Goal: Task Accomplishment & Management: Use online tool/utility

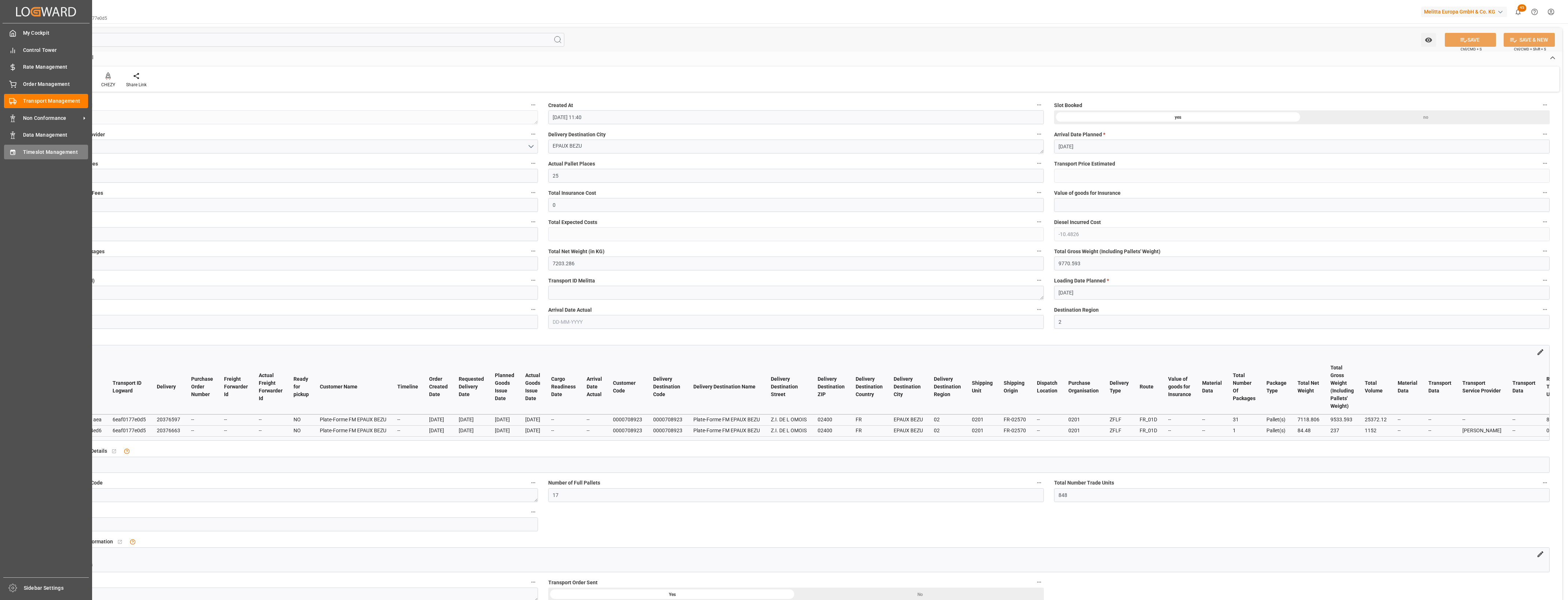
click at [27, 153] on span "Timeslot Management" at bounding box center [56, 152] width 65 height 8
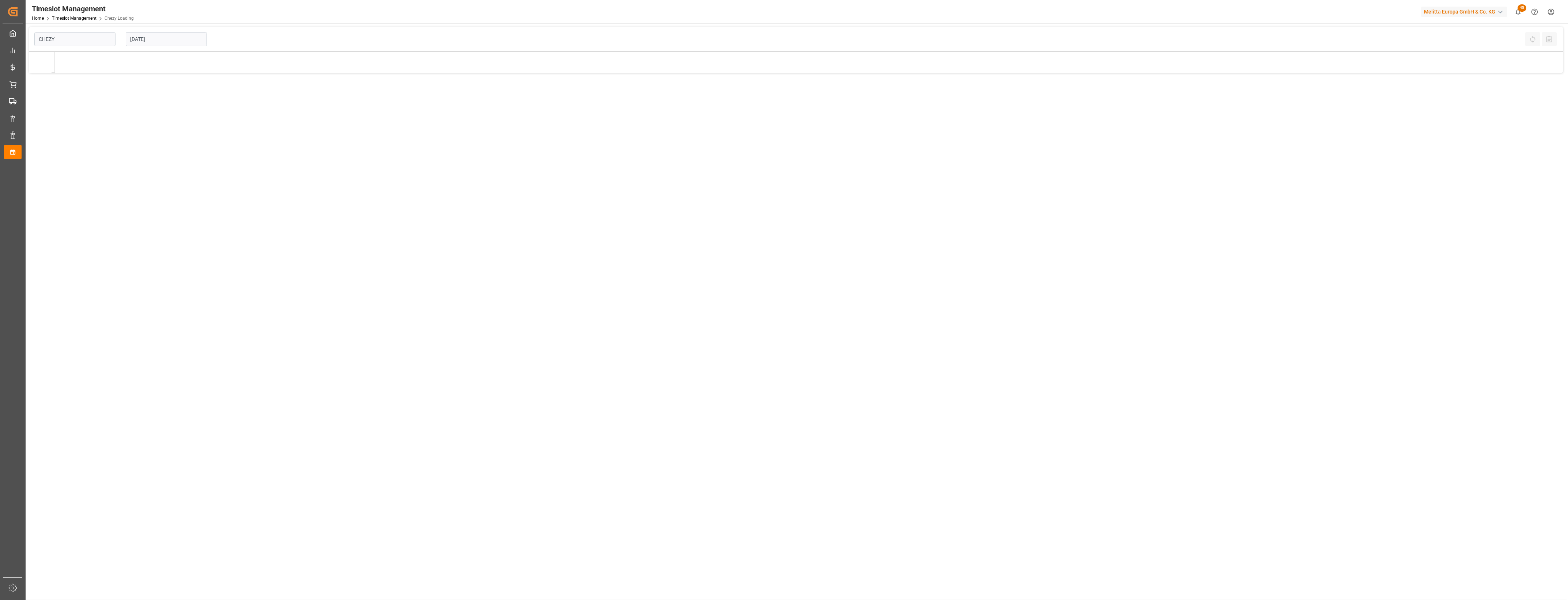
type input "Chezy Loading"
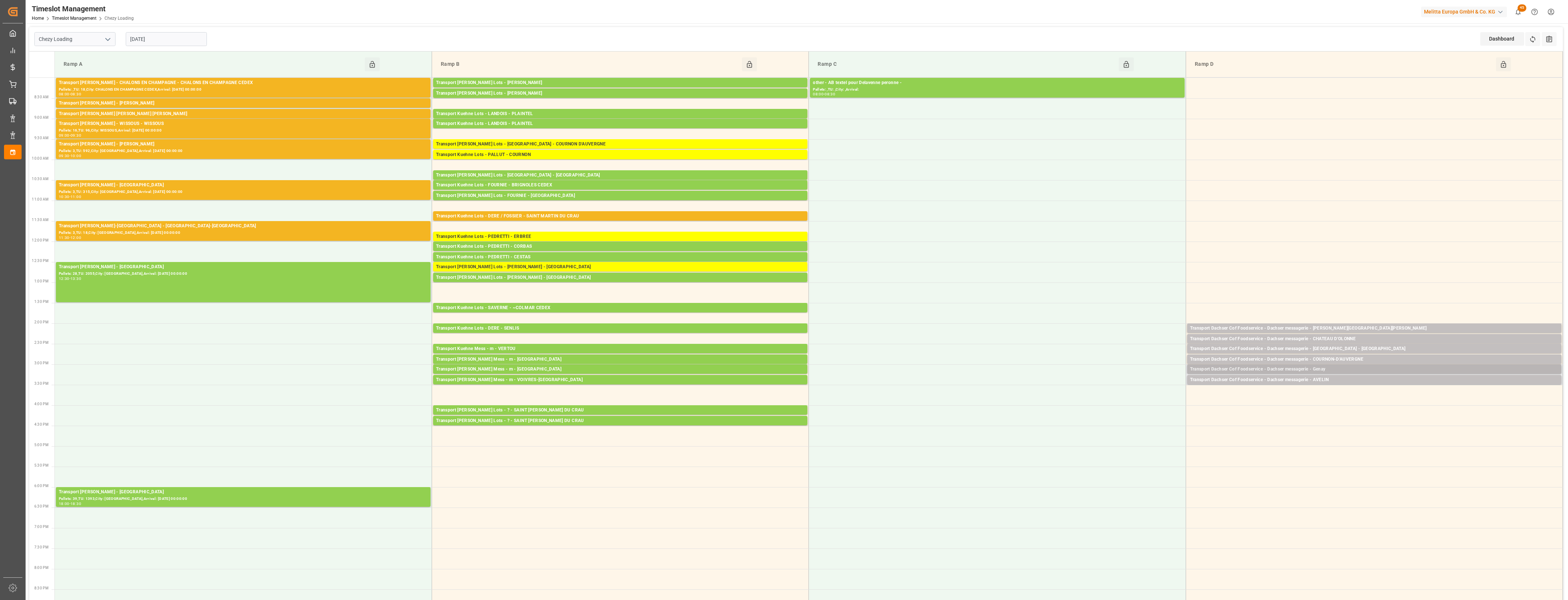
click at [1338, 368] on div "Transport Dachser Cof Foodservice - Dachser messagerie - Genay" at bounding box center [1374, 369] width 369 height 7
click at [1101, 402] on button "Open" at bounding box center [1090, 402] width 51 height 9
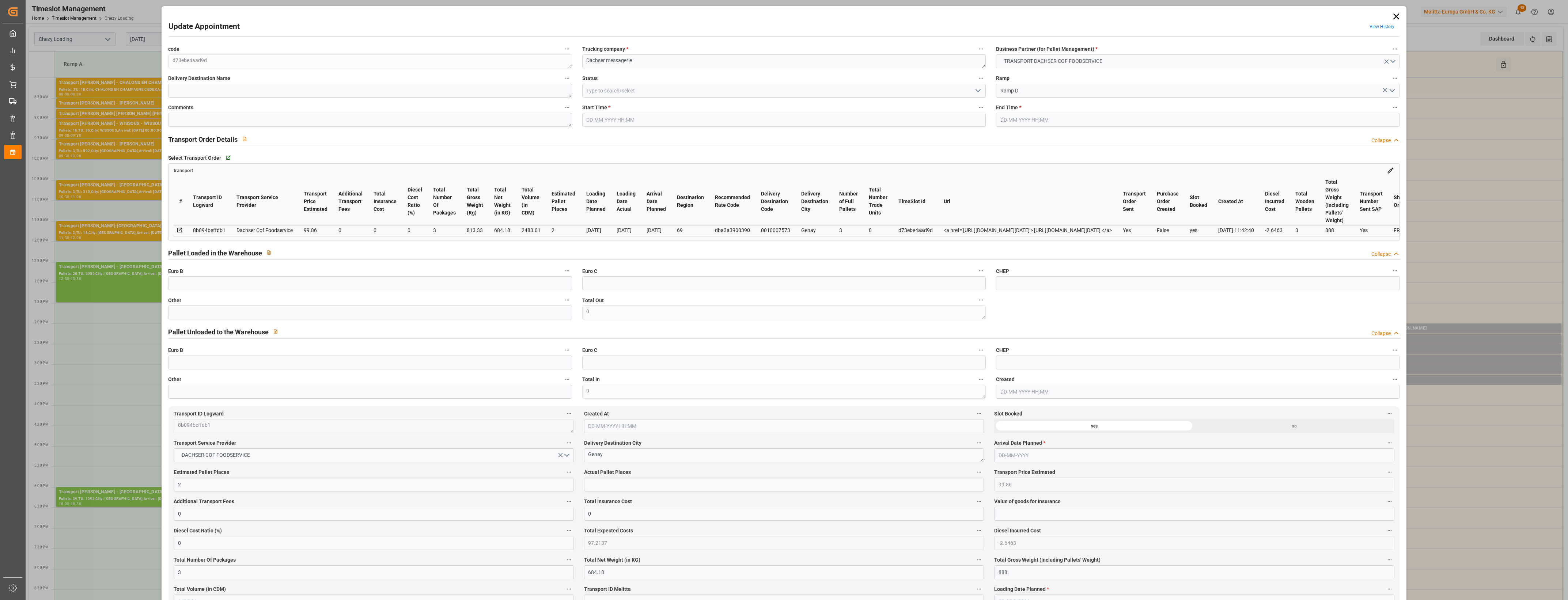
type input "2"
type input "99.86"
type input "0"
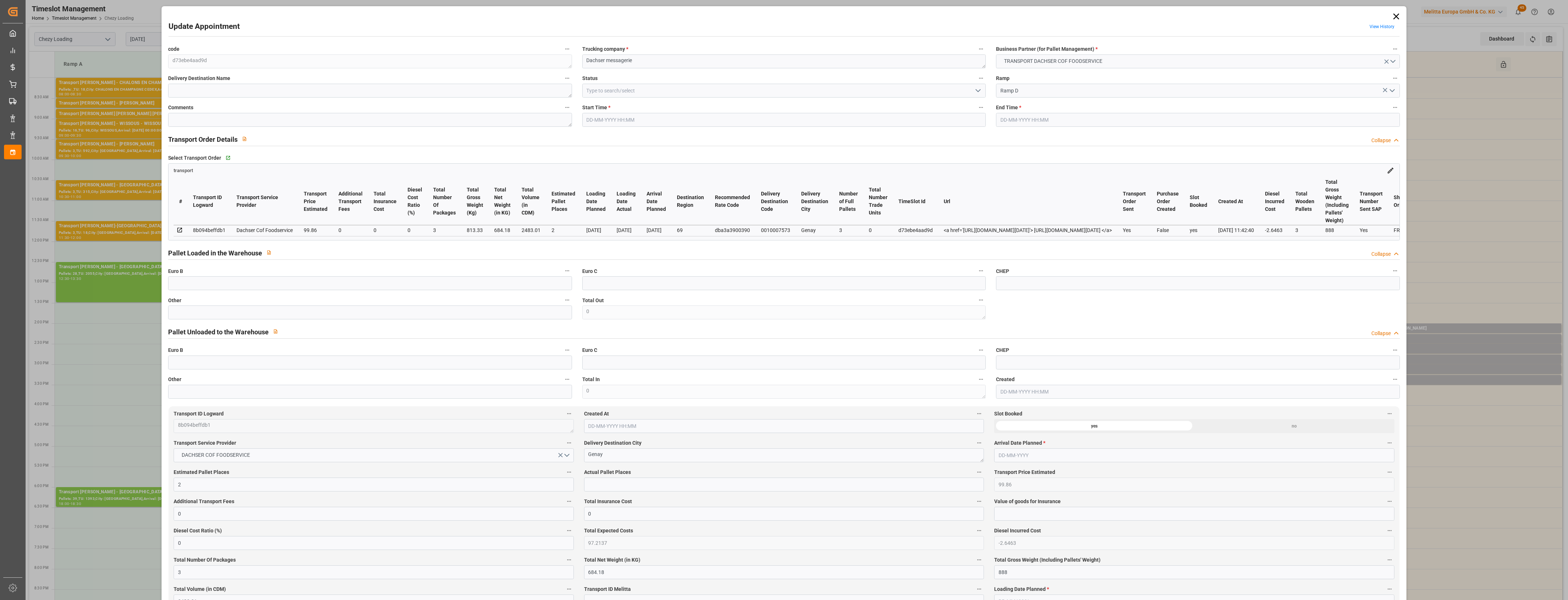
type input "97.2137"
type input "-2.6463"
type input "3"
type input "684.18"
type input "888"
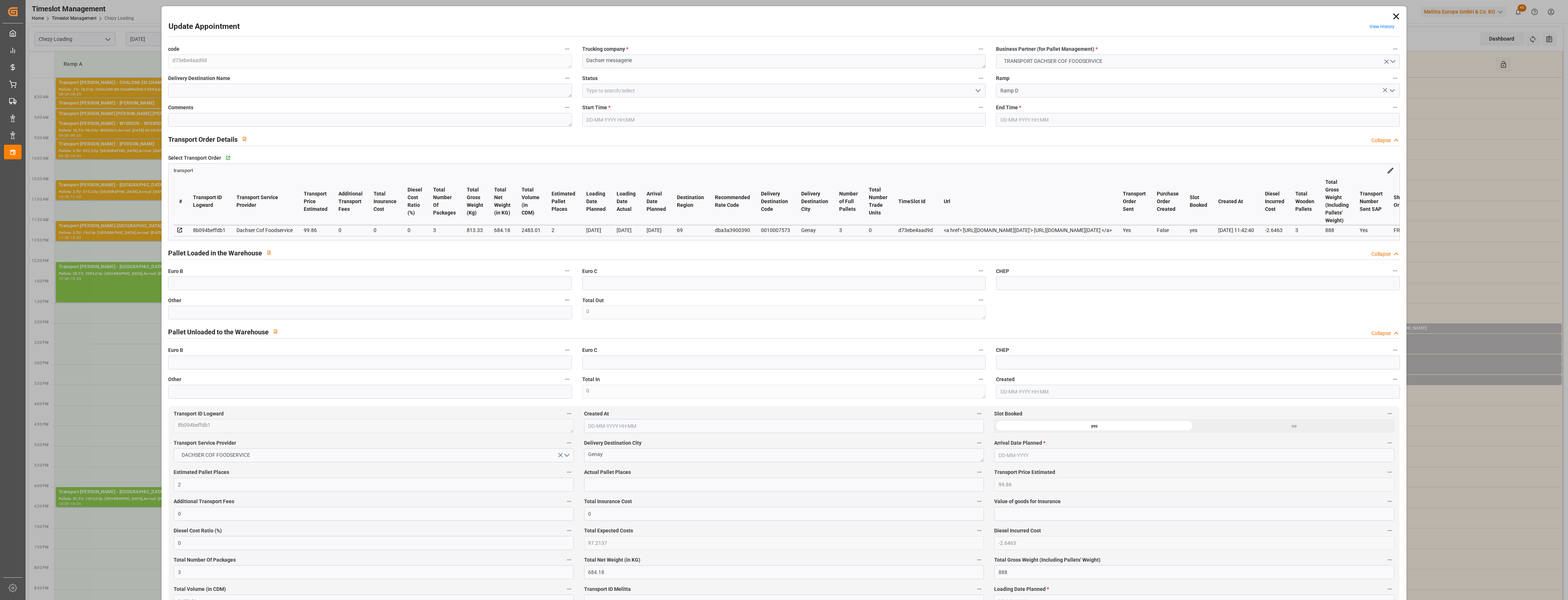
type input "2483.01"
type input "69"
type input "3"
type input "0"
type input "3"
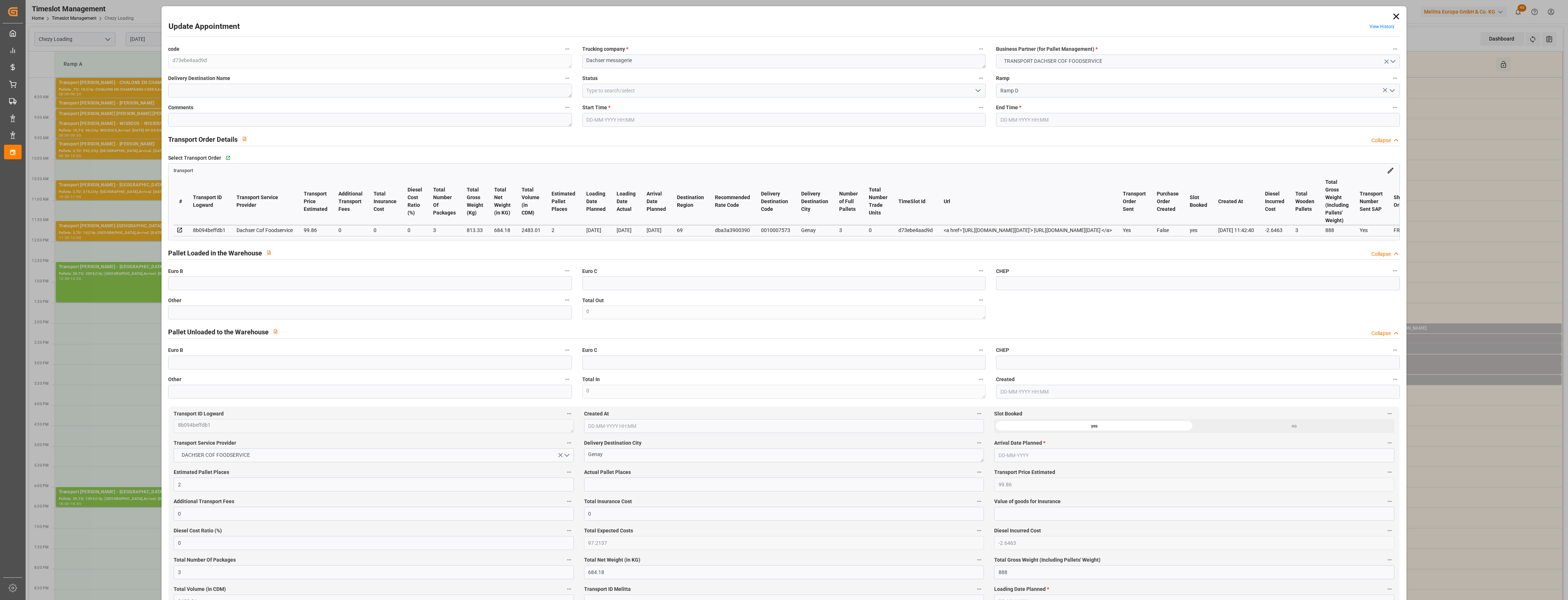
type input "101"
type input "813.33"
type input "0"
type input "4710.8598"
type input "0"
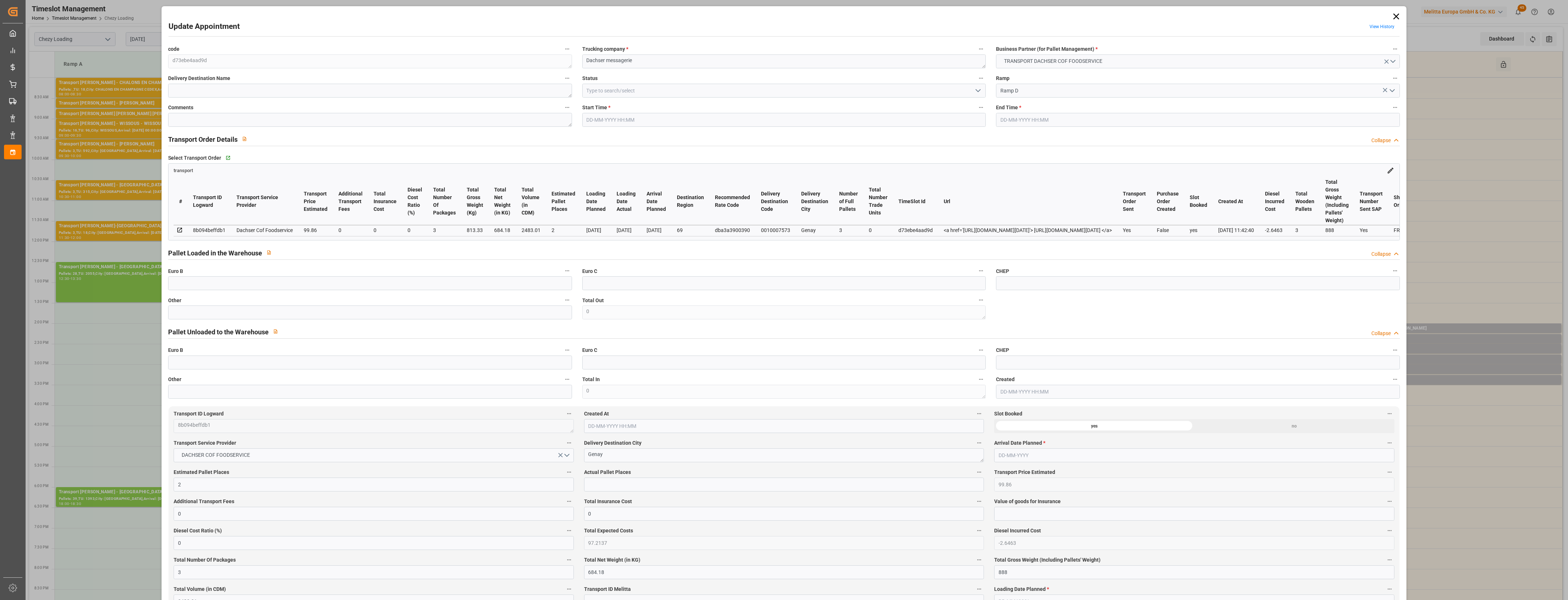
type input "0"
type input "21"
type input "35"
type input "[DATE] 15:00"
type input "[DATE] 15:15"
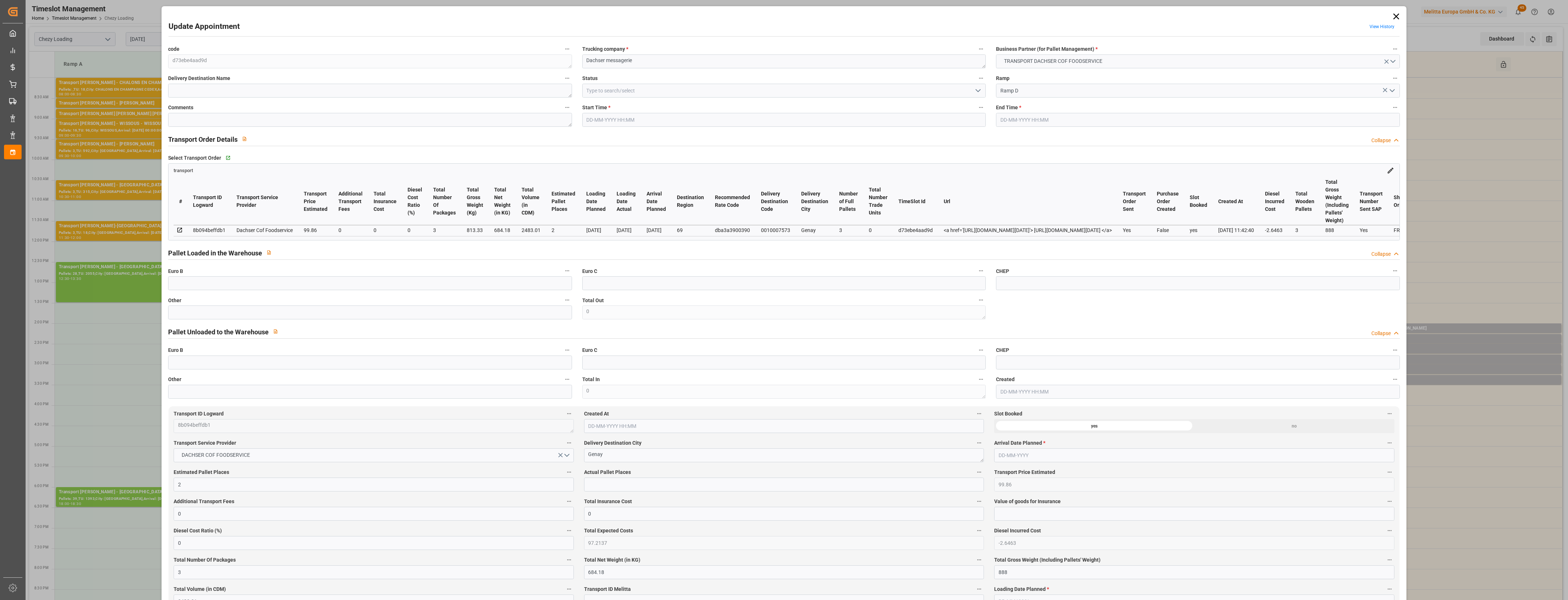
type input "[DATE] 12:19"
type input "[DATE] 11:42"
type input "[DATE]"
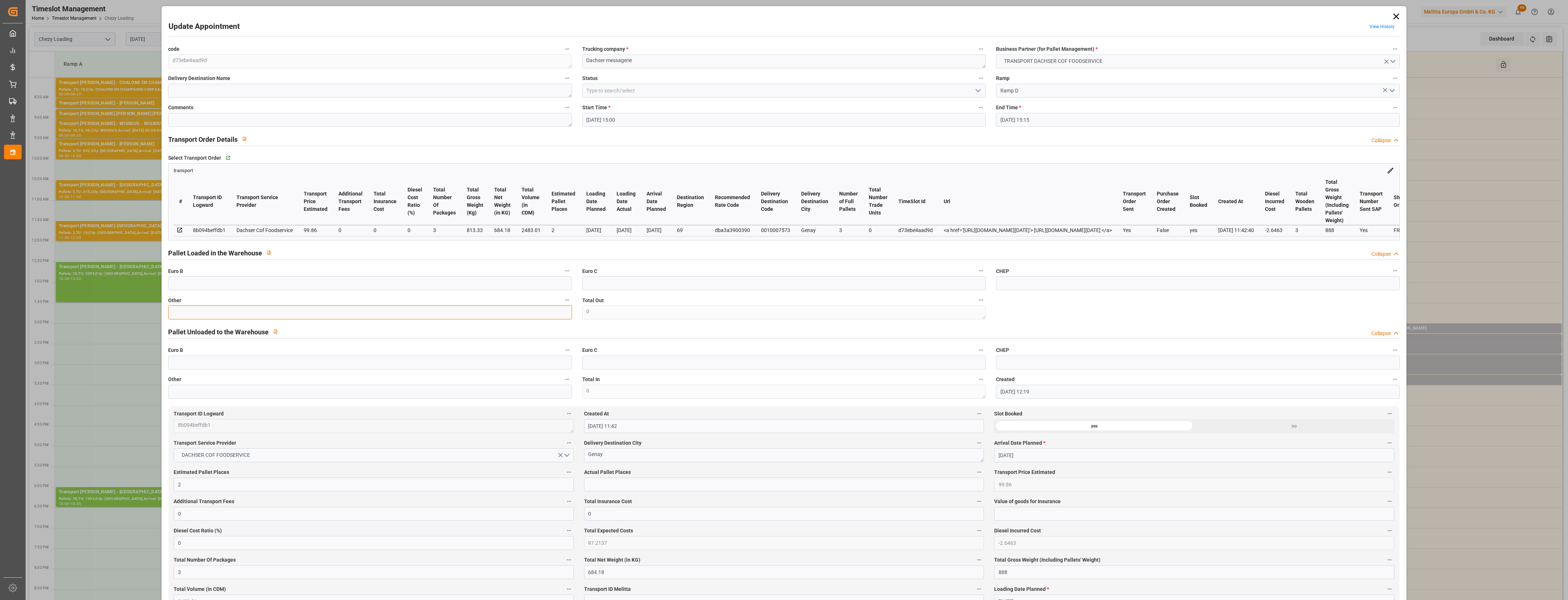
click at [235, 313] on input "text" at bounding box center [369, 312] width 403 height 14
type input "3"
click at [608, 489] on input "text" at bounding box center [784, 484] width 400 height 14
type input "3"
click at [765, 474] on label "Actual Pallet Places" at bounding box center [784, 472] width 400 height 10
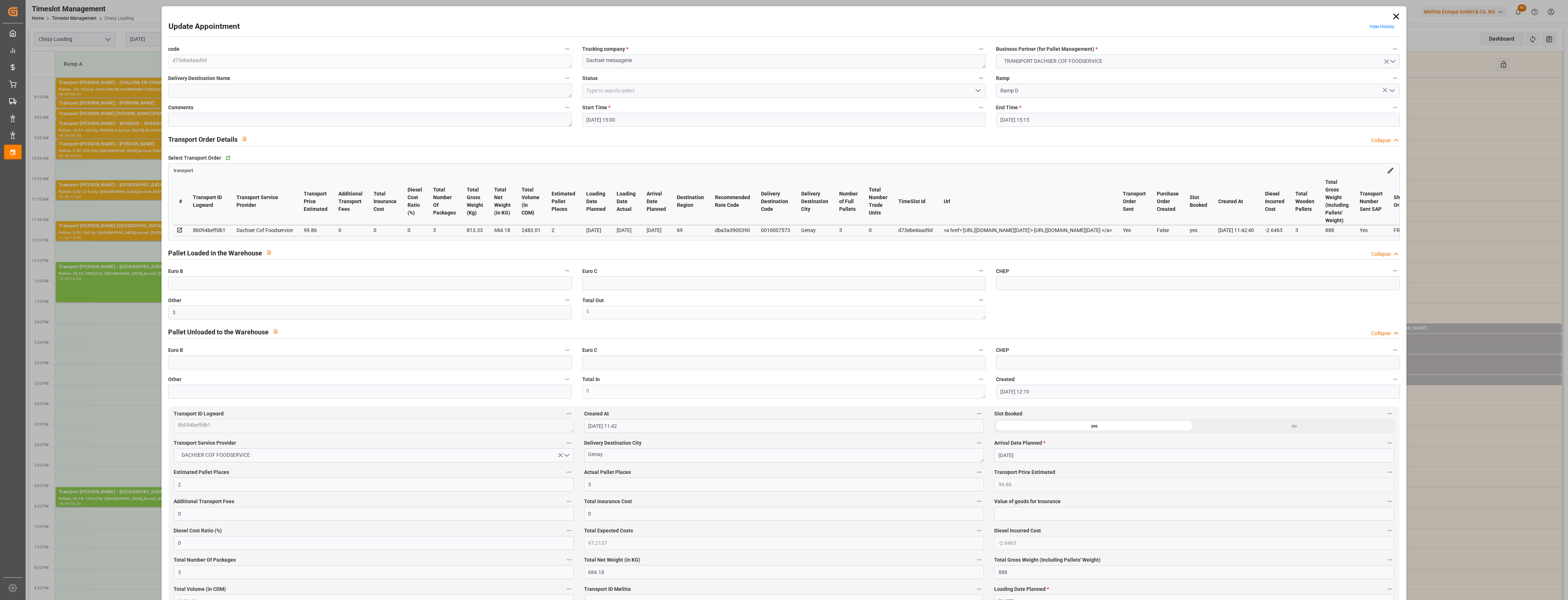
click at [974, 474] on button "Actual Pallet Places" at bounding box center [978, 471] width 9 height 9
click at [770, 470] on div at bounding box center [784, 300] width 1568 height 600
click at [978, 92] on icon "open menu" at bounding box center [978, 91] width 9 height 9
click at [615, 224] on div "Picked Up" at bounding box center [784, 222] width 403 height 17
type input "Picked Up"
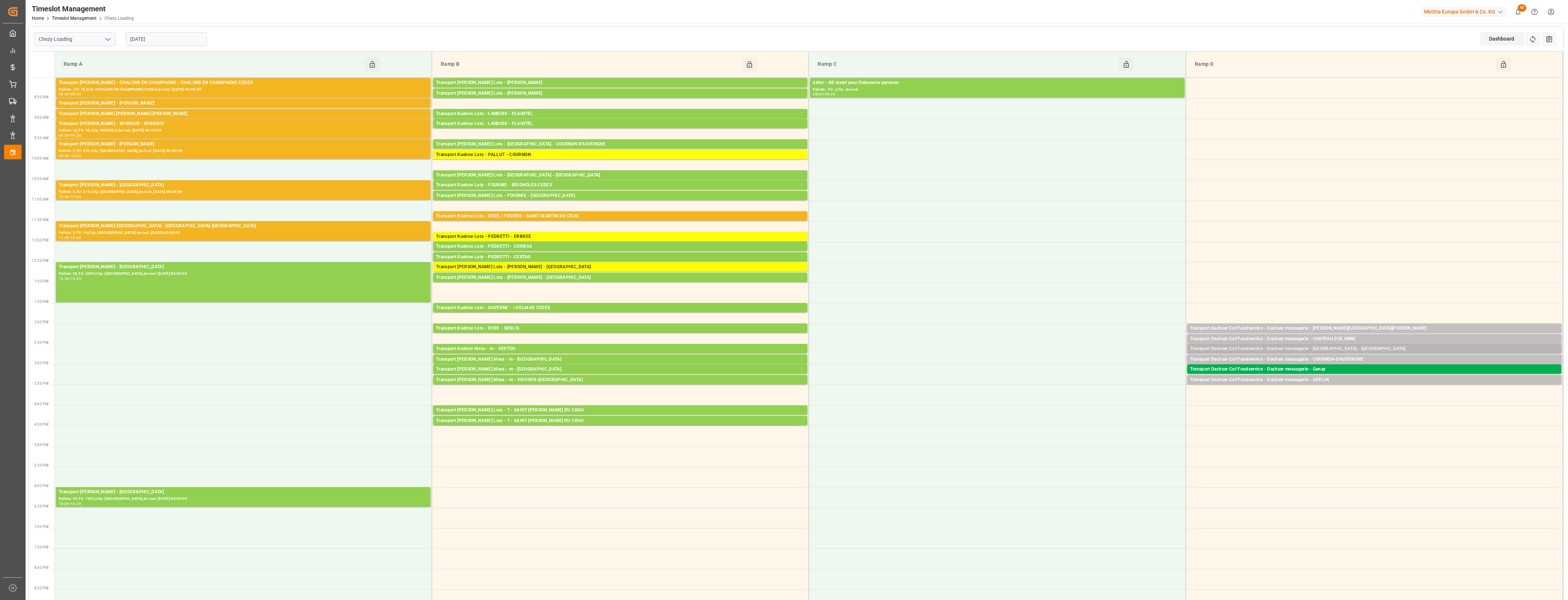
click at [1356, 349] on div "Transport Dachser Cof Foodservice - Dachser messagerie - [GEOGRAPHIC_DATA] - [G…" at bounding box center [1374, 349] width 369 height 7
click at [1103, 382] on button "Open" at bounding box center [1090, 381] width 51 height 9
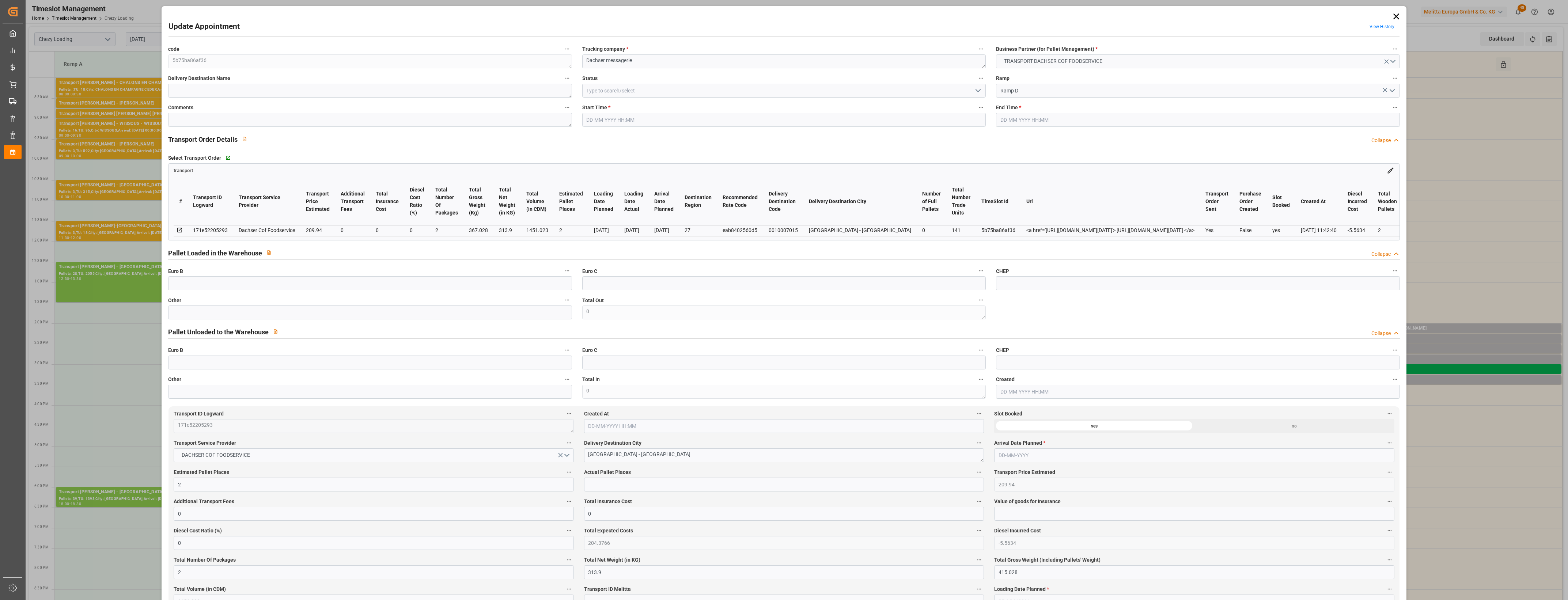
type input "[DATE] 14:30"
type input "[DATE] 14:45"
type input "[DATE] 12:18"
type input "[DATE] 11:42"
type input "[DATE]"
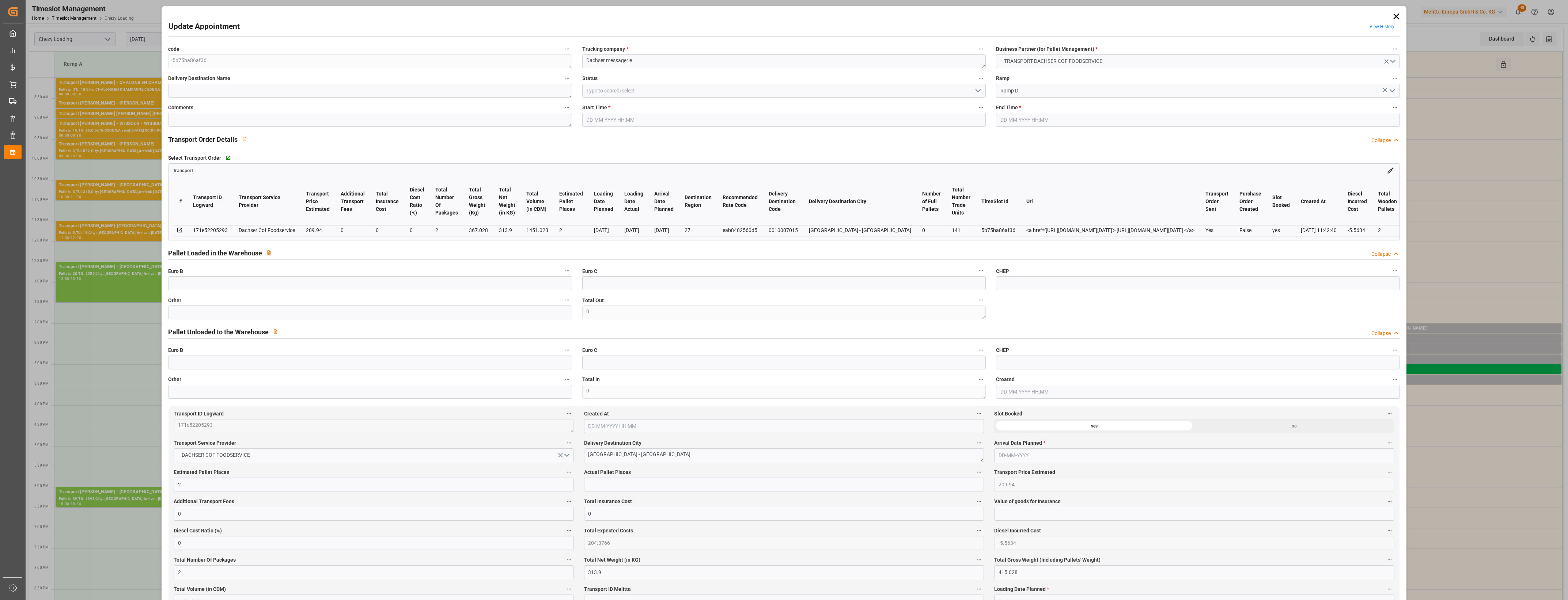
type input "[DATE]"
click at [362, 319] on input "text" at bounding box center [369, 312] width 403 height 14
type input "2"
click at [626, 483] on input "text" at bounding box center [784, 484] width 400 height 14
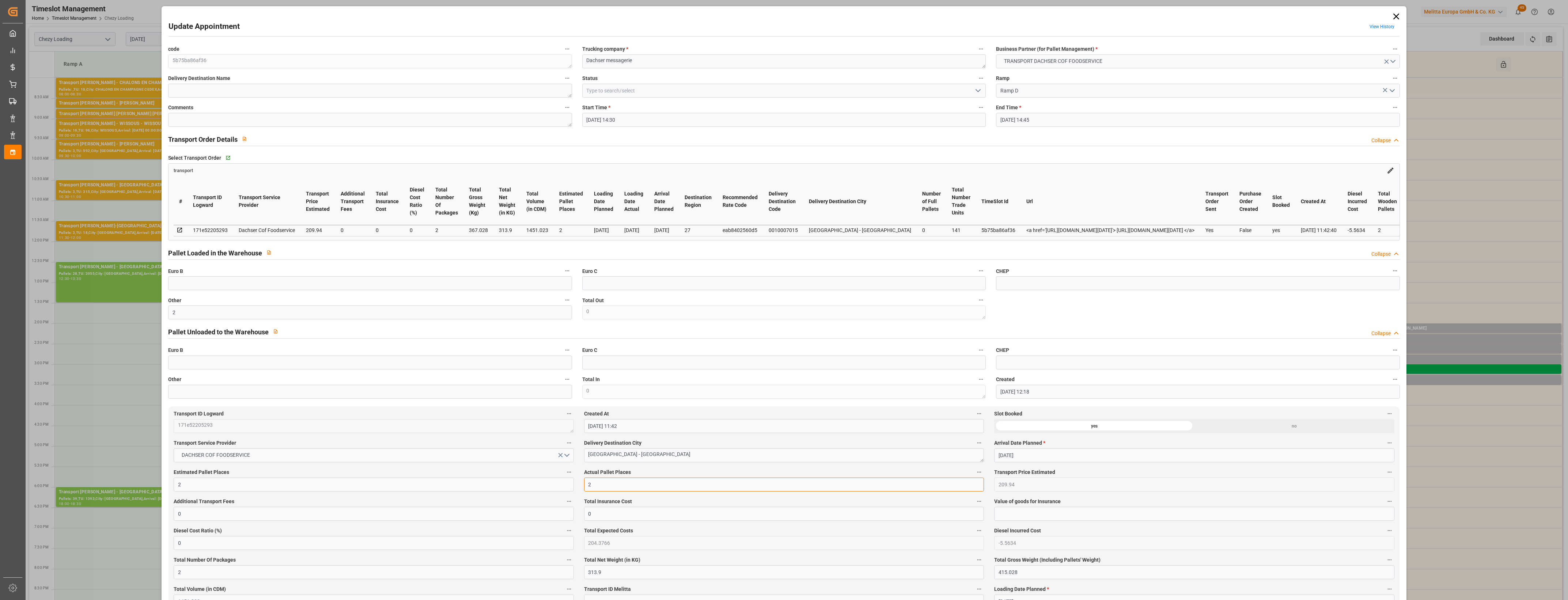
type input "2"
click at [682, 474] on label "Actual Pallet Places" at bounding box center [784, 472] width 400 height 10
click at [974, 474] on button "Actual Pallet Places" at bounding box center [978, 471] width 9 height 9
click at [684, 473] on div at bounding box center [784, 300] width 1568 height 600
click at [977, 90] on icon "open menu" at bounding box center [978, 91] width 9 height 9
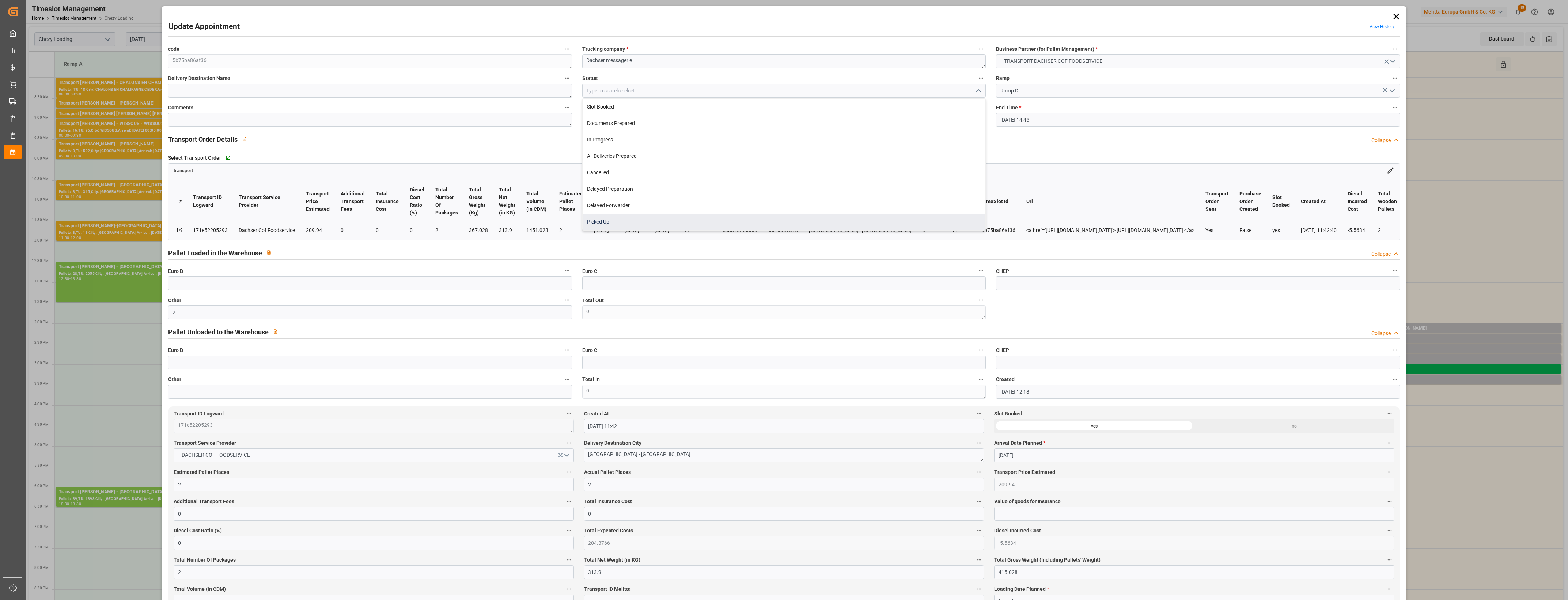
click at [710, 227] on div "Picked Up" at bounding box center [784, 222] width 403 height 17
type input "Picked Up"
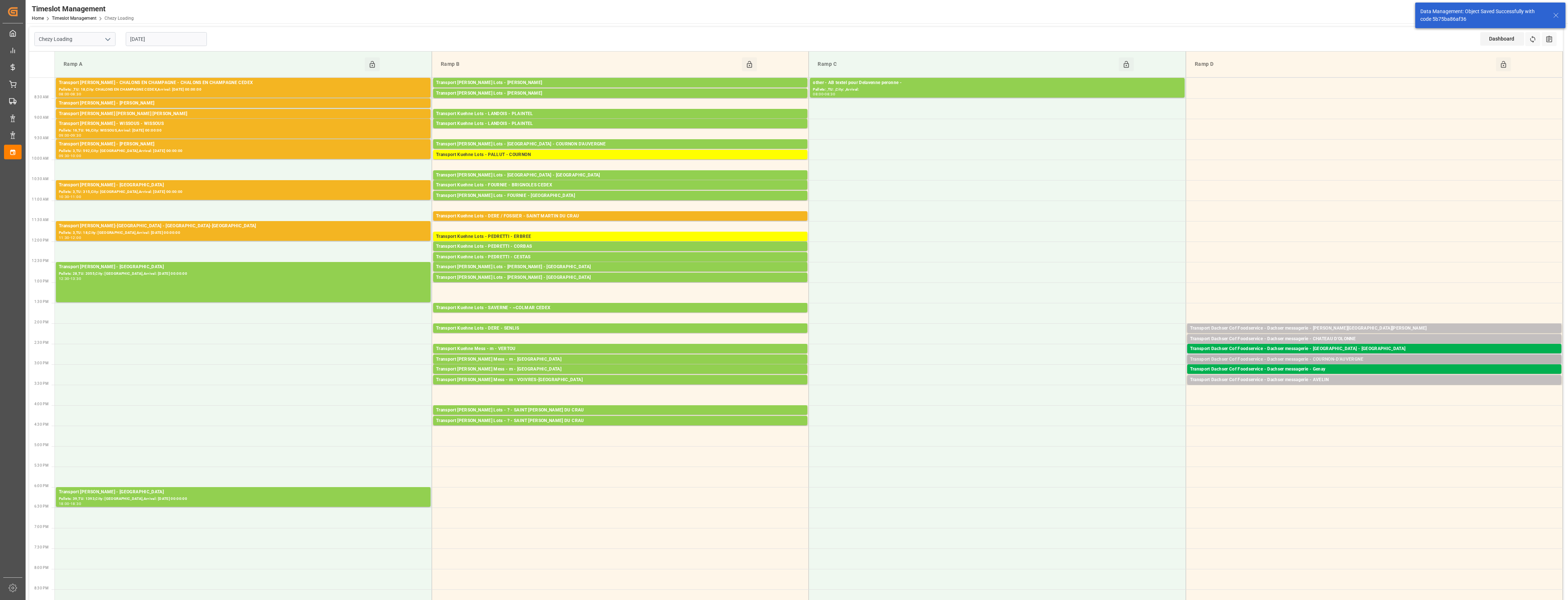
click at [1346, 359] on div "Transport Dachser Cof Foodservice - Dachser messagerie - COURNON-D'AUVERGNE" at bounding box center [1374, 360] width 369 height 7
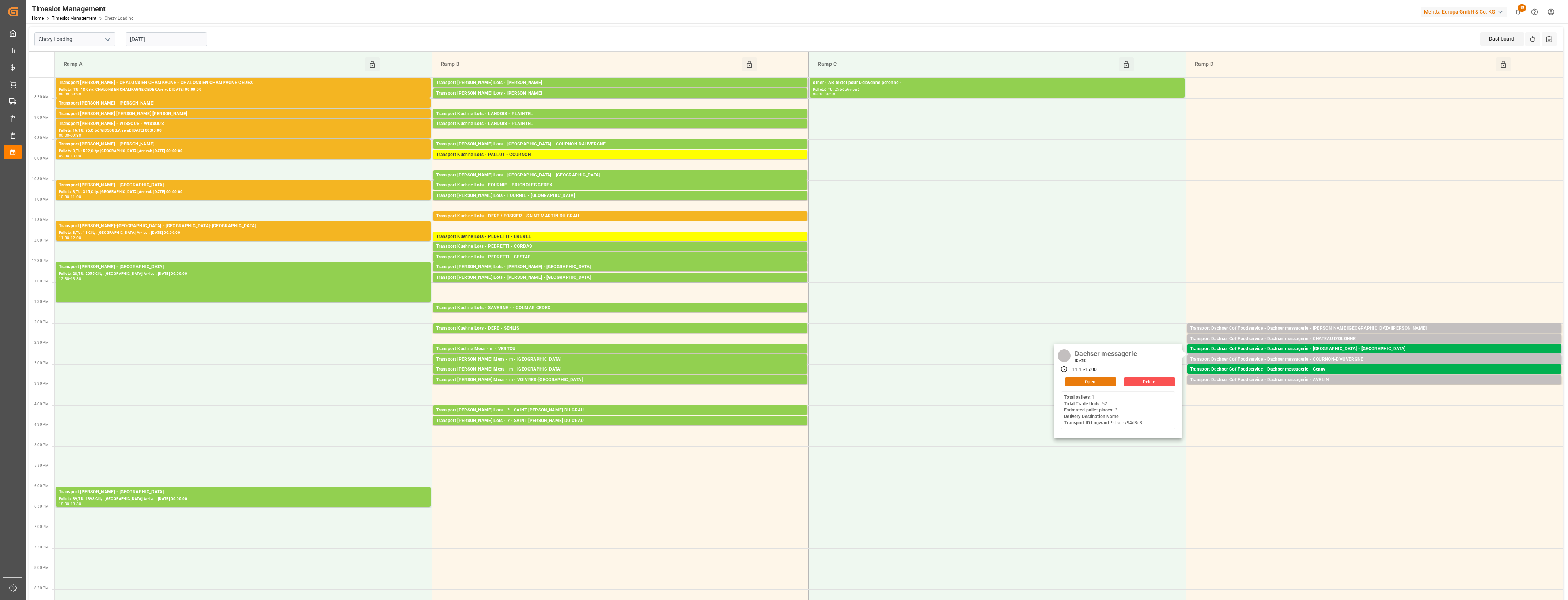
click at [1112, 384] on button "Open" at bounding box center [1090, 381] width 51 height 9
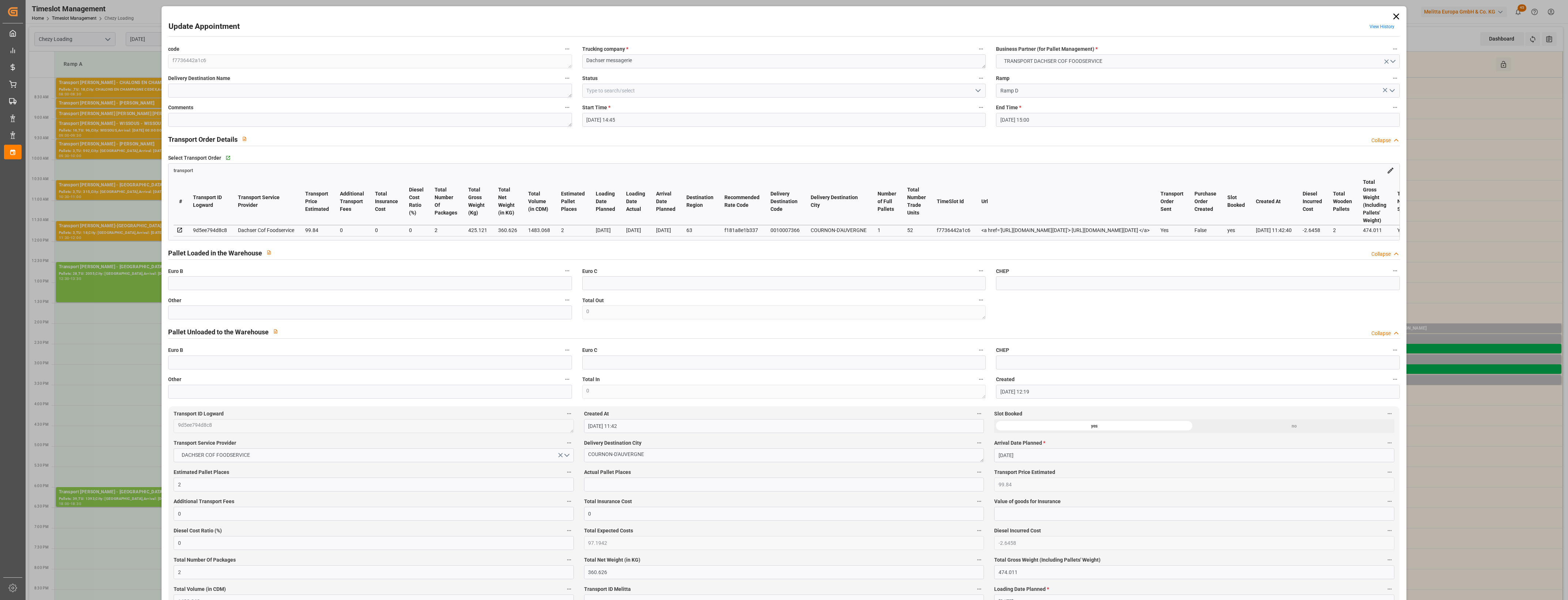
type input "[DATE] 14:45"
type input "[DATE] 15:00"
type input "[DATE] 12:19"
type input "[DATE] 11:42"
type input "[DATE]"
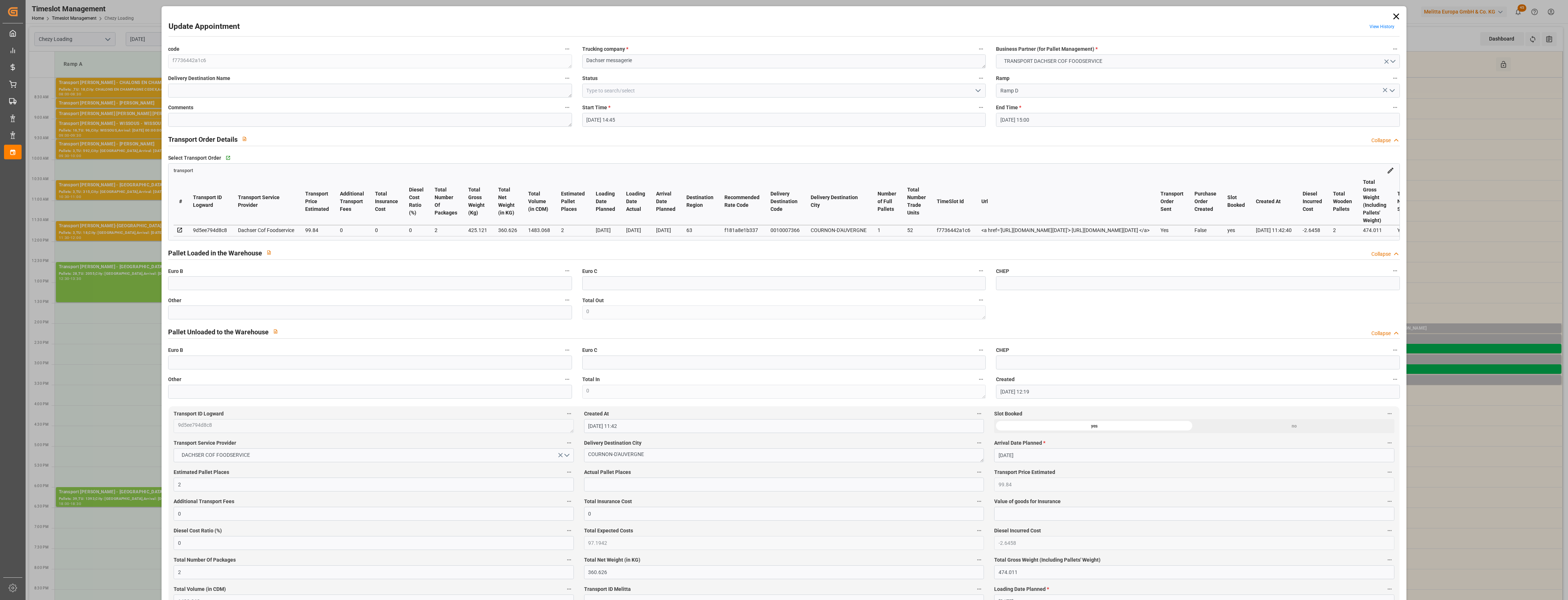
type input "[DATE]"
click at [544, 313] on input "text" at bounding box center [369, 312] width 403 height 14
type input "2"
click at [634, 490] on input "text" at bounding box center [784, 484] width 400 height 14
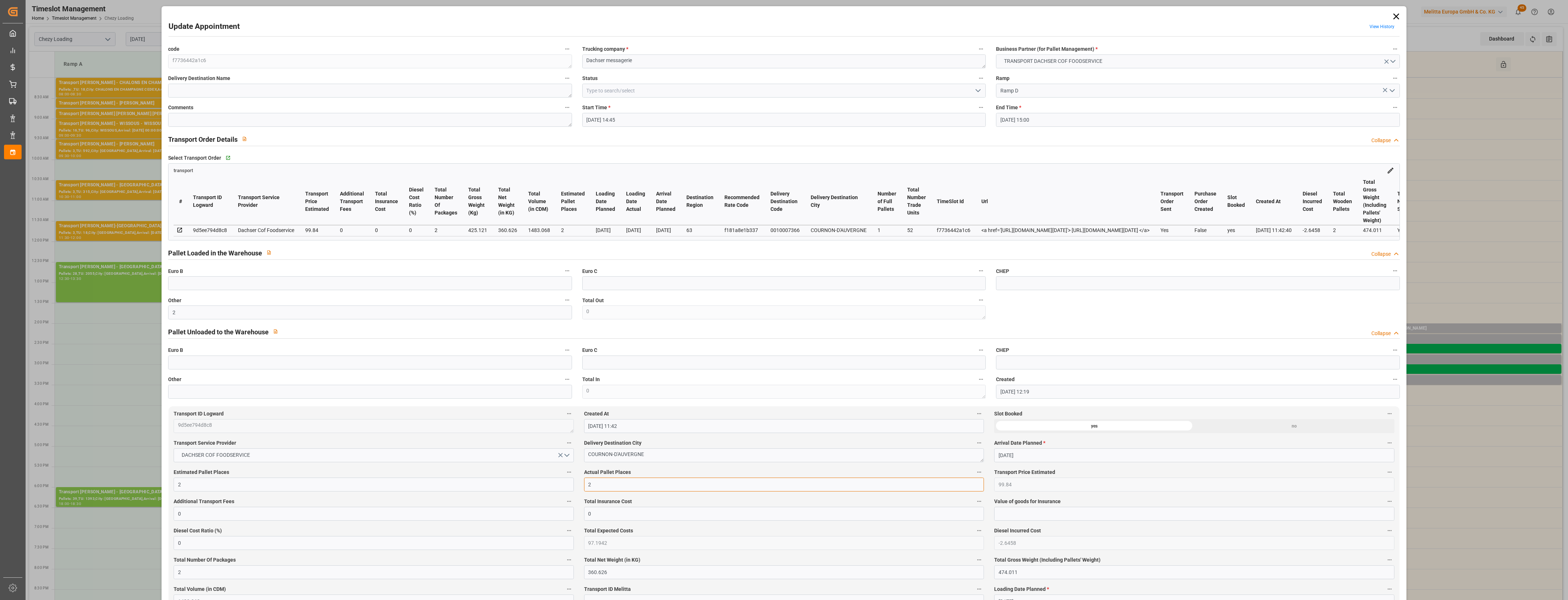
type input "2"
click at [690, 474] on label "Actual Pallet Places" at bounding box center [784, 472] width 400 height 10
click at [974, 474] on button "Actual Pallet Places" at bounding box center [978, 471] width 9 height 9
click at [698, 472] on div at bounding box center [784, 300] width 1568 height 600
click at [978, 89] on icon "open menu" at bounding box center [978, 91] width 9 height 9
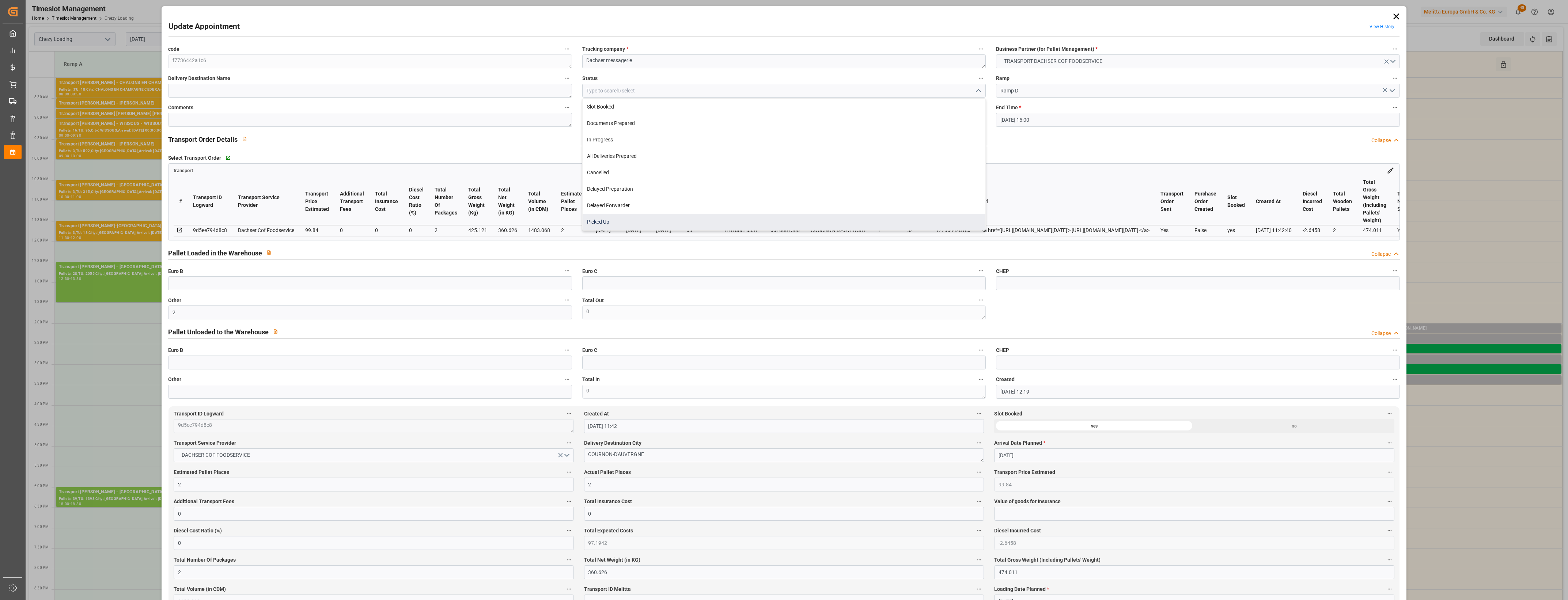
click at [640, 224] on div "Picked Up" at bounding box center [784, 222] width 403 height 17
type input "Picked Up"
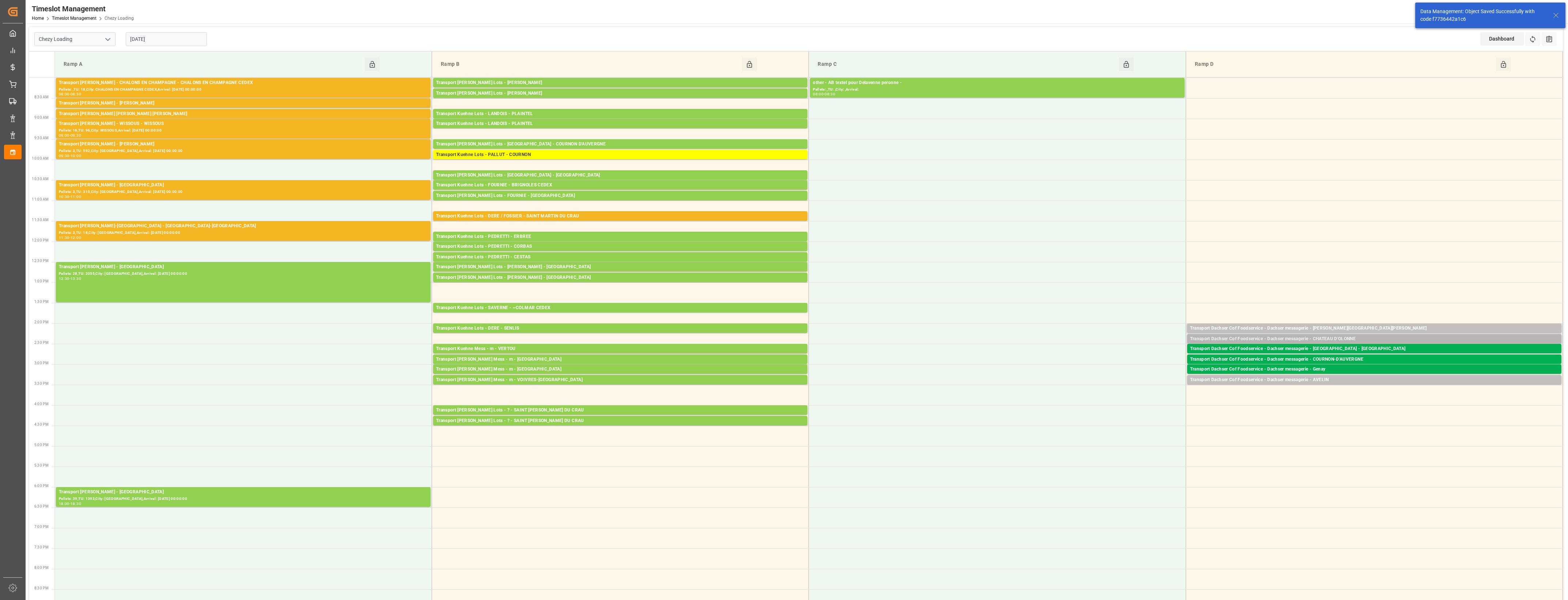
click at [1346, 340] on div "Transport Dachser Cof Foodservice - Dachser messagerie - CHATEAU D'OLONNE" at bounding box center [1374, 339] width 369 height 7
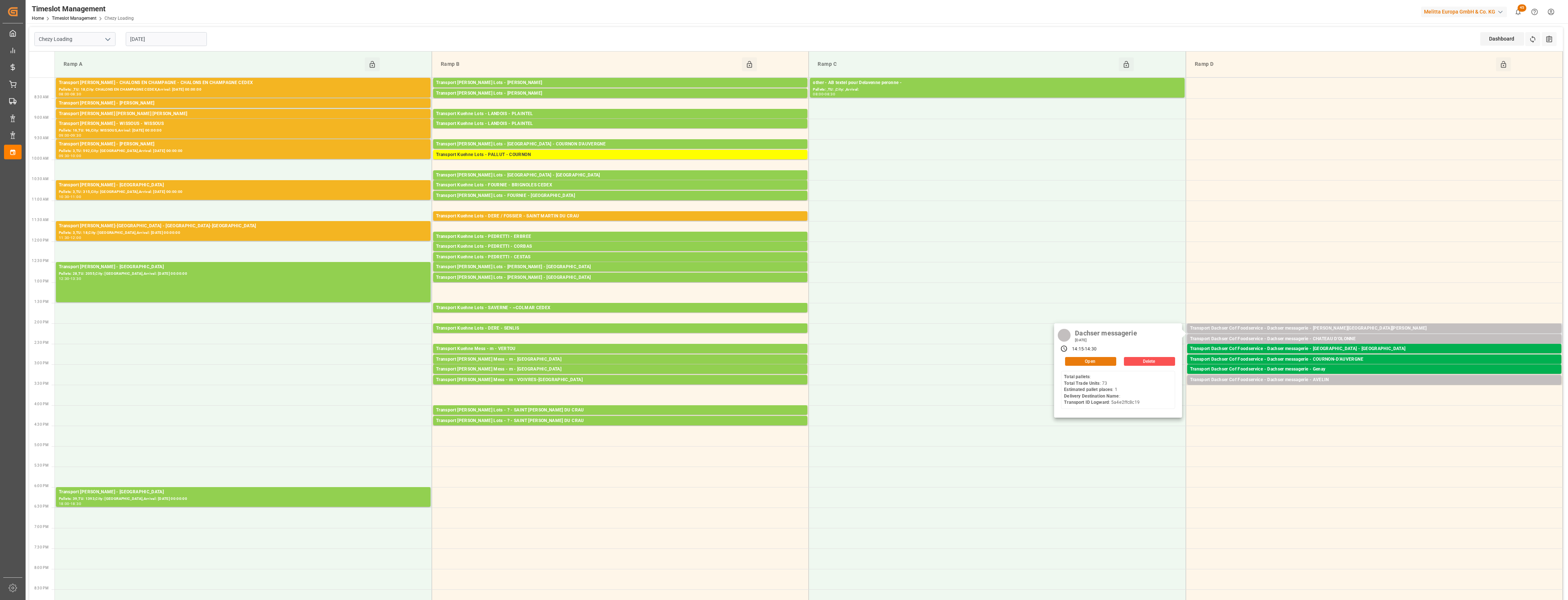
click at [1090, 362] on button "Open" at bounding box center [1090, 361] width 51 height 9
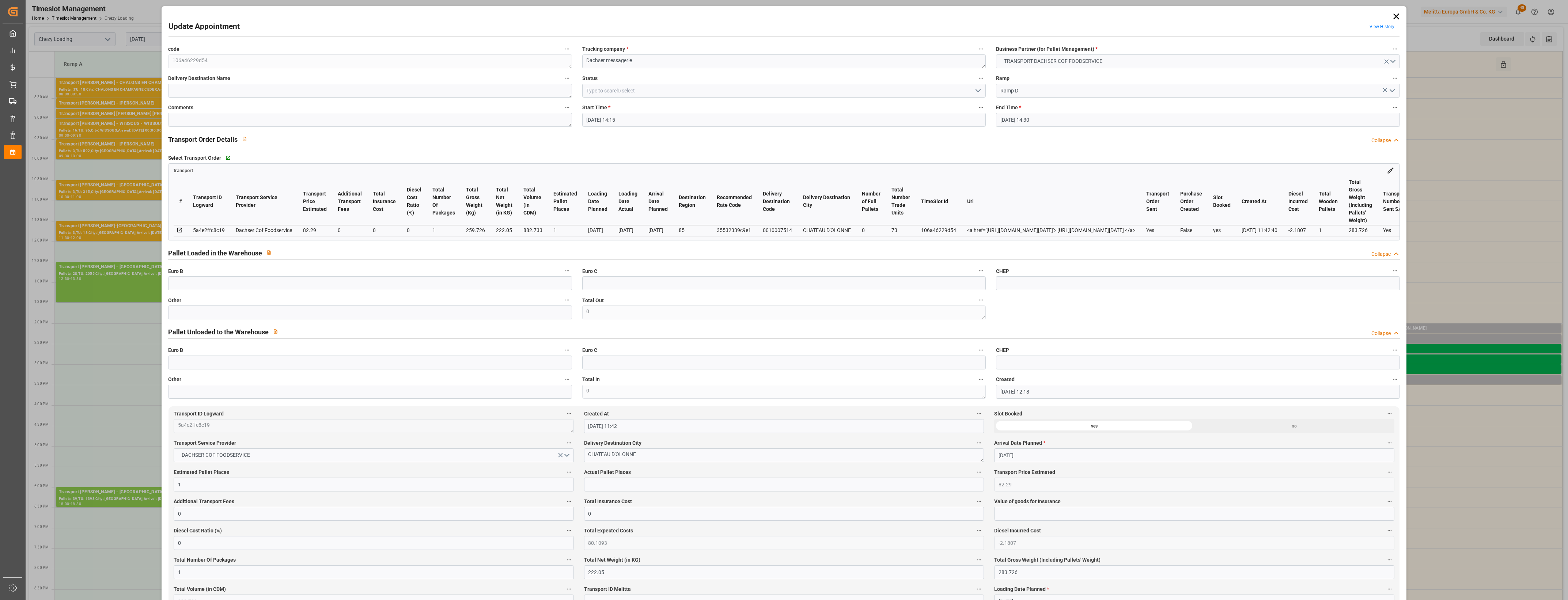
type input "[DATE] 14:15"
type input "[DATE] 14:30"
type input "[DATE] 12:18"
type input "[DATE] 11:42"
type input "[DATE]"
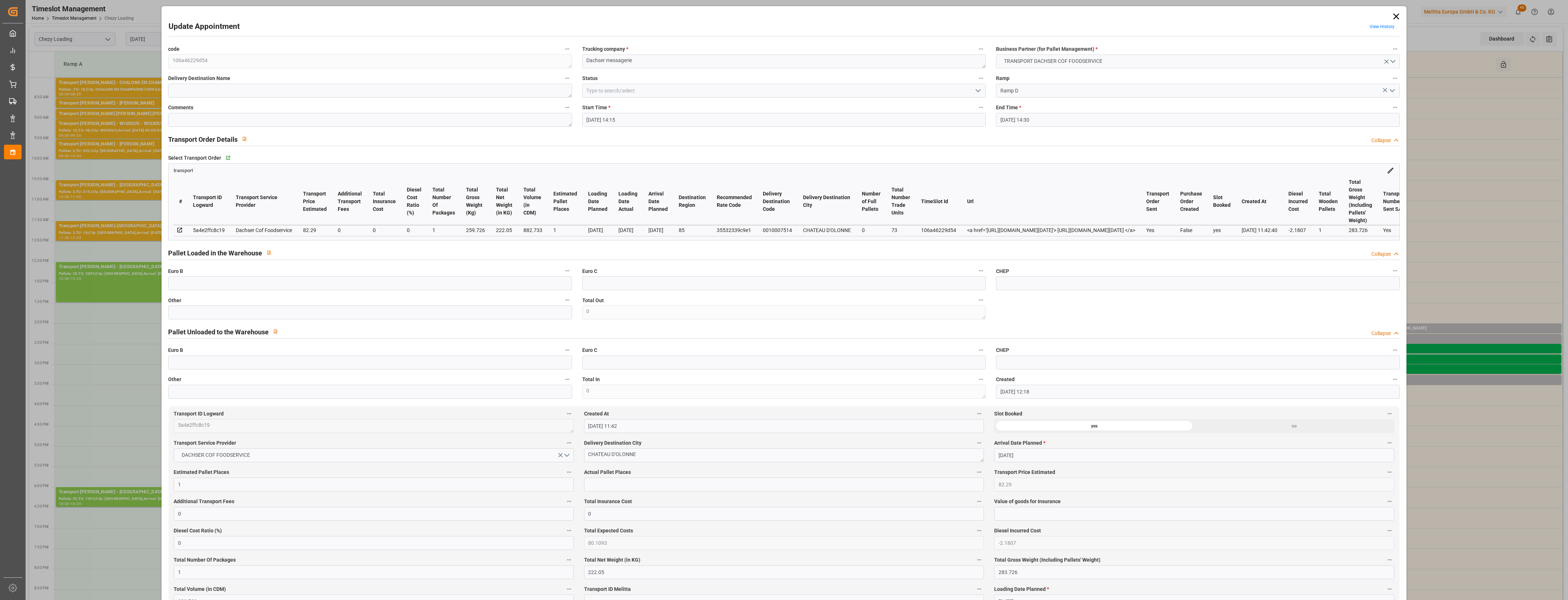
type input "[DATE]"
click at [377, 318] on input "text" at bounding box center [369, 312] width 403 height 14
type input "1"
click at [616, 484] on input "text" at bounding box center [784, 484] width 400 height 14
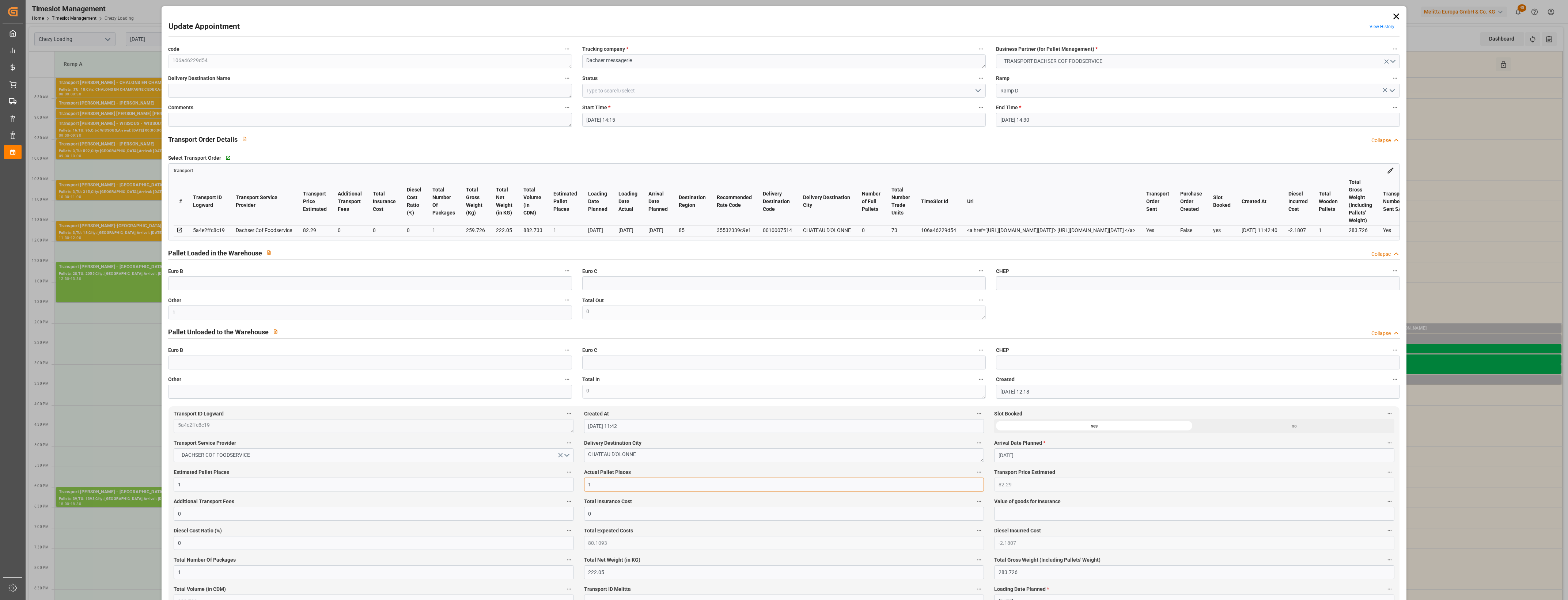
type input "1"
click at [715, 476] on label "Actual Pallet Places" at bounding box center [784, 472] width 400 height 10
click at [974, 476] on button "Actual Pallet Places" at bounding box center [978, 471] width 9 height 9
click at [720, 474] on div at bounding box center [784, 300] width 1568 height 600
click at [978, 91] on polyline "open menu" at bounding box center [978, 90] width 4 height 2
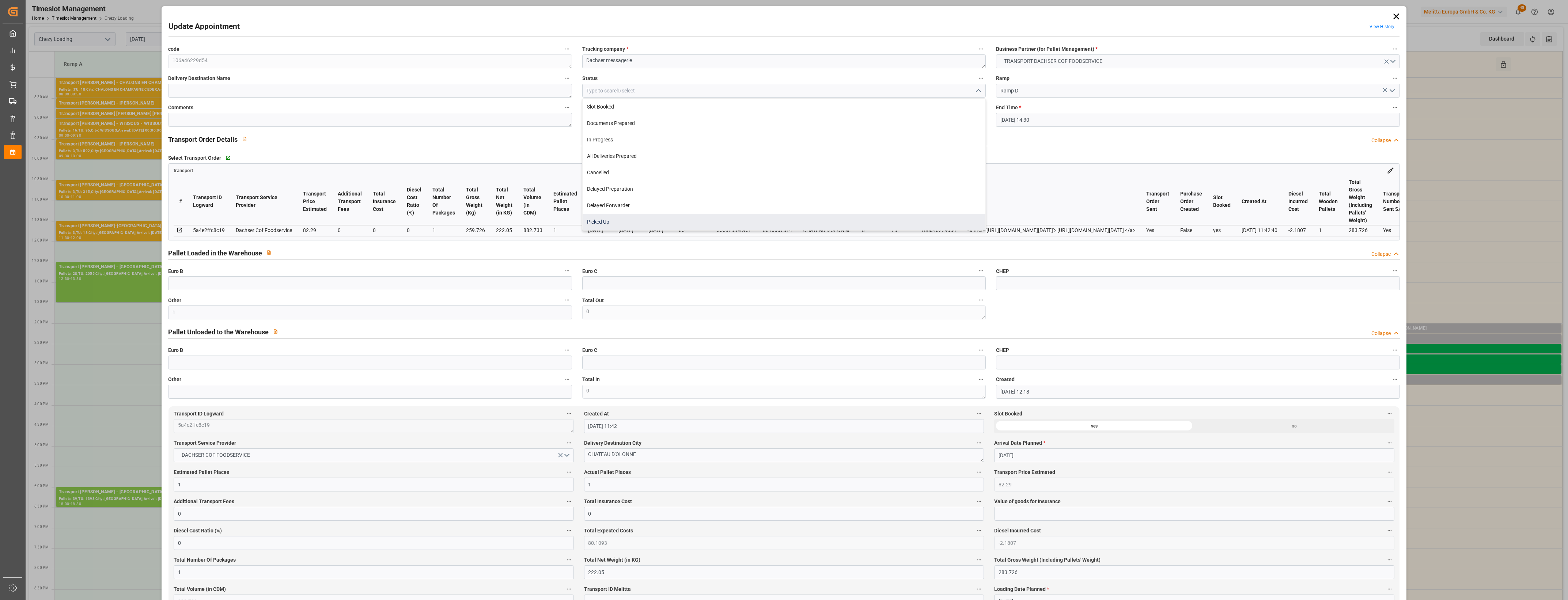
click at [614, 224] on div "Picked Up" at bounding box center [784, 222] width 403 height 17
type input "Picked Up"
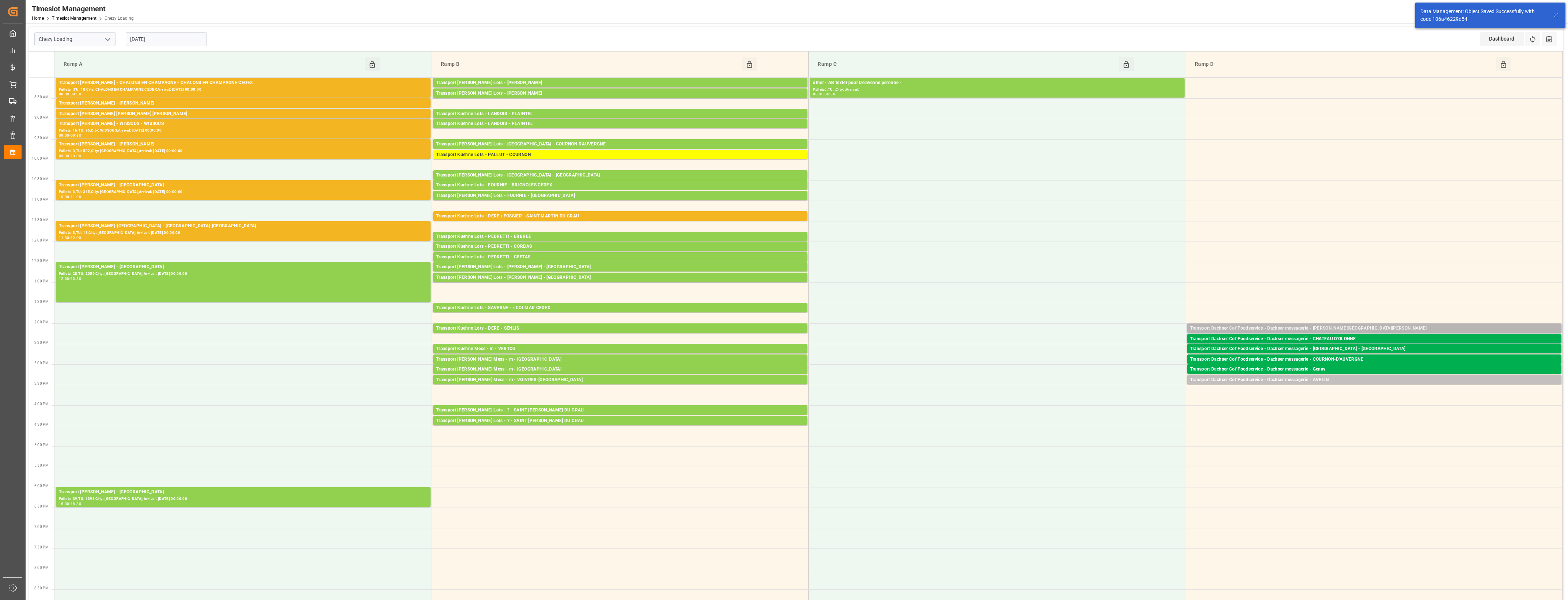
click at [1361, 327] on div "Transport Dachser Cof Foodservice - Dachser messagerie - [PERSON_NAME][GEOGRAPH…" at bounding box center [1374, 328] width 369 height 7
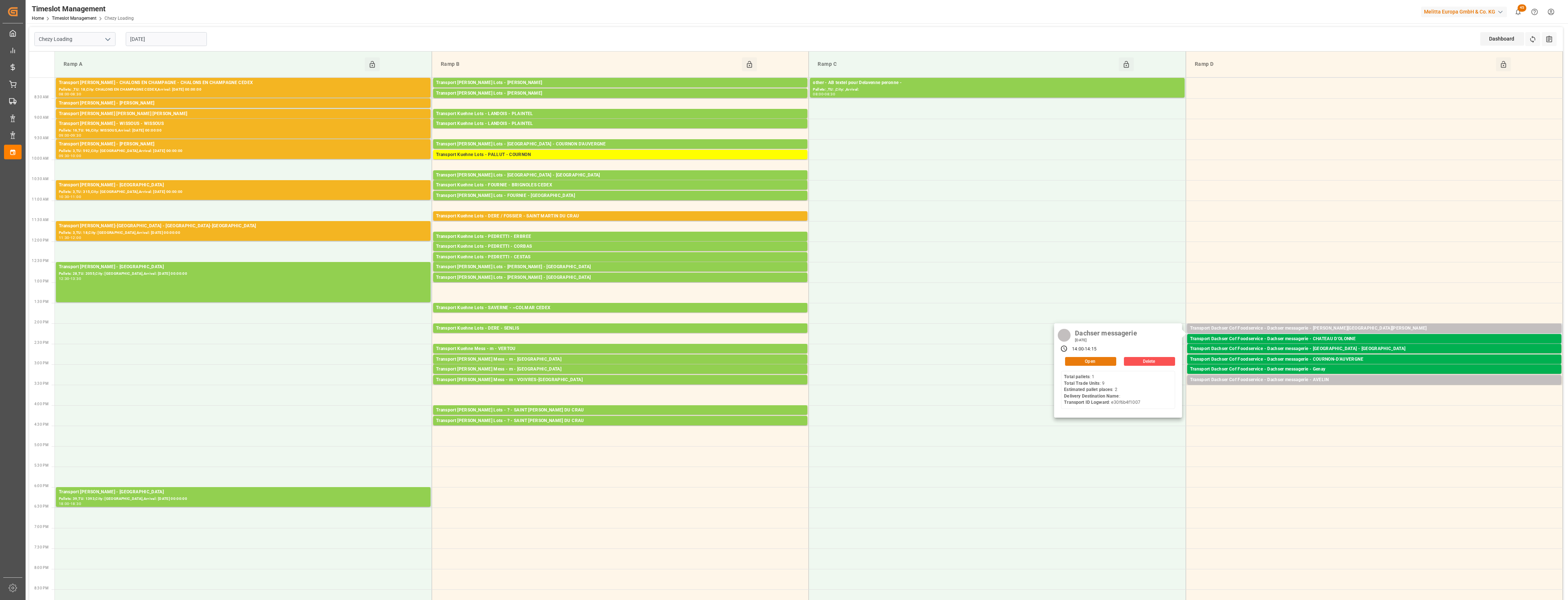
click at [1111, 361] on button "Open" at bounding box center [1090, 361] width 51 height 9
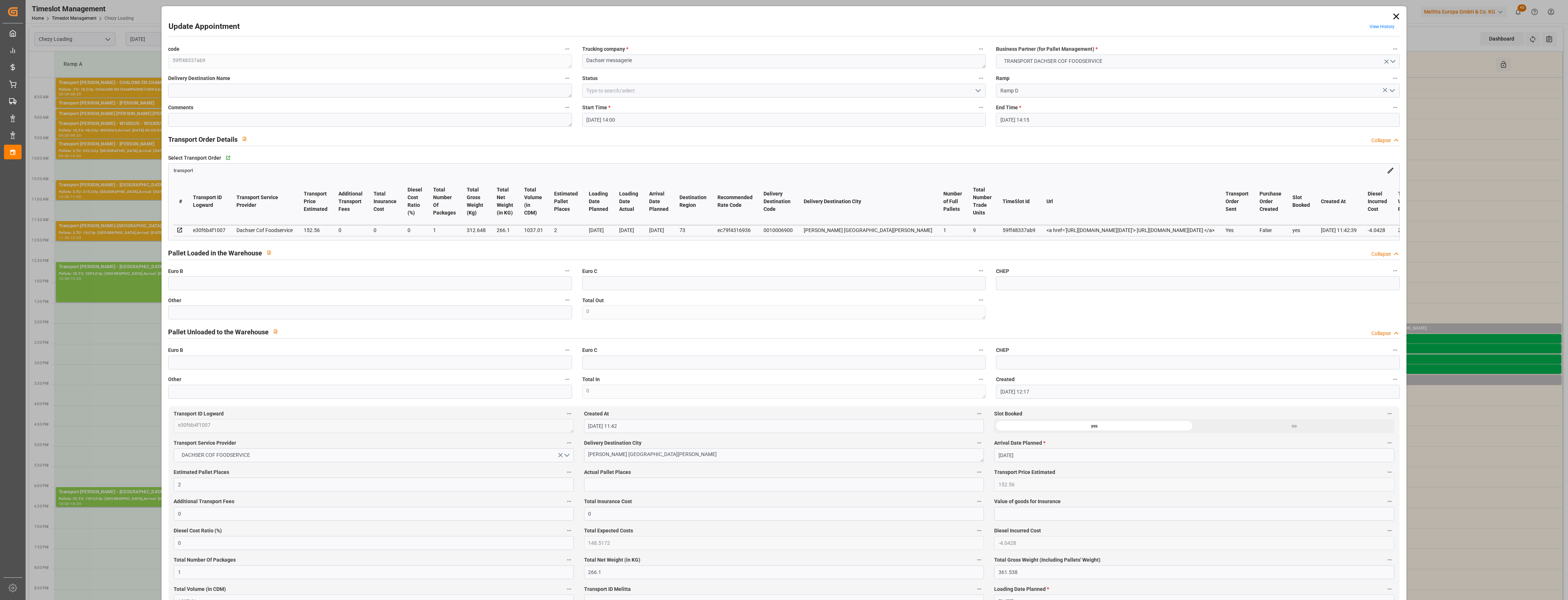
type input "[DATE] 14:00"
type input "[DATE] 14:15"
type input "[DATE] 12:17"
type input "[DATE] 11:42"
type input "[DATE]"
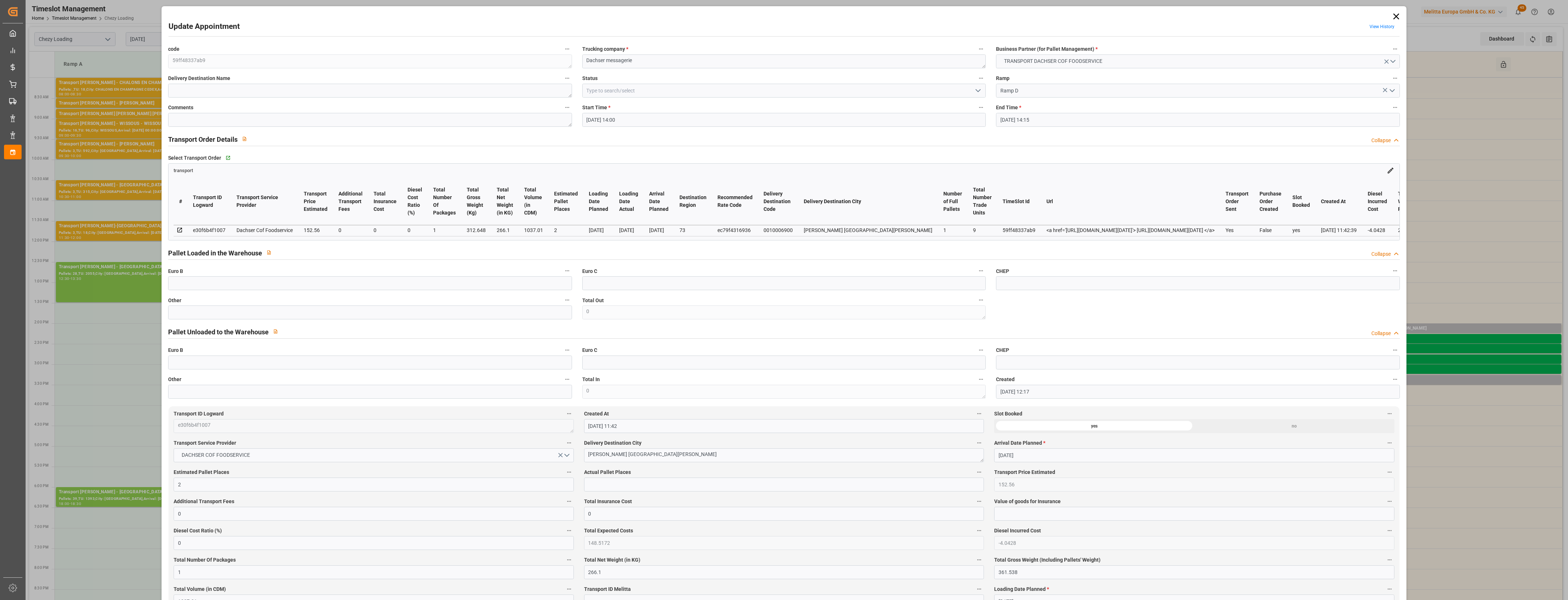
type input "[DATE]"
click at [368, 317] on input "text" at bounding box center [369, 312] width 403 height 14
type input "1"
click at [611, 486] on input "text" at bounding box center [784, 484] width 400 height 14
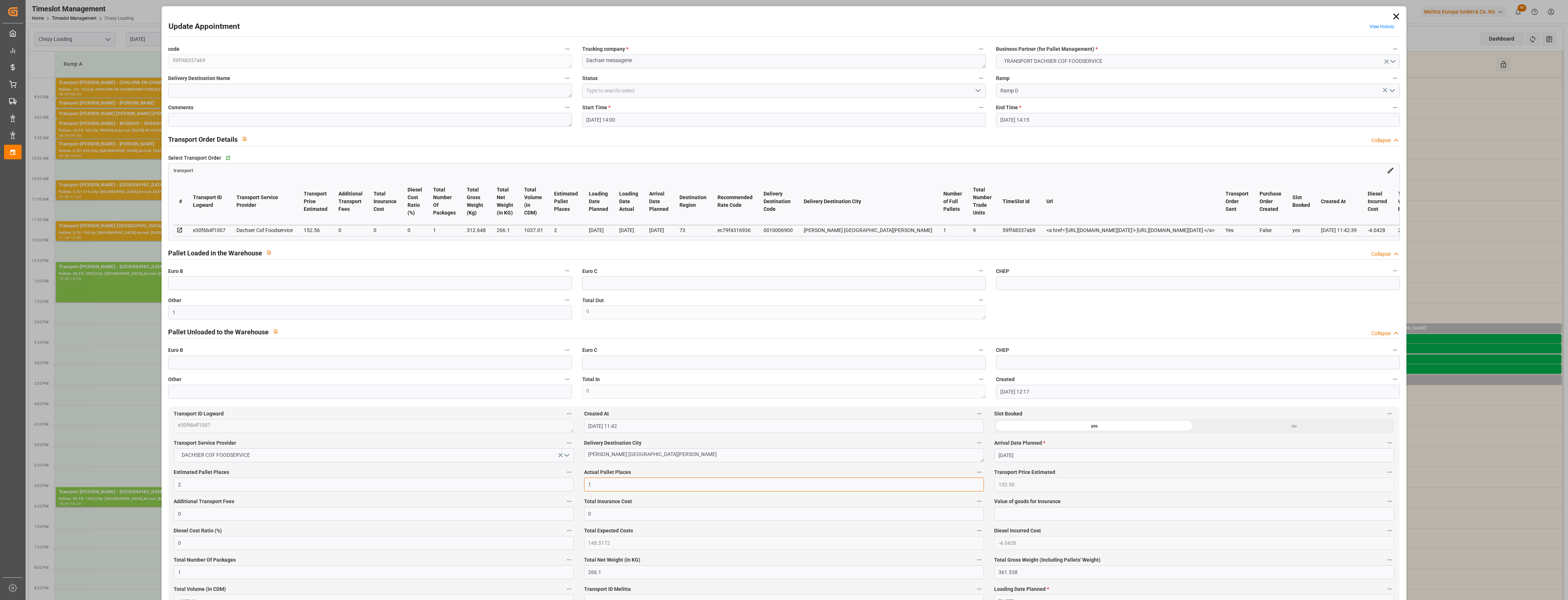
type input "1"
click at [659, 476] on label "Actual Pallet Places" at bounding box center [784, 472] width 400 height 10
click at [974, 476] on button "Actual Pallet Places" at bounding box center [978, 471] width 9 height 9
click at [667, 475] on div at bounding box center [784, 300] width 1568 height 600
click at [979, 92] on icon "open menu" at bounding box center [978, 91] width 9 height 9
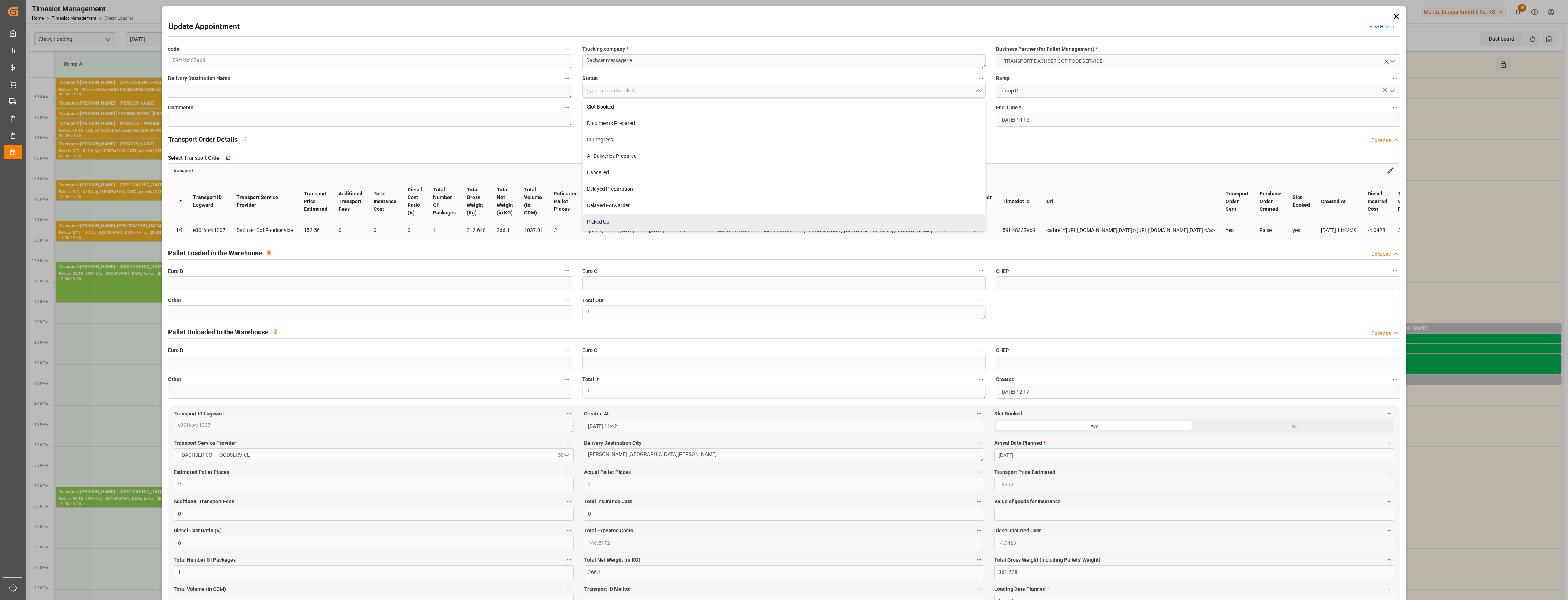
click at [667, 222] on div "Picked Up" at bounding box center [784, 222] width 403 height 17
type input "Picked Up"
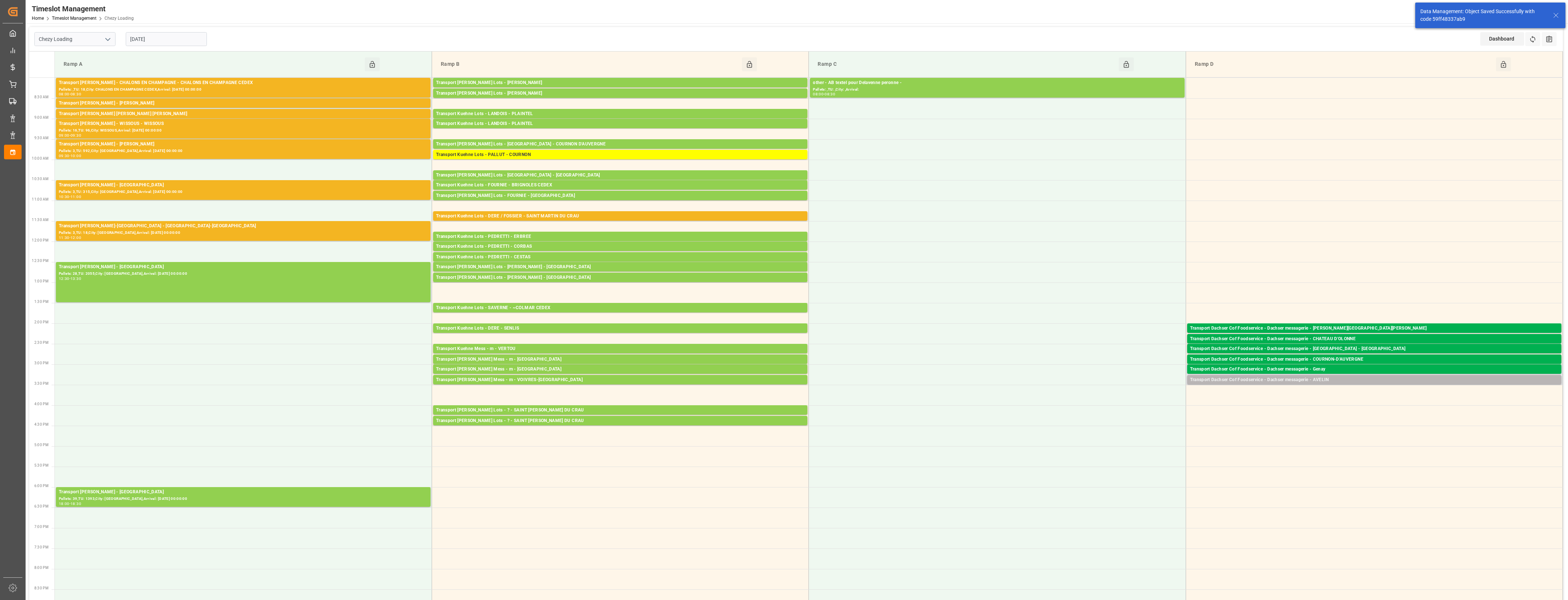
click at [1319, 380] on div "Transport Dachser Cof Foodservice - Dachser messagerie - AVELIN" at bounding box center [1374, 380] width 369 height 7
click at [1111, 402] on button "Open" at bounding box center [1090, 402] width 51 height 9
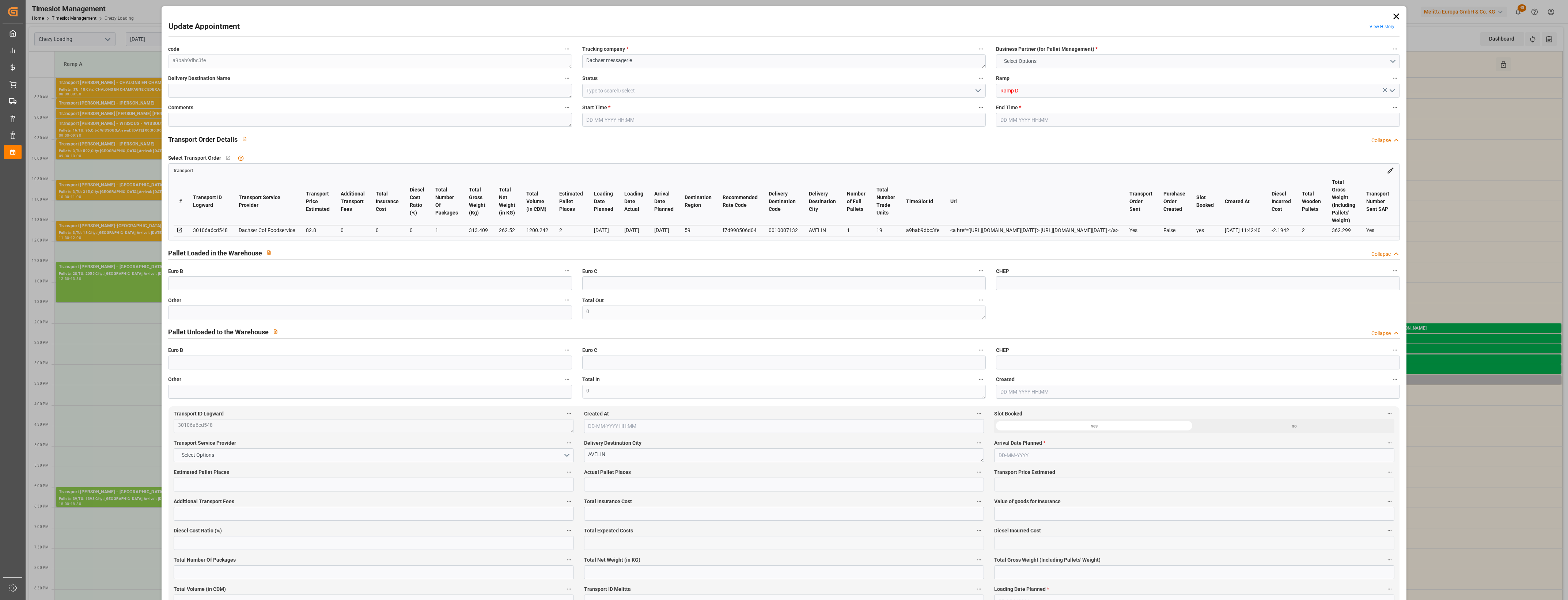
type input "2"
type input "82.8"
type input "0"
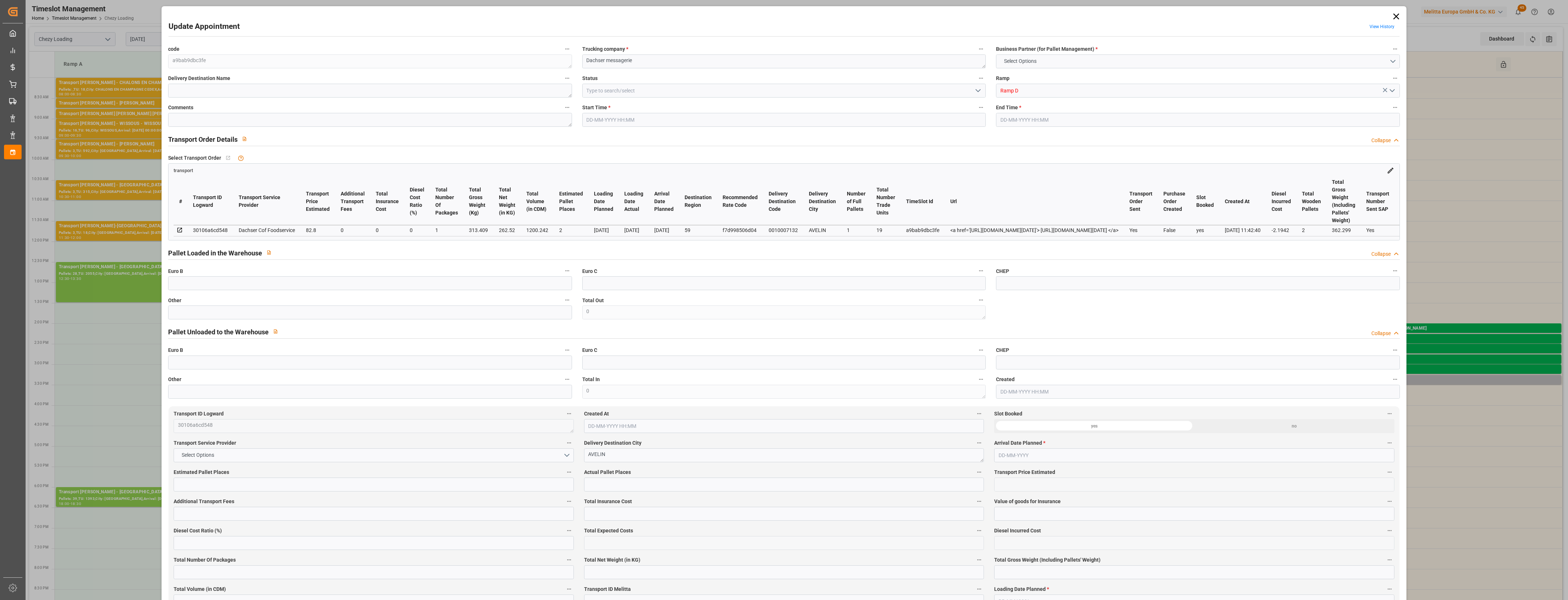
type input "80.6058"
type input "-2.1942"
type input "1"
type input "262.52"
type input "362.299"
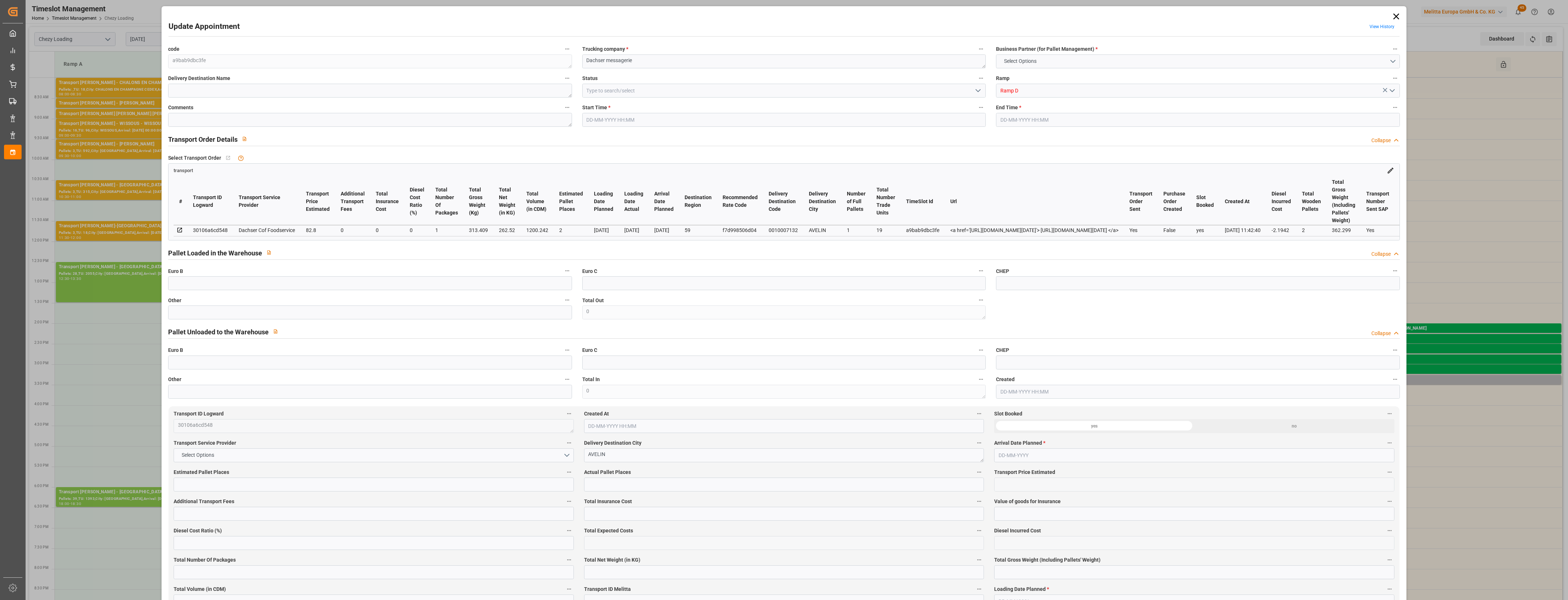
type input "1200.242"
type input "59"
type input "1"
type input "19"
type input "2"
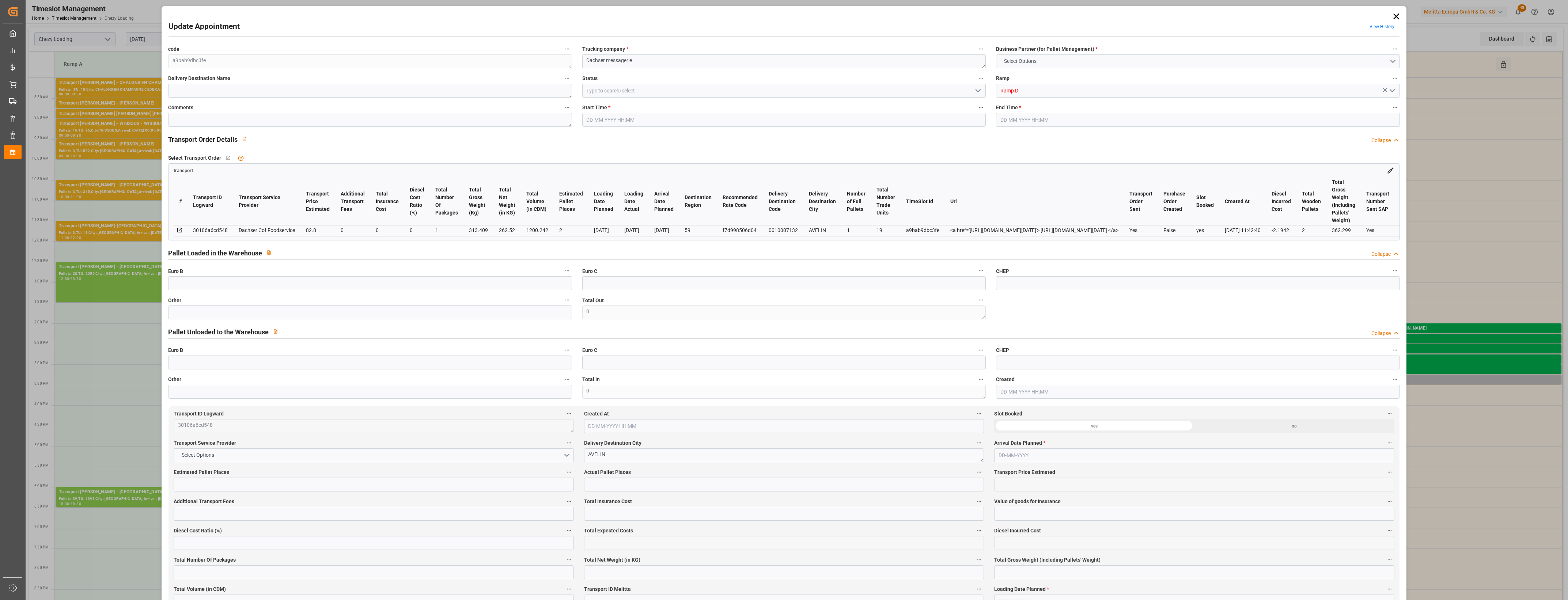
type input "101"
type input "313.409"
type input "0"
type input "4710.8598"
type input "0"
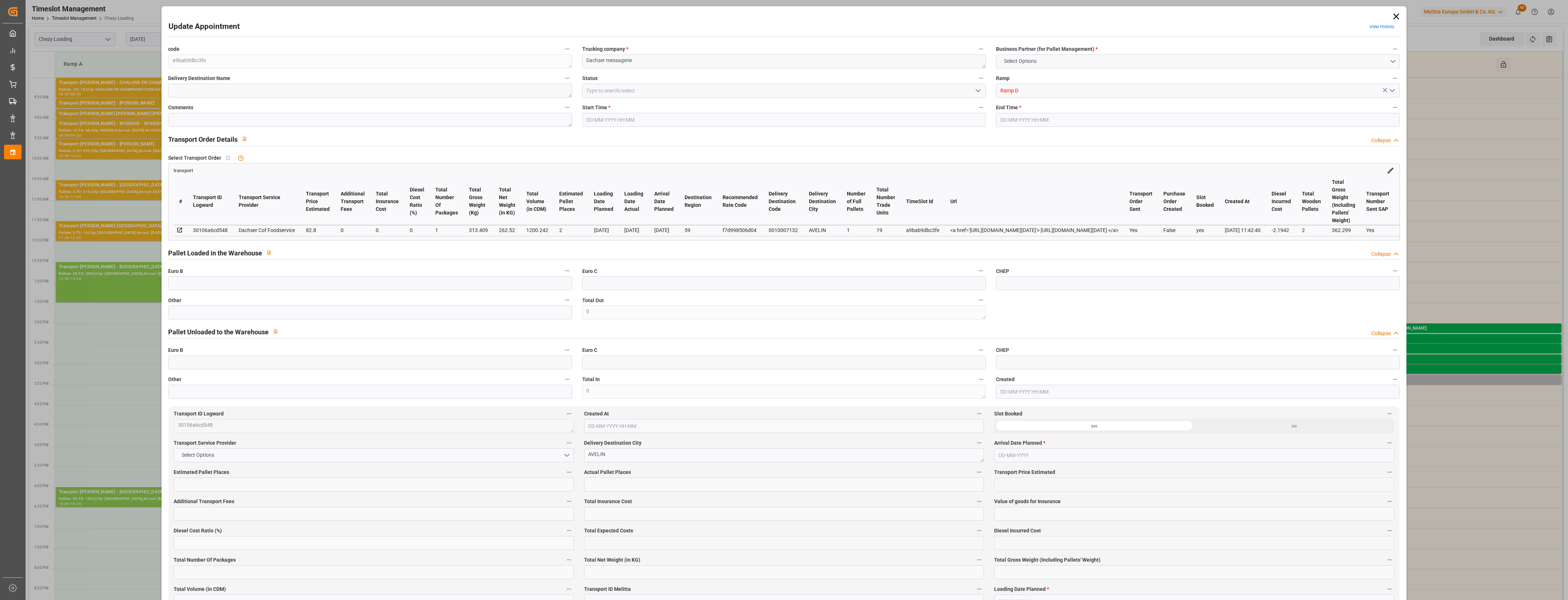
type input "0"
type input "21"
type input "35"
type input "[DATE] 15:15"
type input "[DATE] 15:30"
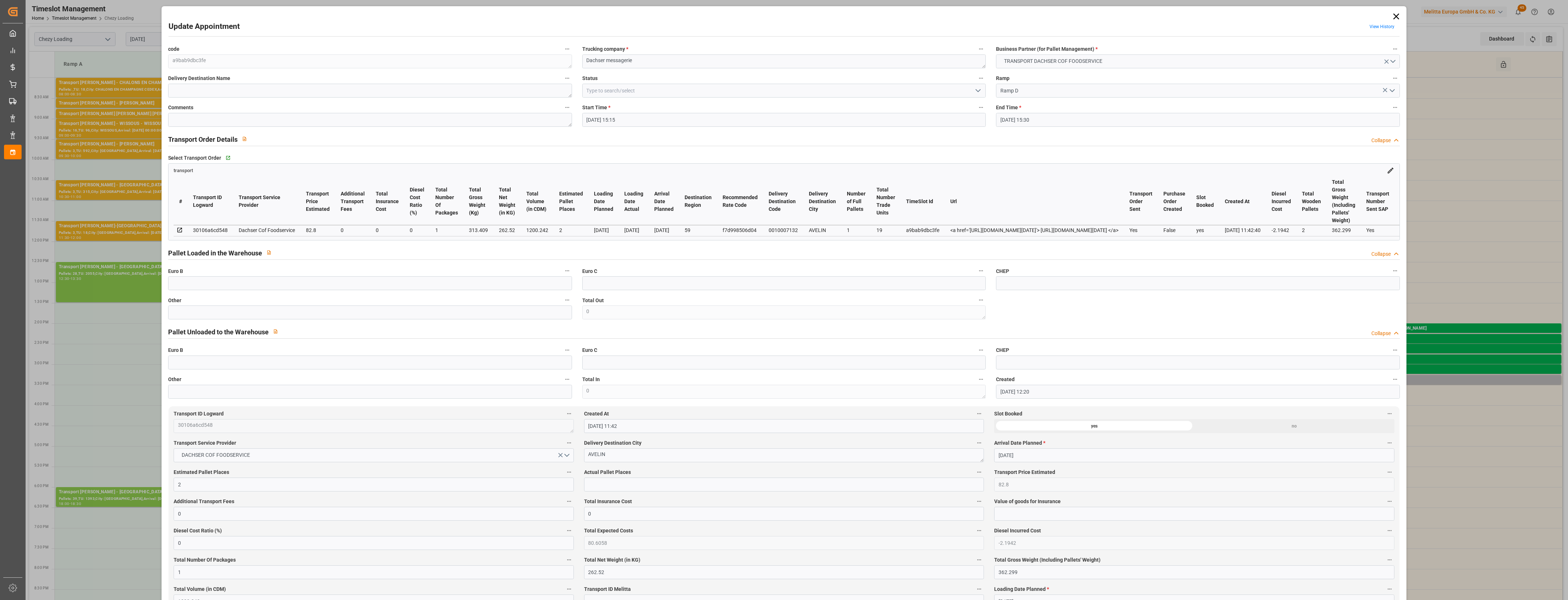
type input "[DATE] 12:20"
type input "[DATE] 11:42"
type input "[DATE]"
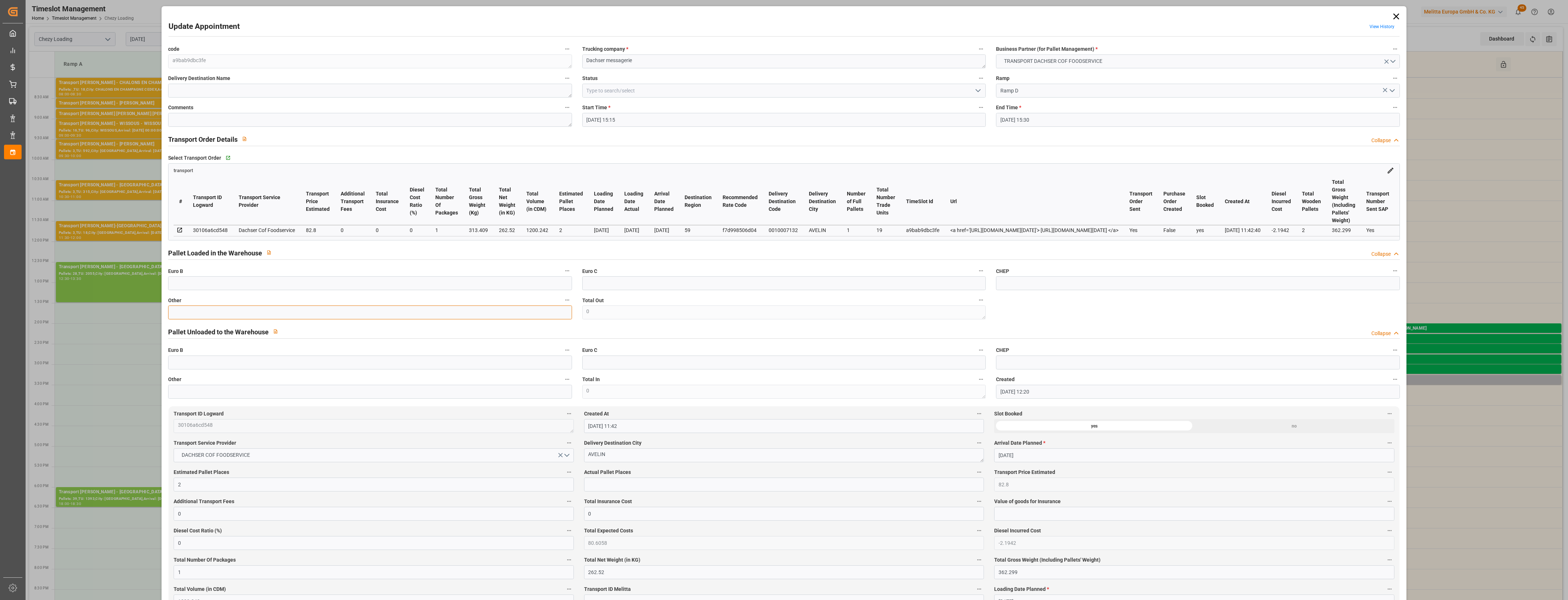
click at [386, 316] on input "text" at bounding box center [369, 312] width 403 height 14
type input "1"
drag, startPoint x: 590, startPoint y: 479, endPoint x: 596, endPoint y: 482, distance: 6.7
click at [590, 479] on input "text" at bounding box center [784, 484] width 400 height 14
type input "1"
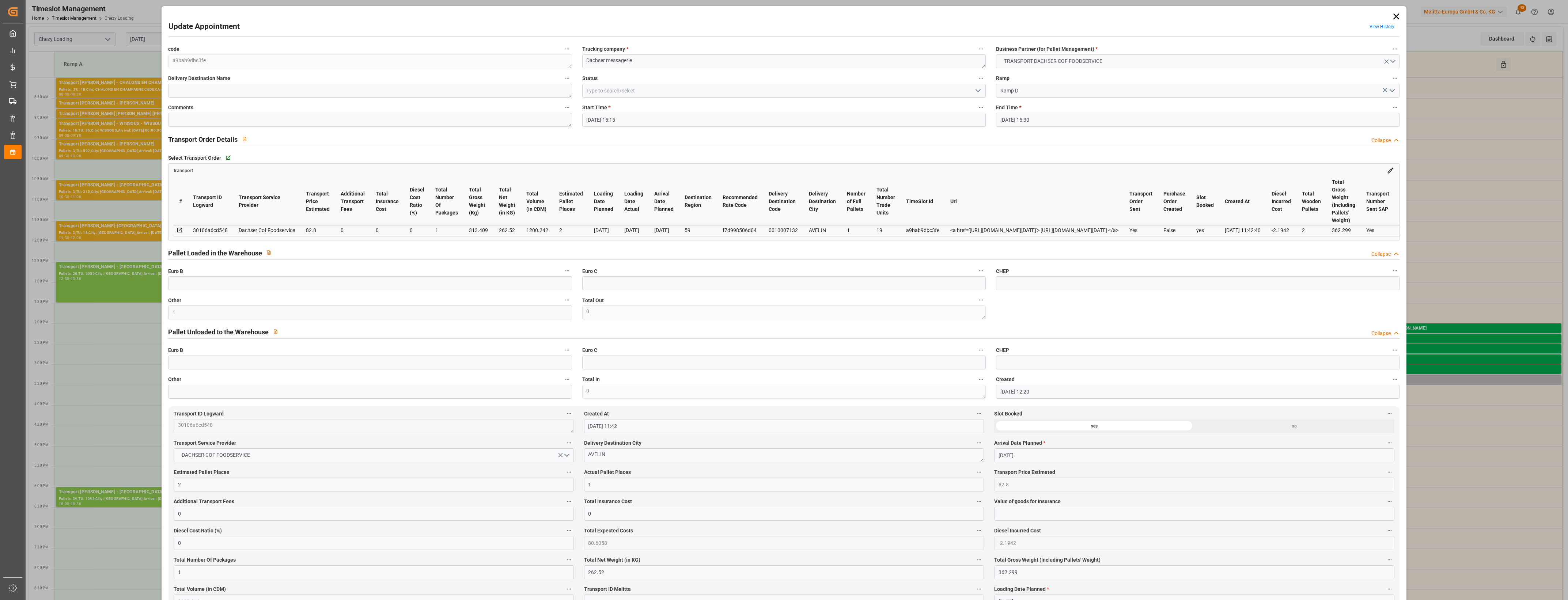
click at [640, 471] on label "Actual Pallet Places" at bounding box center [784, 472] width 400 height 10
click at [974, 471] on button "Actual Pallet Places" at bounding box center [978, 471] width 9 height 9
click at [652, 471] on div at bounding box center [784, 300] width 1568 height 600
click at [980, 92] on icon "open menu" at bounding box center [978, 91] width 9 height 9
click at [782, 223] on div "Picked Up" at bounding box center [784, 222] width 403 height 17
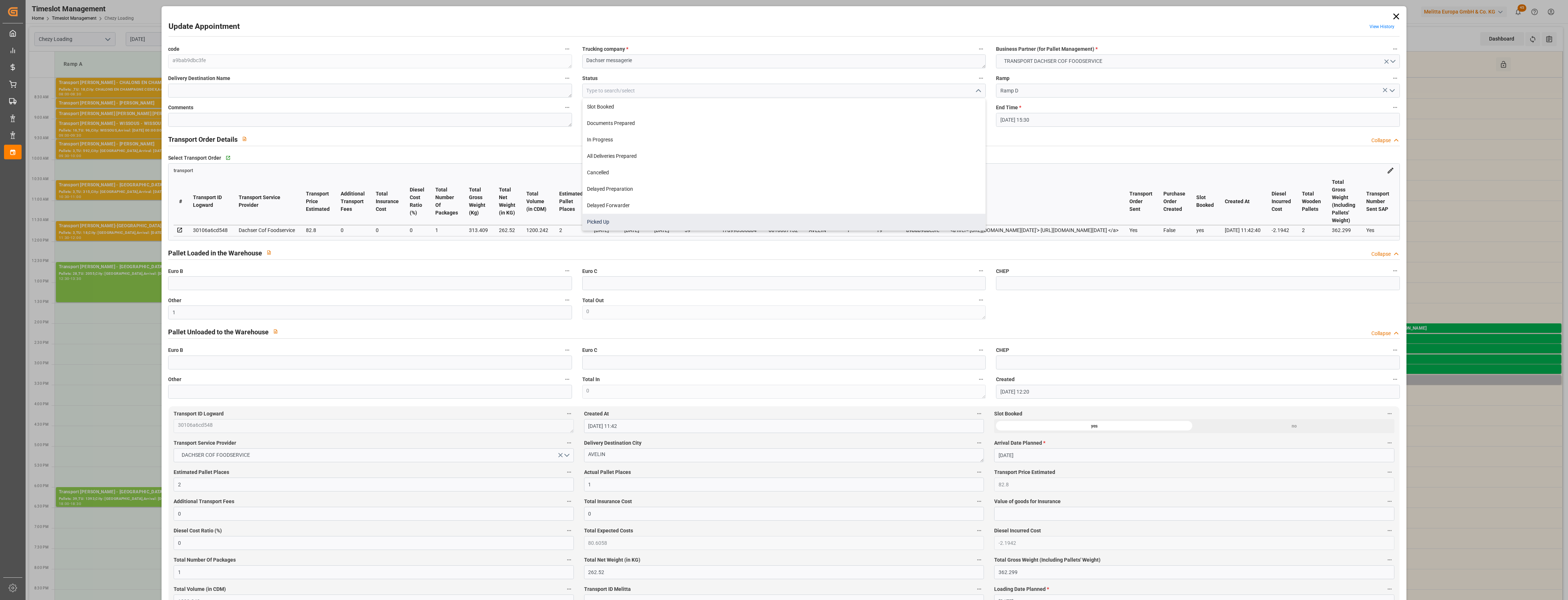
type input "Picked Up"
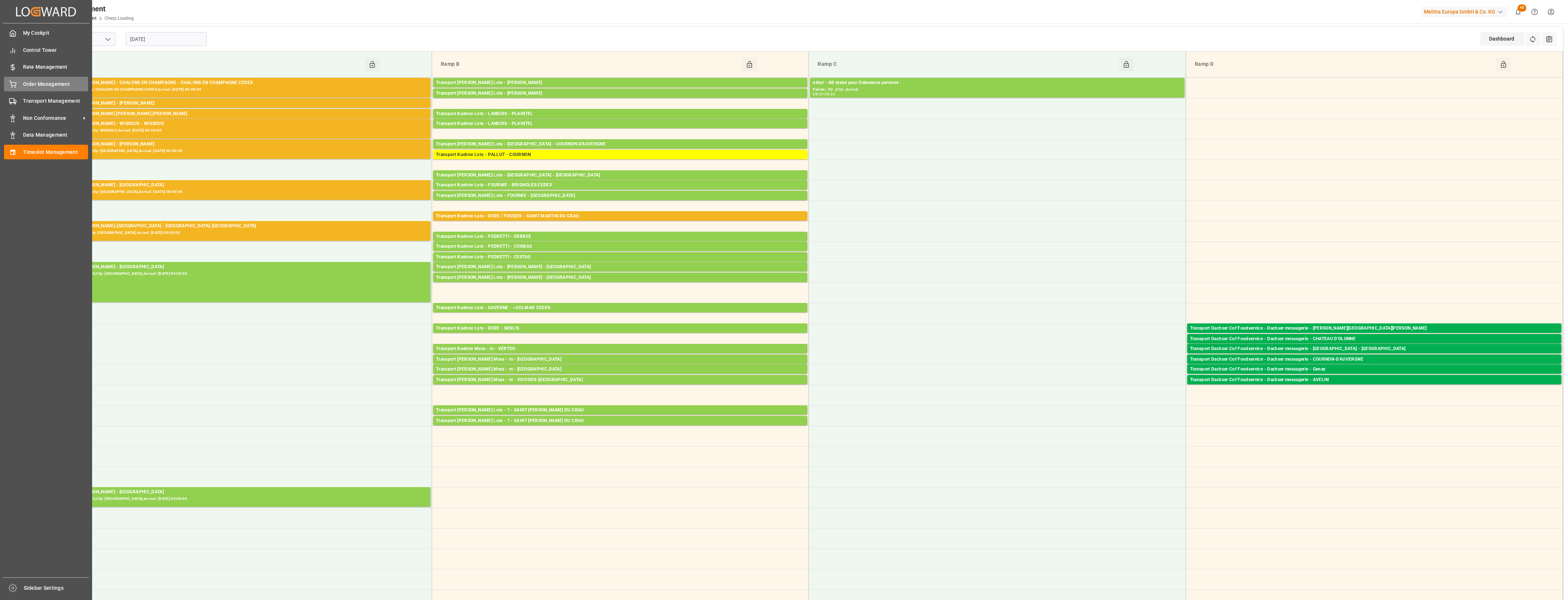
click at [15, 79] on div "Order Management Order Management" at bounding box center [47, 84] width 84 height 15
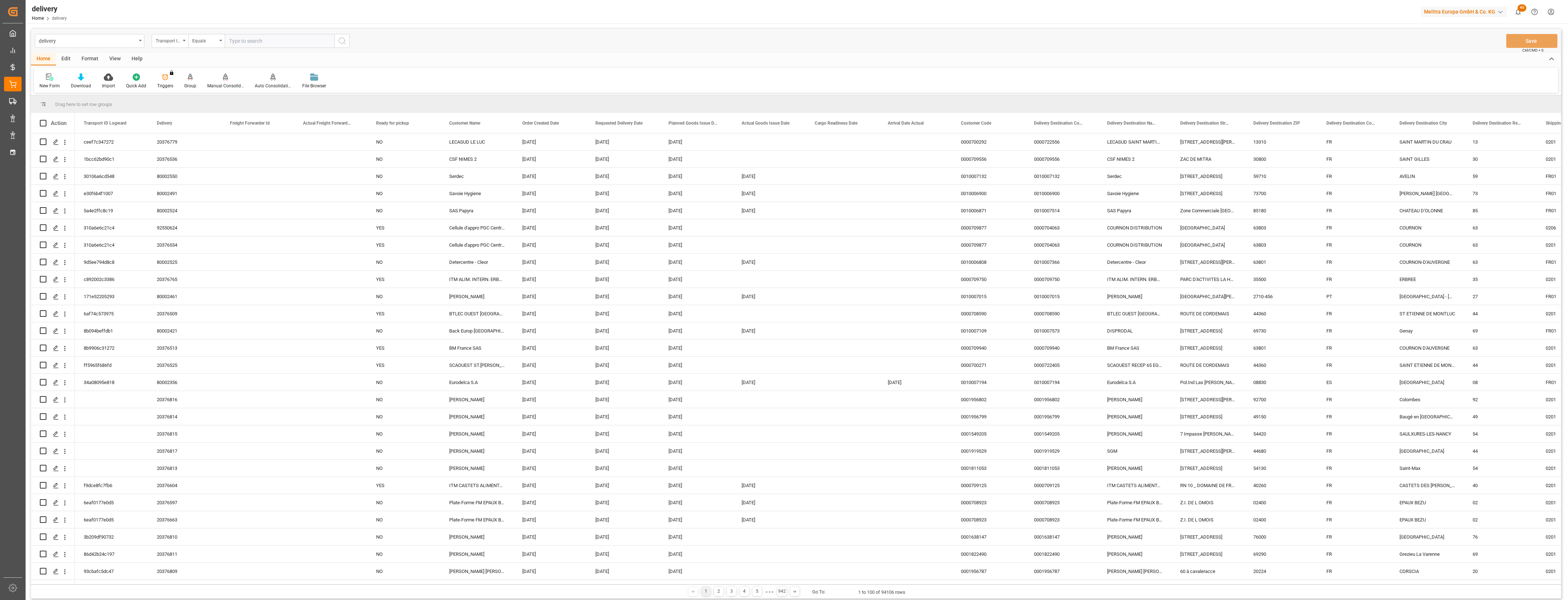
click at [185, 40] on icon "open menu" at bounding box center [184, 41] width 3 height 1
click at [174, 85] on div "Delivery" at bounding box center [206, 89] width 109 height 15
click at [243, 36] on input "text" at bounding box center [279, 41] width 110 height 14
type input "20376247"
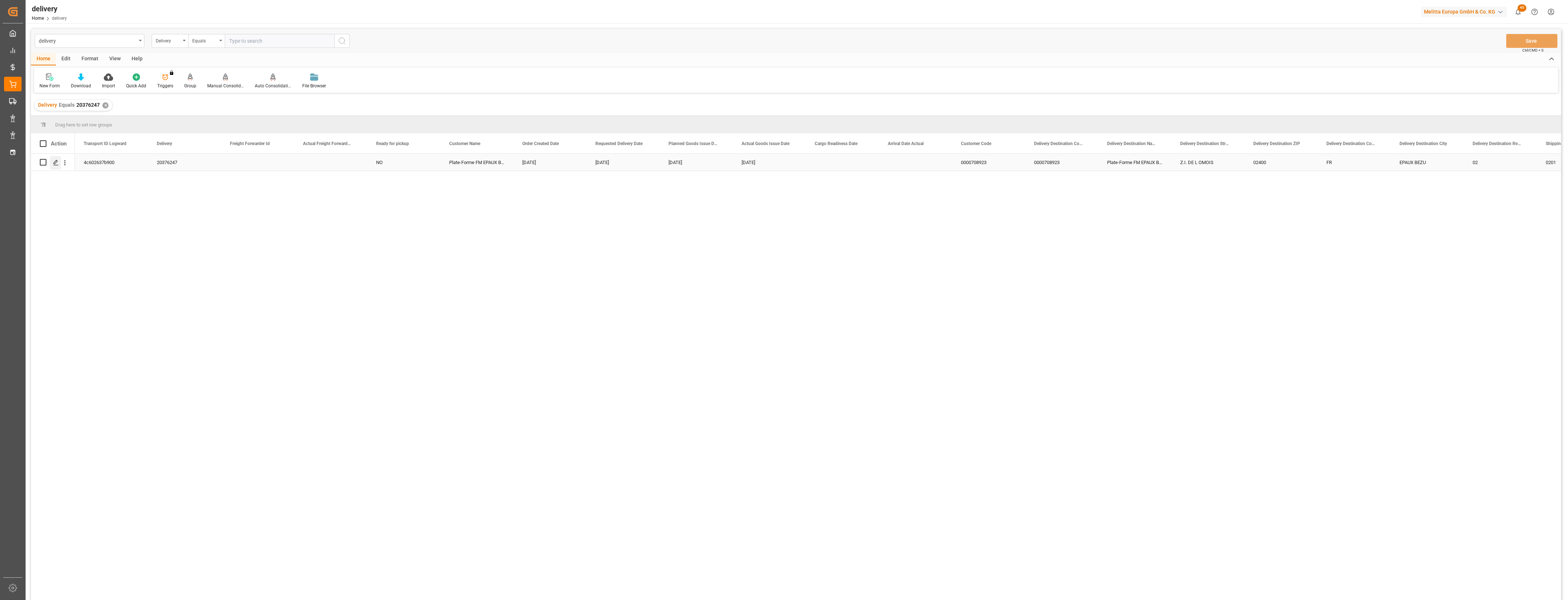
click at [57, 164] on icon "Press SPACE to select this row." at bounding box center [56, 163] width 6 height 6
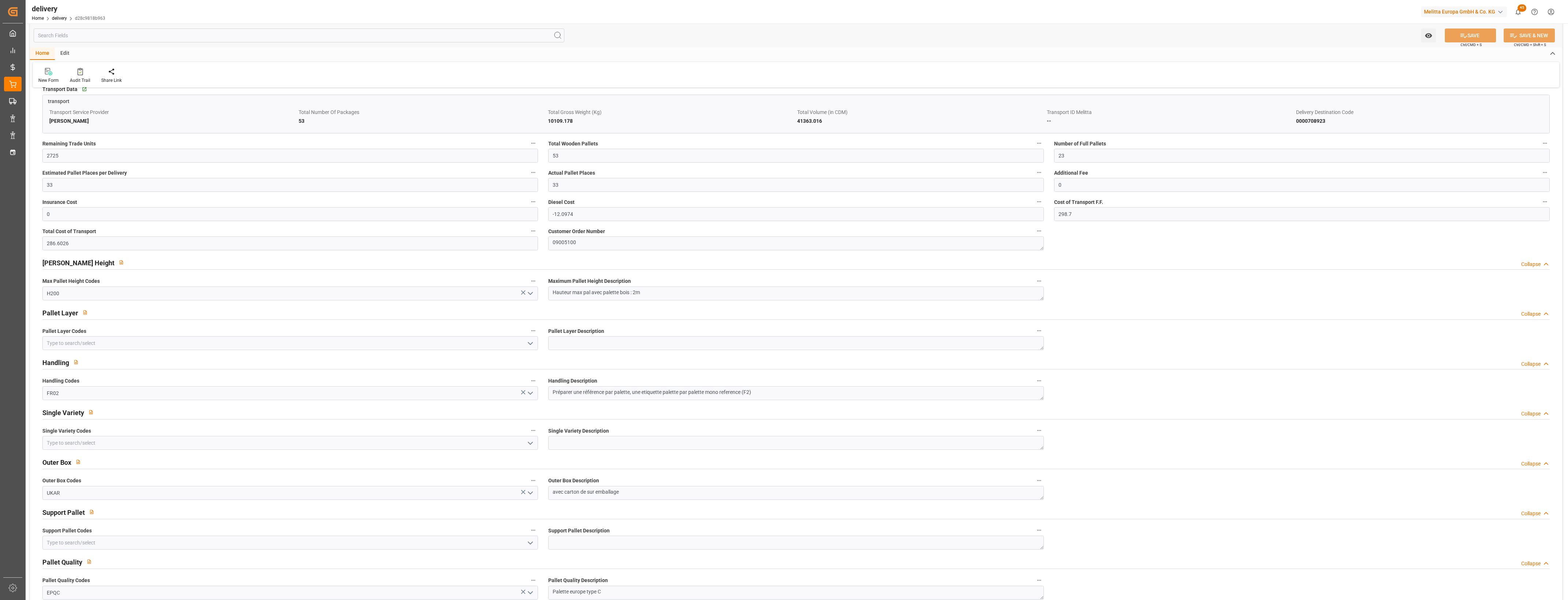
scroll to position [685, 0]
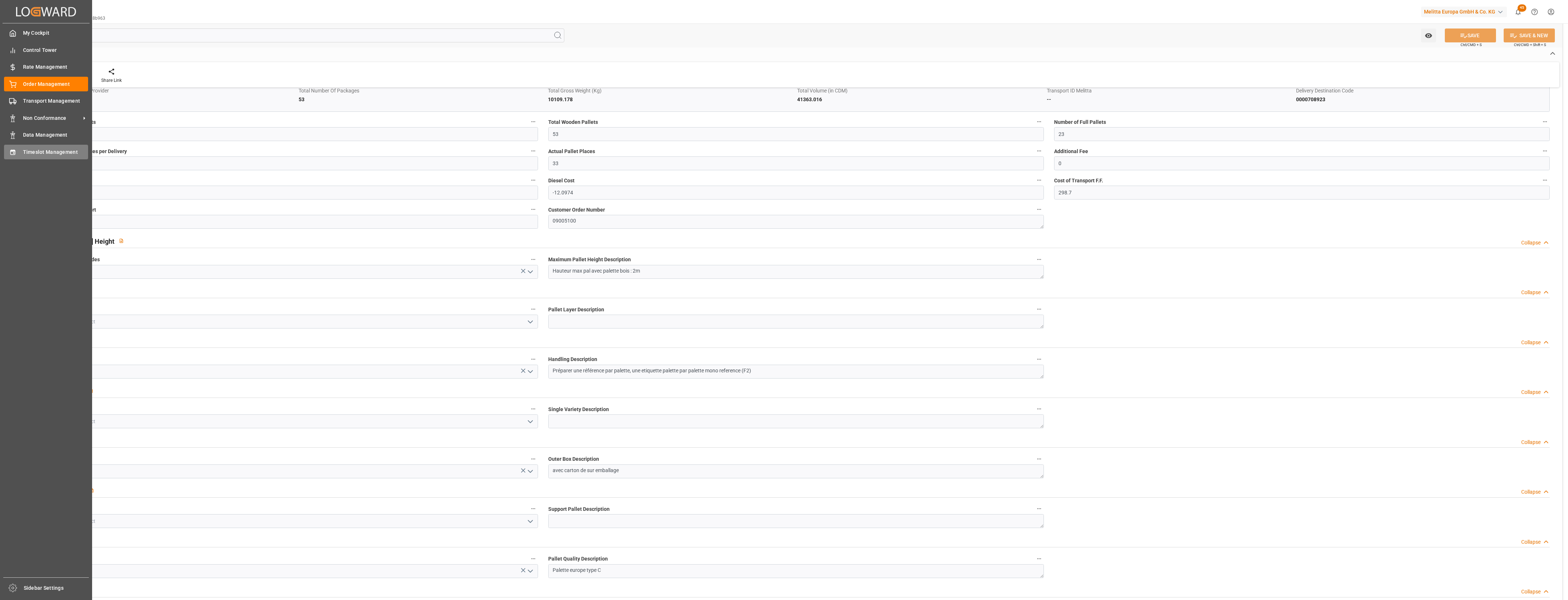
click at [17, 152] on div "Timeslot Management Timeslot Management" at bounding box center [47, 152] width 84 height 15
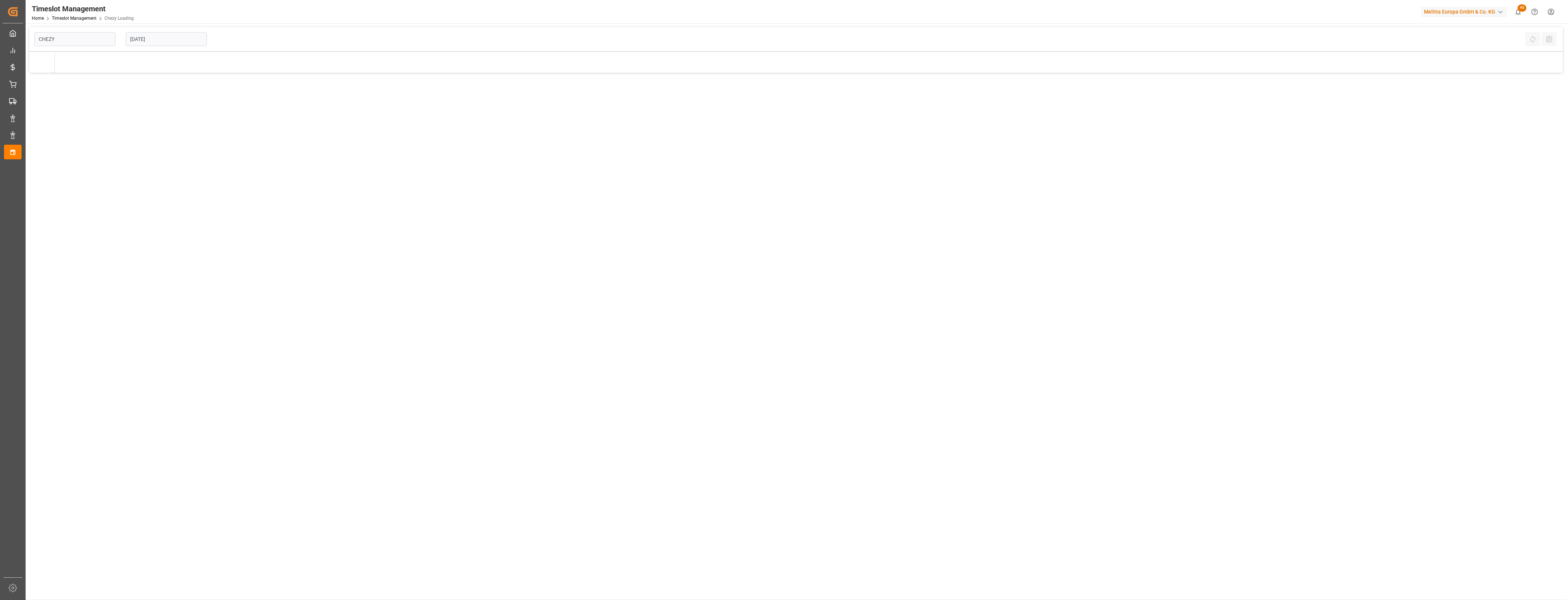
type input "Chezy Loading"
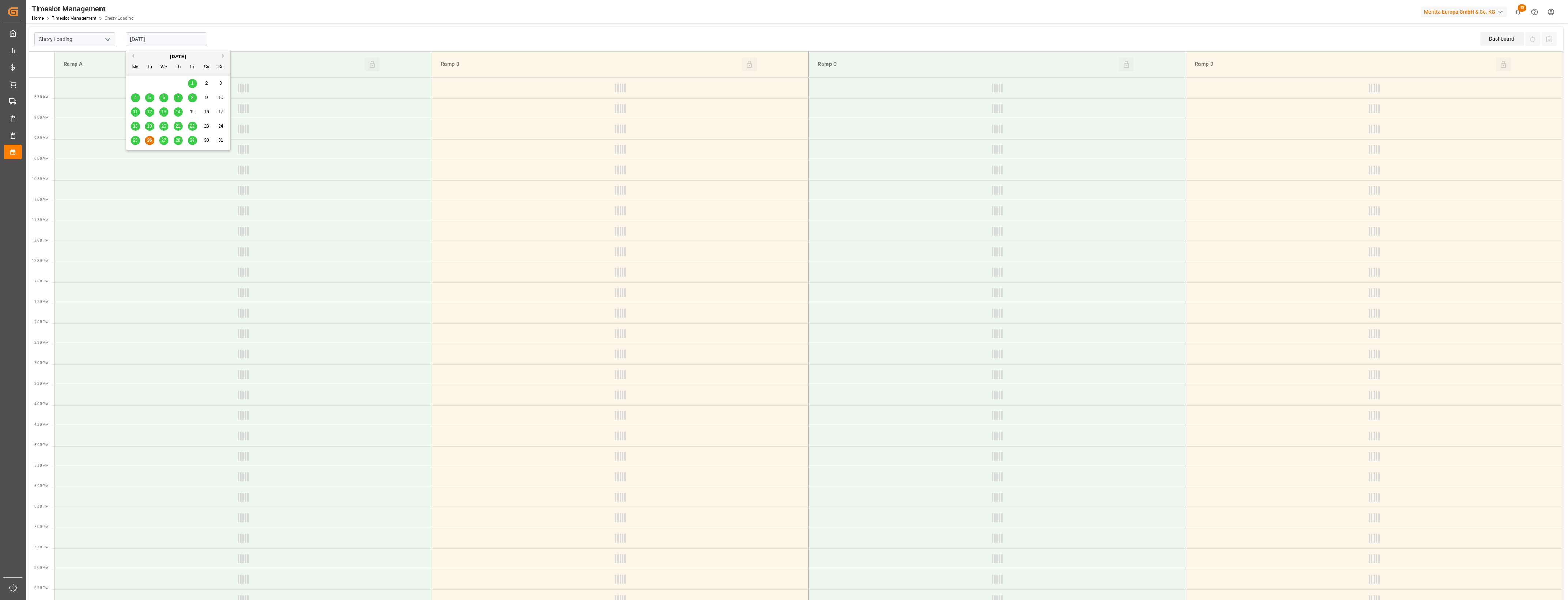
click at [173, 43] on input "[DATE]" at bounding box center [166, 38] width 81 height 14
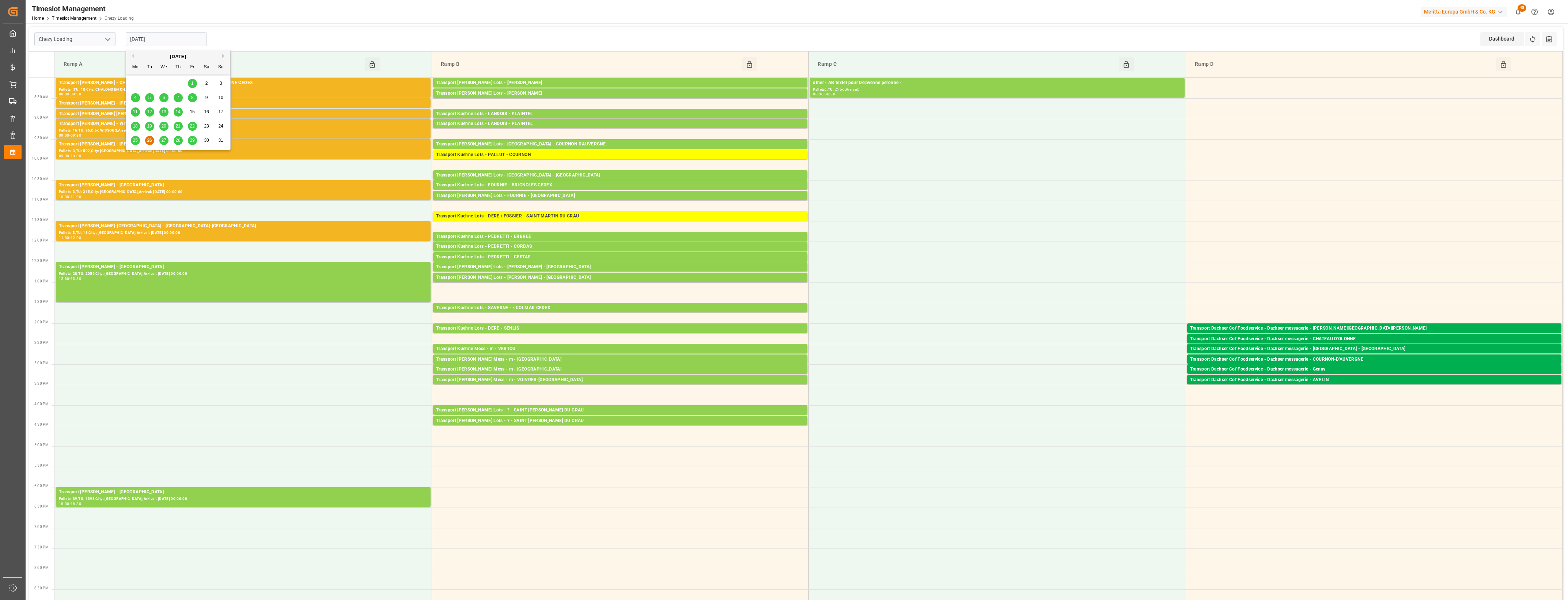
click at [164, 125] on span "20" at bounding box center [164, 126] width 5 height 5
type input "[DATE]"
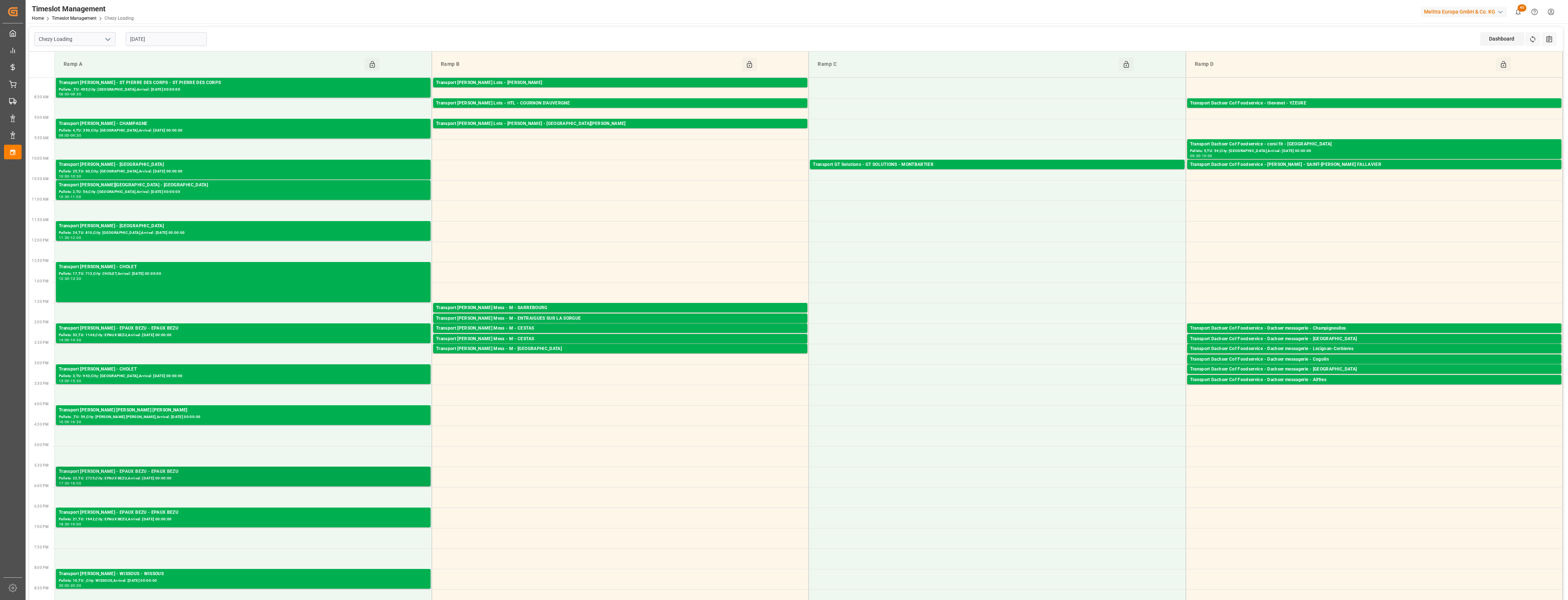
click at [177, 481] on div "Pallets: 23,TU: 2725,City: EPAUX BEZU,Arrival: [DATE] 00:00:00" at bounding box center [243, 478] width 369 height 7
click at [476, 500] on button "Open" at bounding box center [472, 504] width 51 height 9
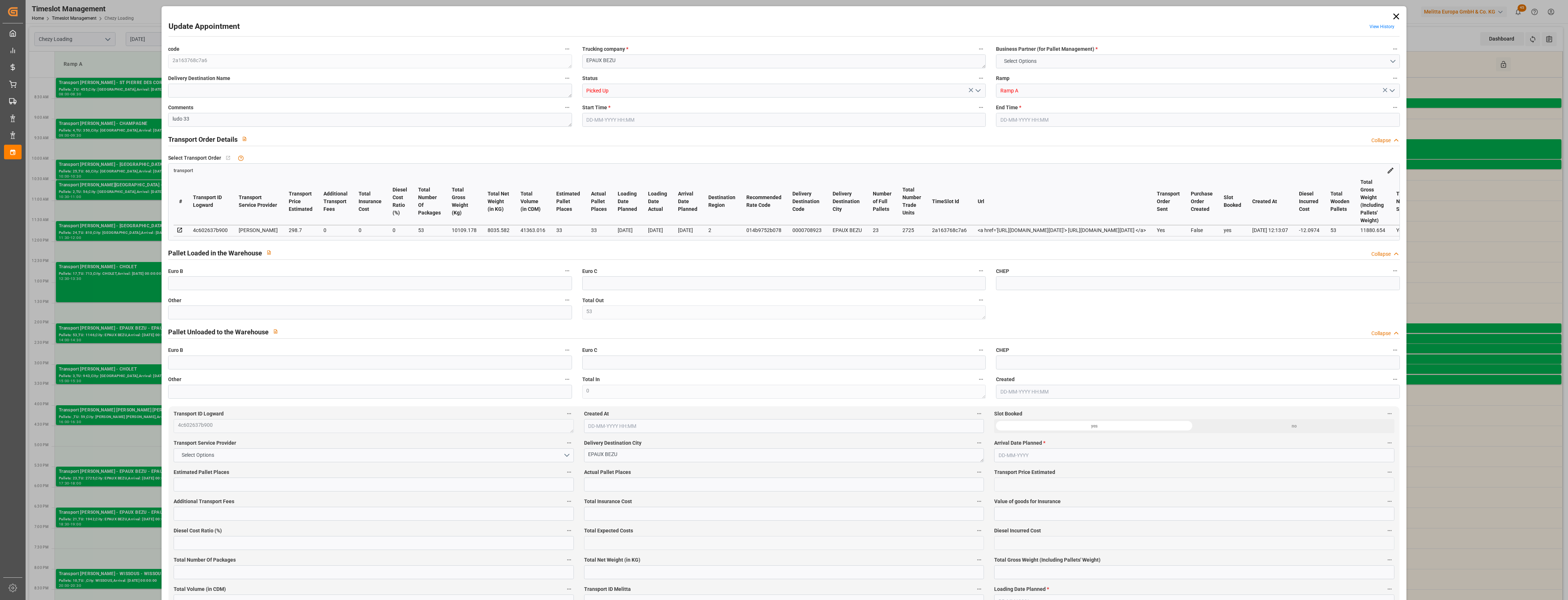
type input "53"
type input "33"
type input "298.7"
type input "0"
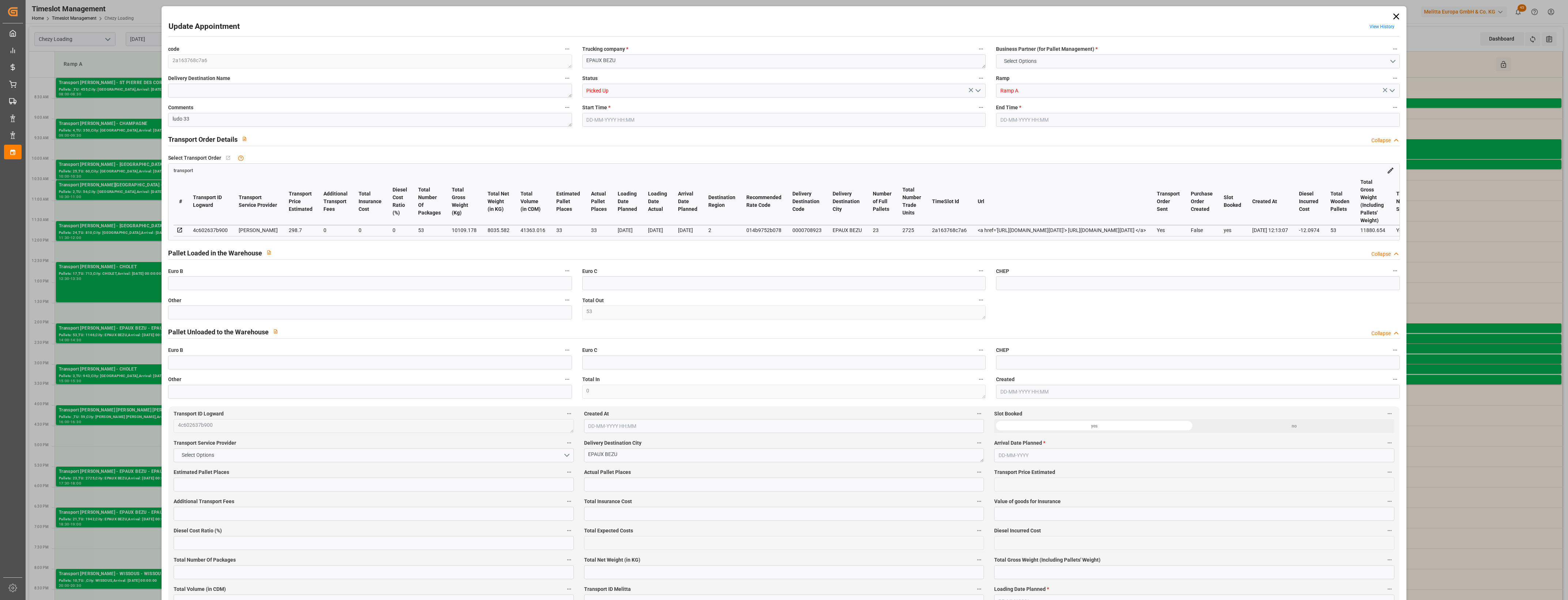
type input "0"
type input "286.6026"
type input "-12.0974"
type input "53"
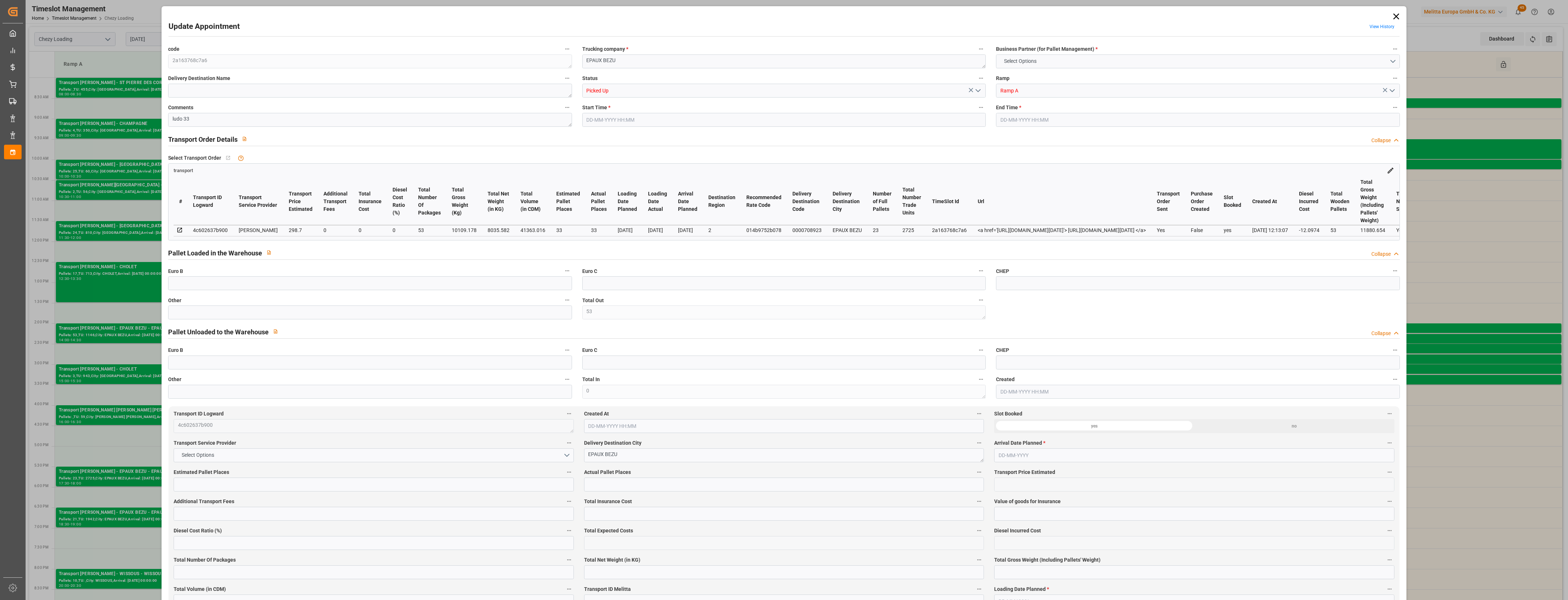
type input "8035.582"
type input "11880.654"
type input "41363.016"
type input "2"
type input "23"
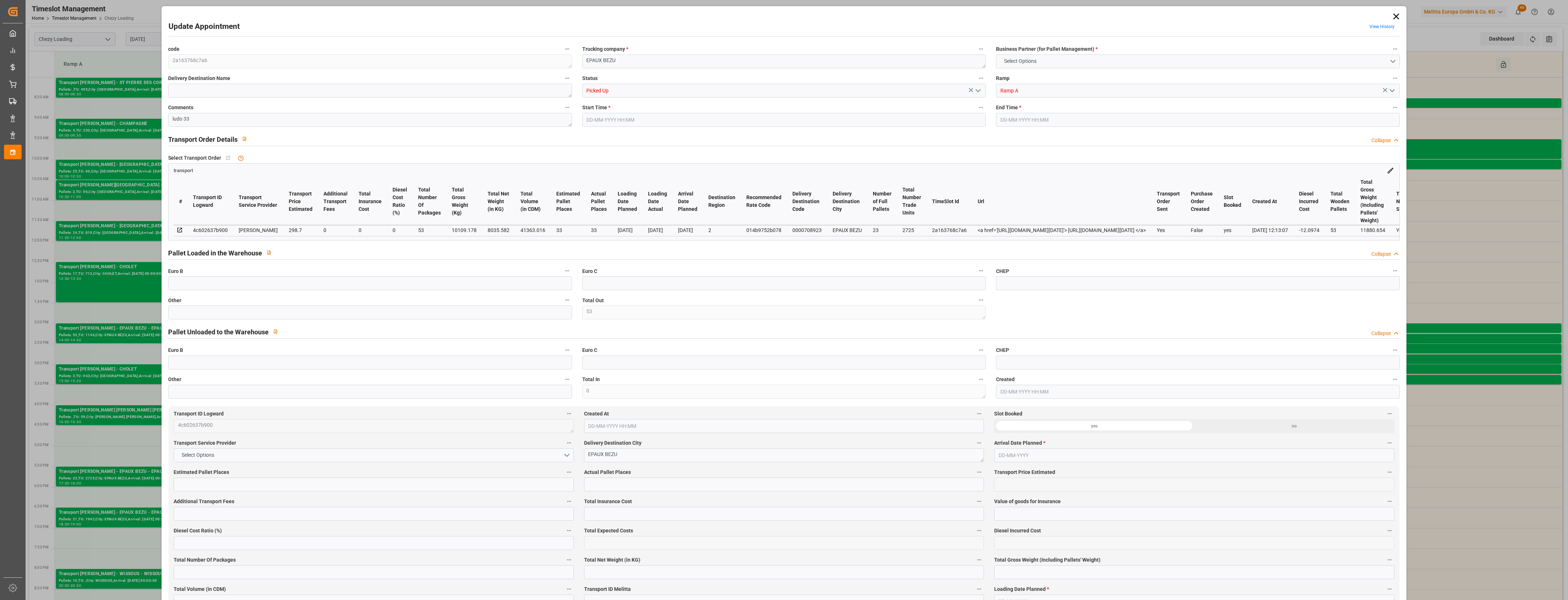
type input "2725"
type input "53"
type input "101"
type input "10109.178"
type input "0"
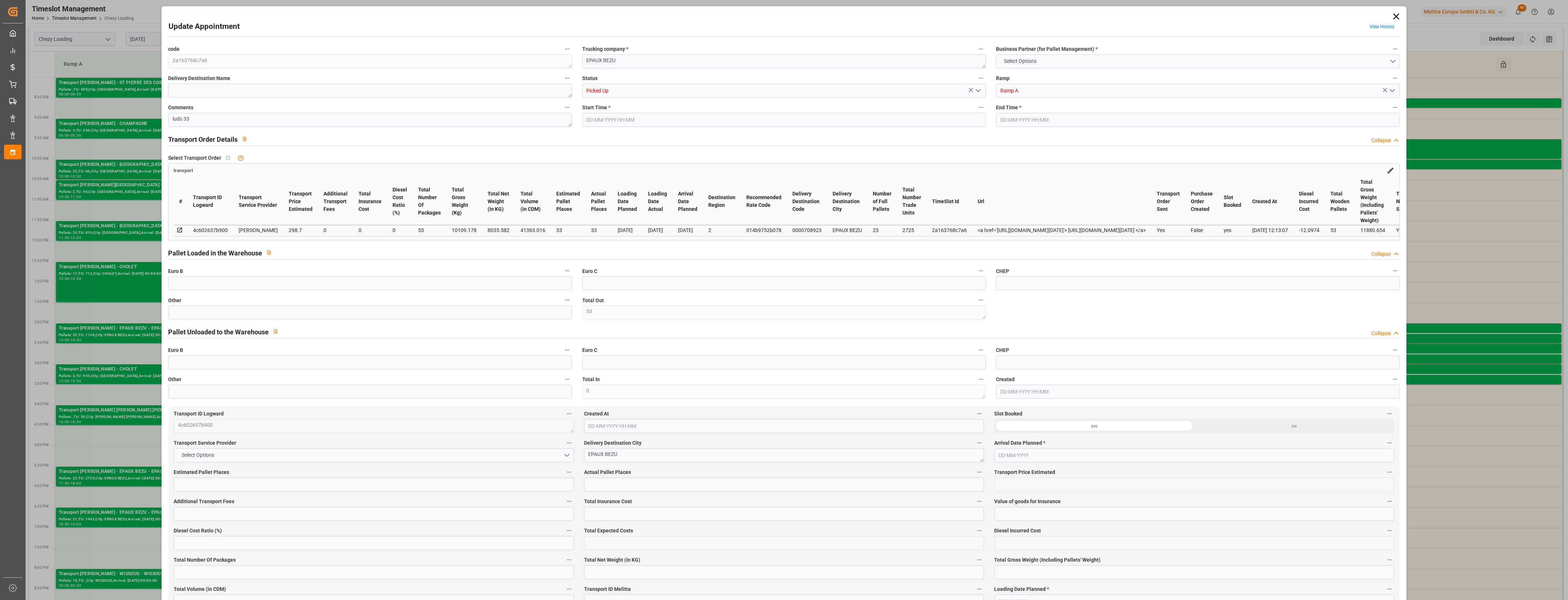
type input "10109.178"
type input "0"
type input "21"
type input "100"
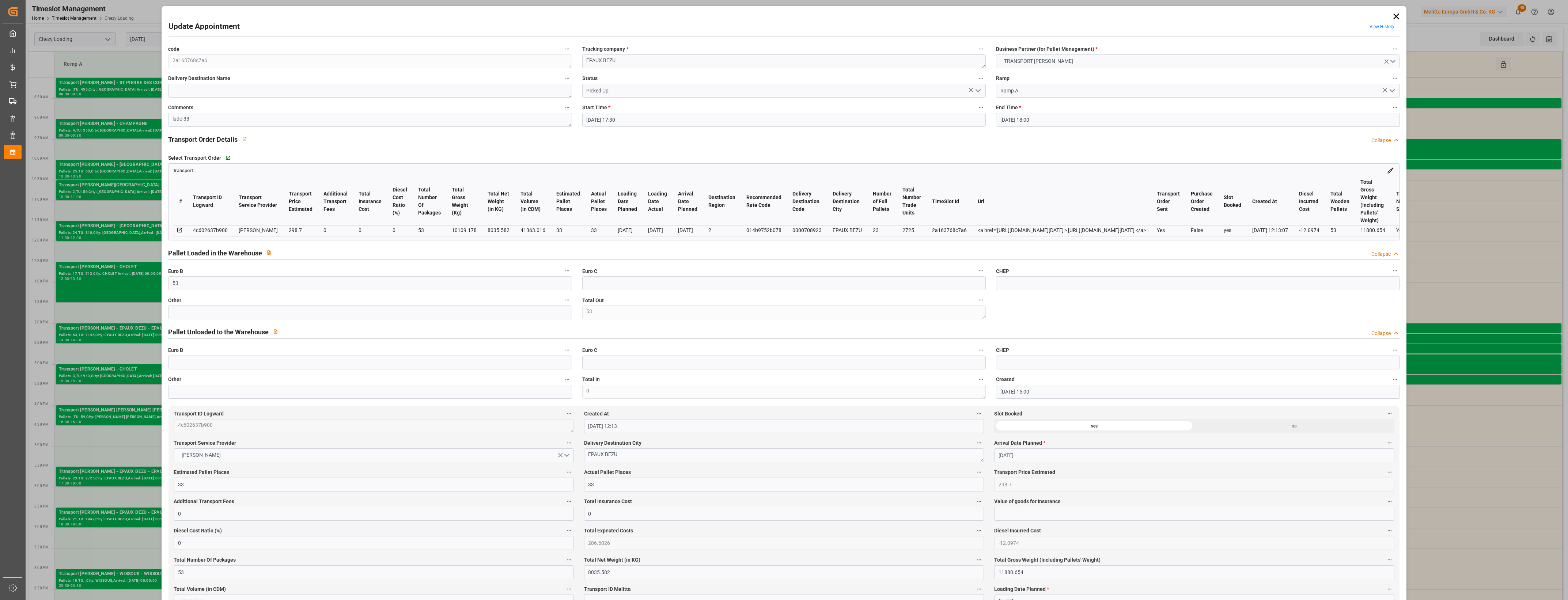
type input "[DATE] 17:30"
type input "[DATE] 18:00"
type input "[DATE] 15:00"
type input "[DATE] 12:13"
type input "[DATE]"
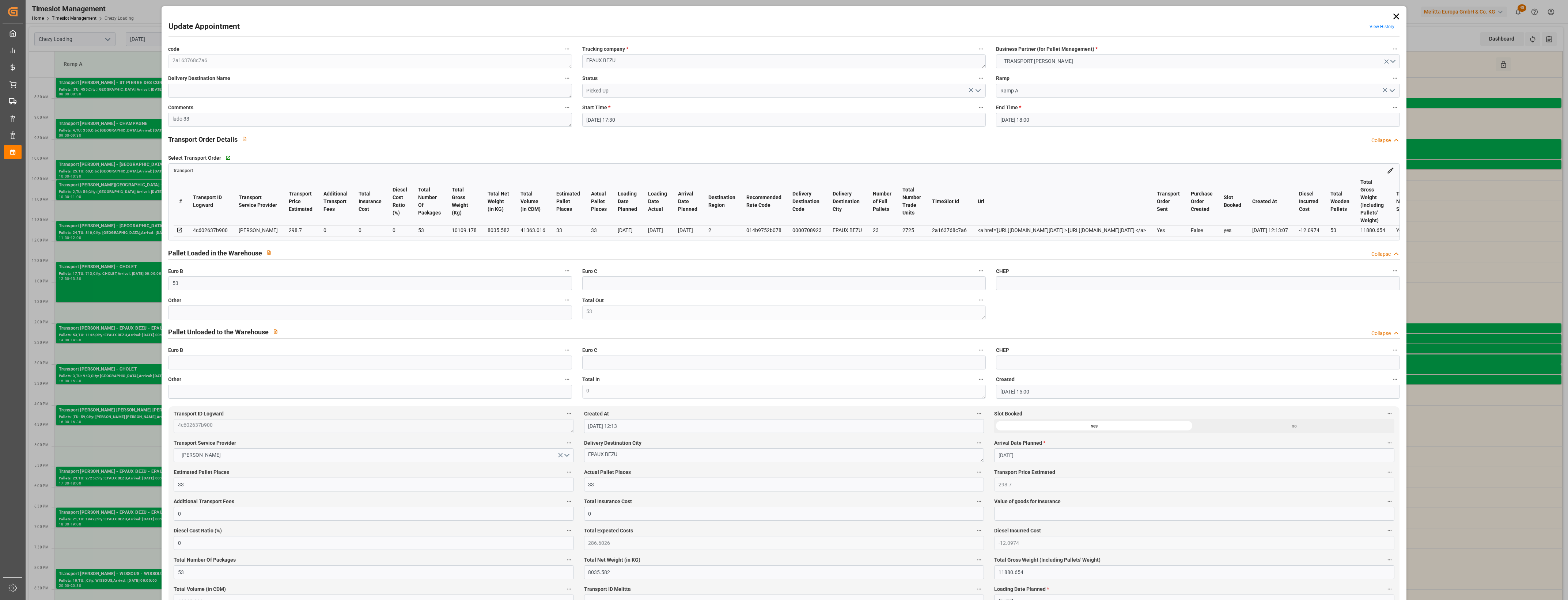
type input "[DATE]"
click at [1396, 16] on icon at bounding box center [1396, 17] width 10 height 10
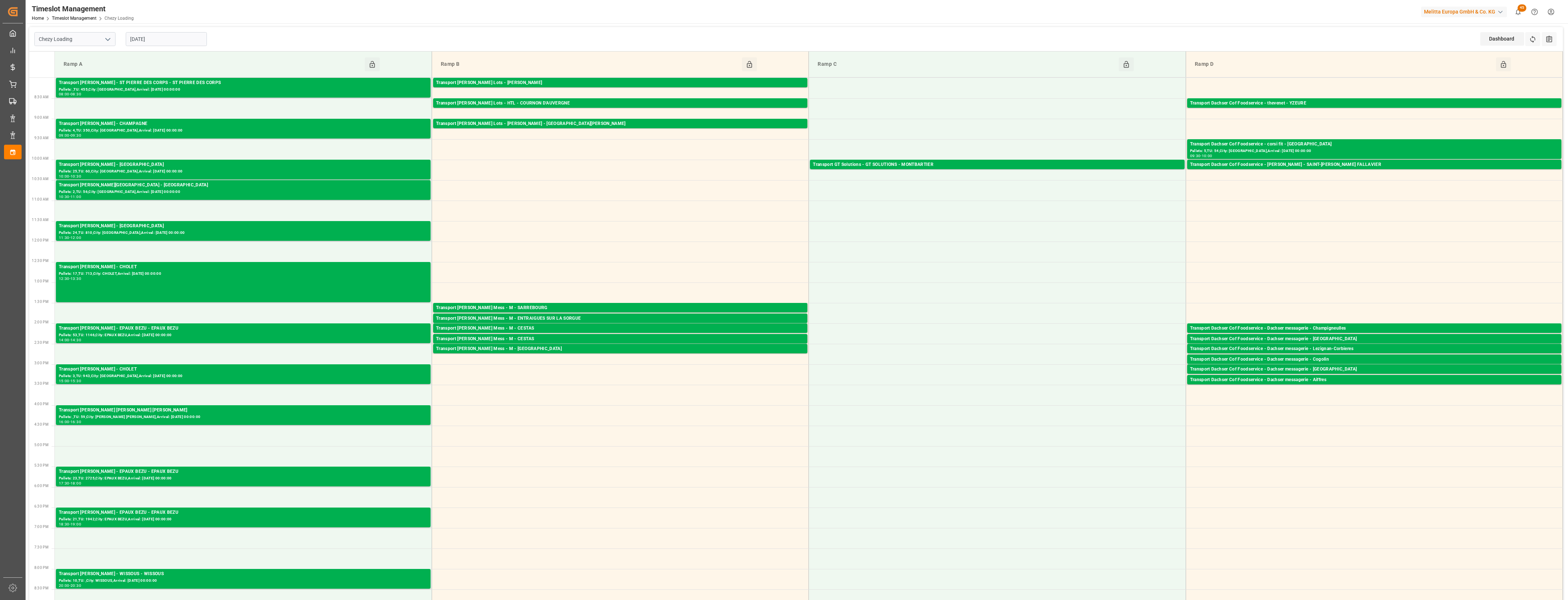
click at [448, 32] on div "Chezy Loading [DATE] Dashboard View Dashboard Refresh Time Slots All Audits" at bounding box center [796, 39] width 1534 height 25
click at [106, 38] on polyline "open menu" at bounding box center [108, 39] width 4 height 2
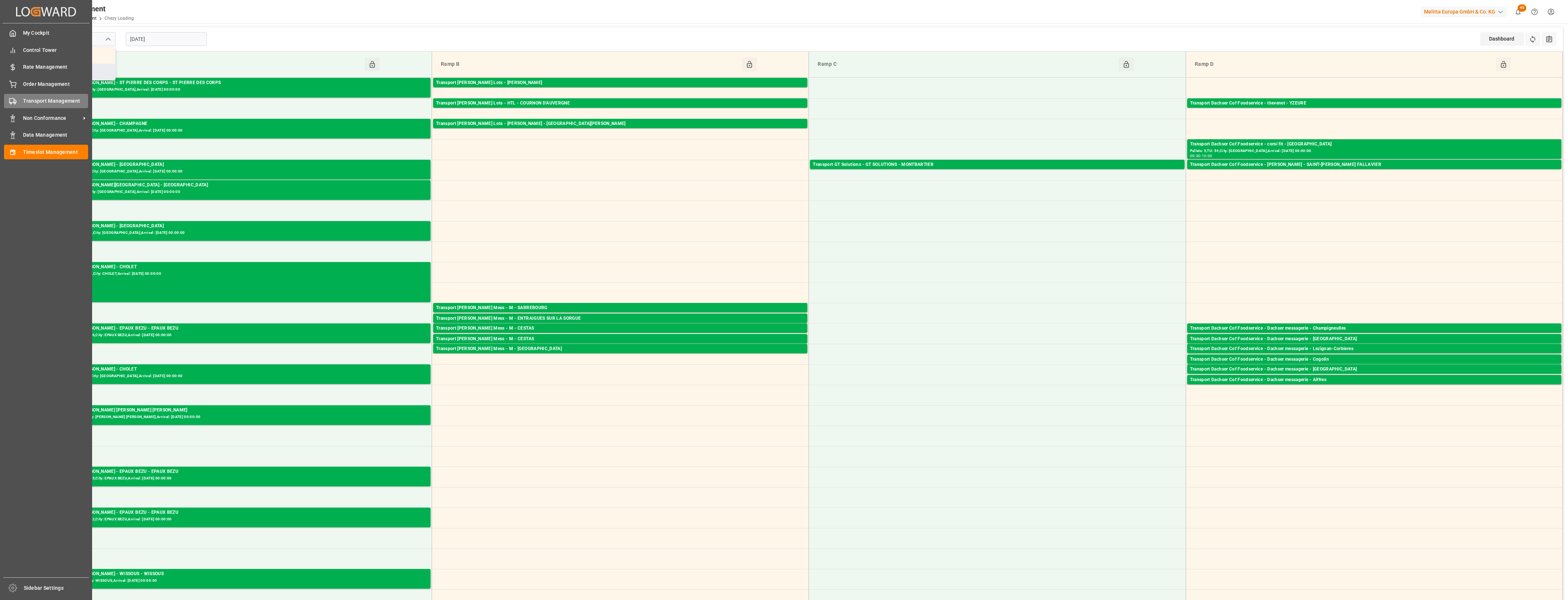
click at [12, 103] on icon at bounding box center [13, 101] width 7 height 7
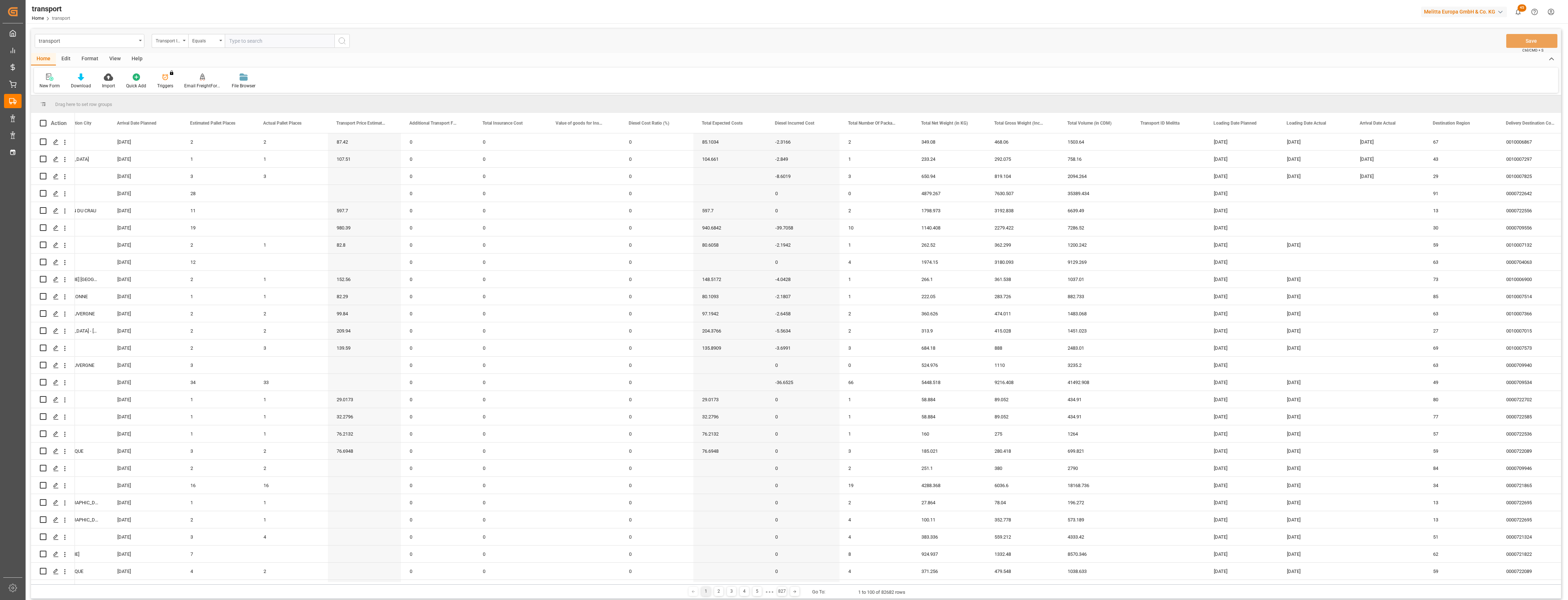
scroll to position [0, 340]
click at [1404, 123] on span at bounding box center [1404, 123] width 7 height 7
click at [1447, 123] on span "filter" at bounding box center [1444, 123] width 7 height 7
click at [1471, 161] on input "date" at bounding box center [1437, 163] width 72 height 15
type input "[DATE]"
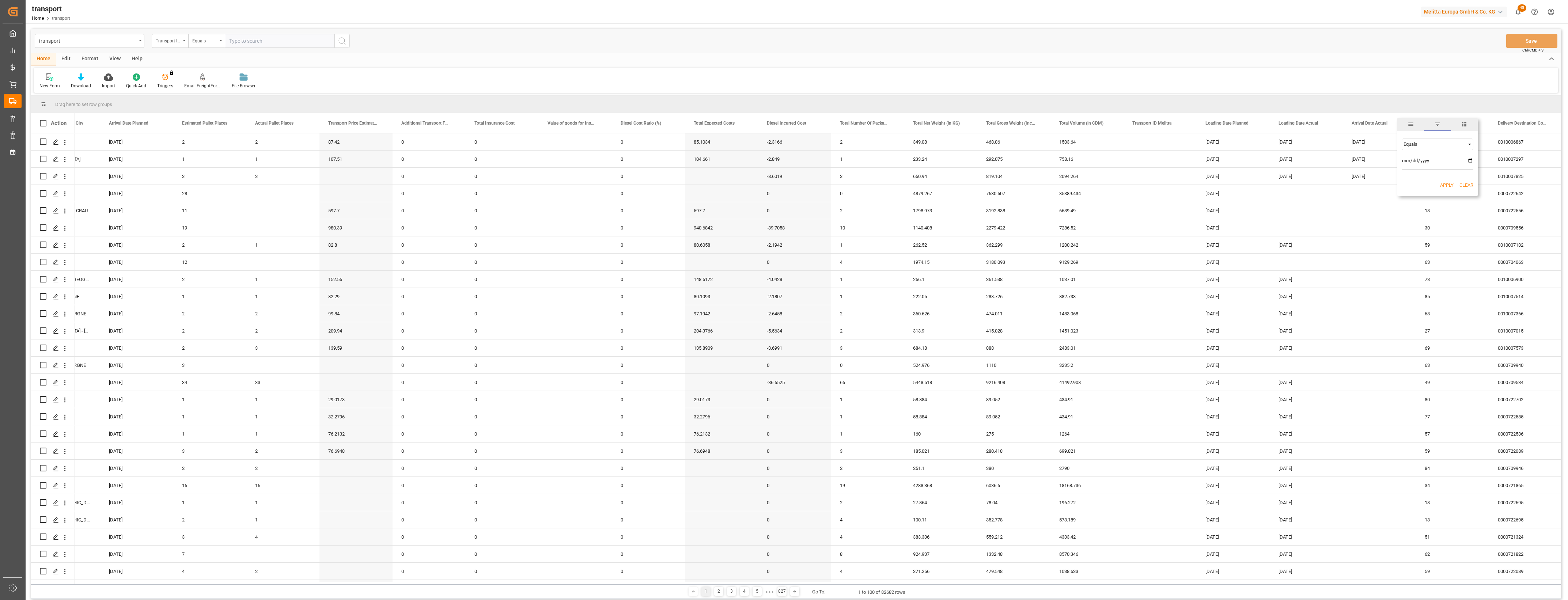
click at [1446, 183] on button "Apply" at bounding box center [1447, 185] width 14 height 7
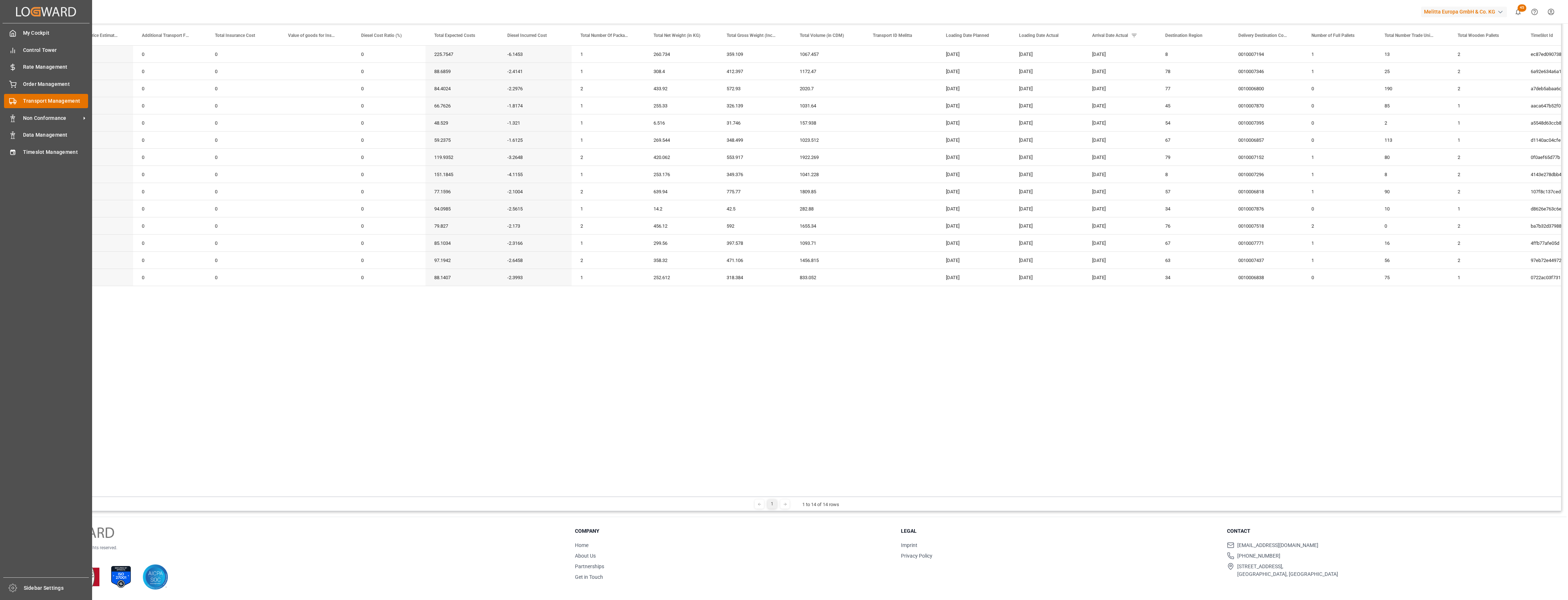
click at [19, 99] on div "Transport Management Transport Management" at bounding box center [47, 101] width 84 height 15
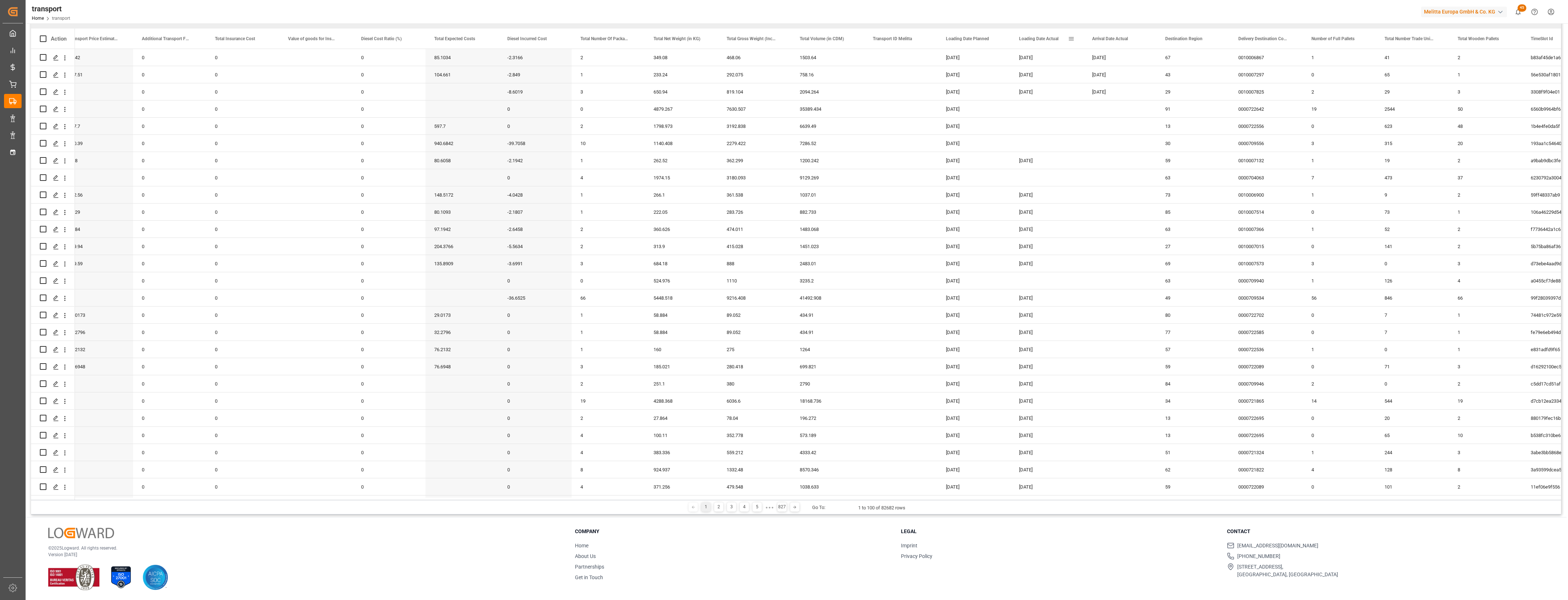
click at [1073, 38] on span at bounding box center [1071, 38] width 7 height 7
click at [1136, 76] on input "date" at bounding box center [1105, 78] width 72 height 15
type input "[DATE]"
click at [1111, 100] on button "Apply" at bounding box center [1114, 101] width 14 height 7
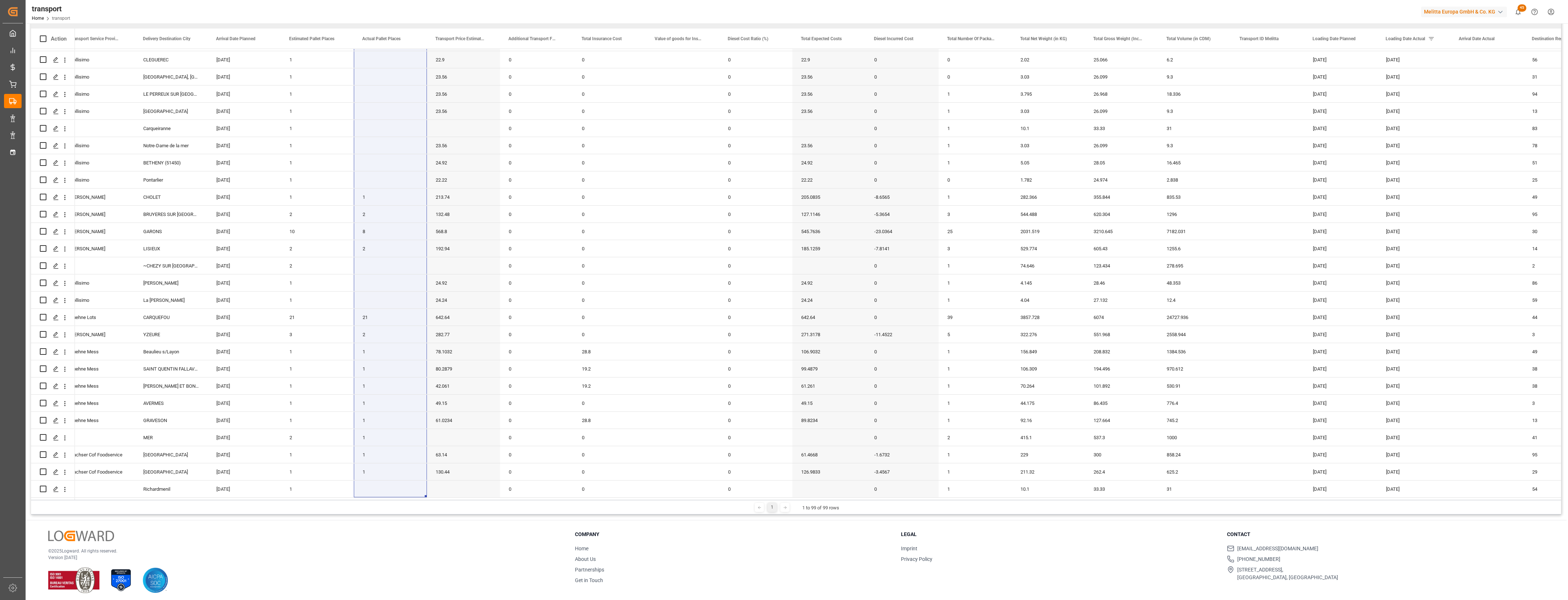
drag, startPoint x: 380, startPoint y: 57, endPoint x: 370, endPoint y: 498, distance: 441.1
click at [370, 498] on div "Action Actual Pallet Places Transport Price Estimated Additional Transport Fees" at bounding box center [796, 264] width 1530 height 471
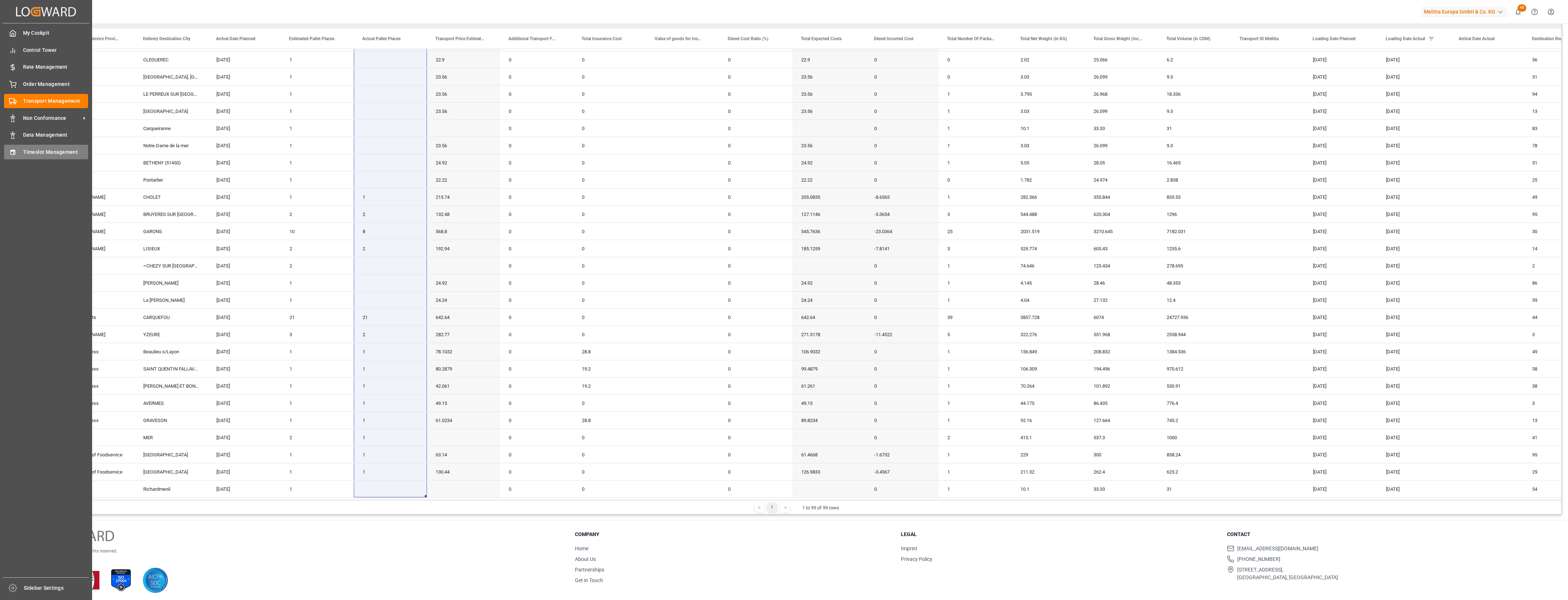
click at [17, 155] on div "Timeslot Management Timeslot Management" at bounding box center [47, 152] width 84 height 15
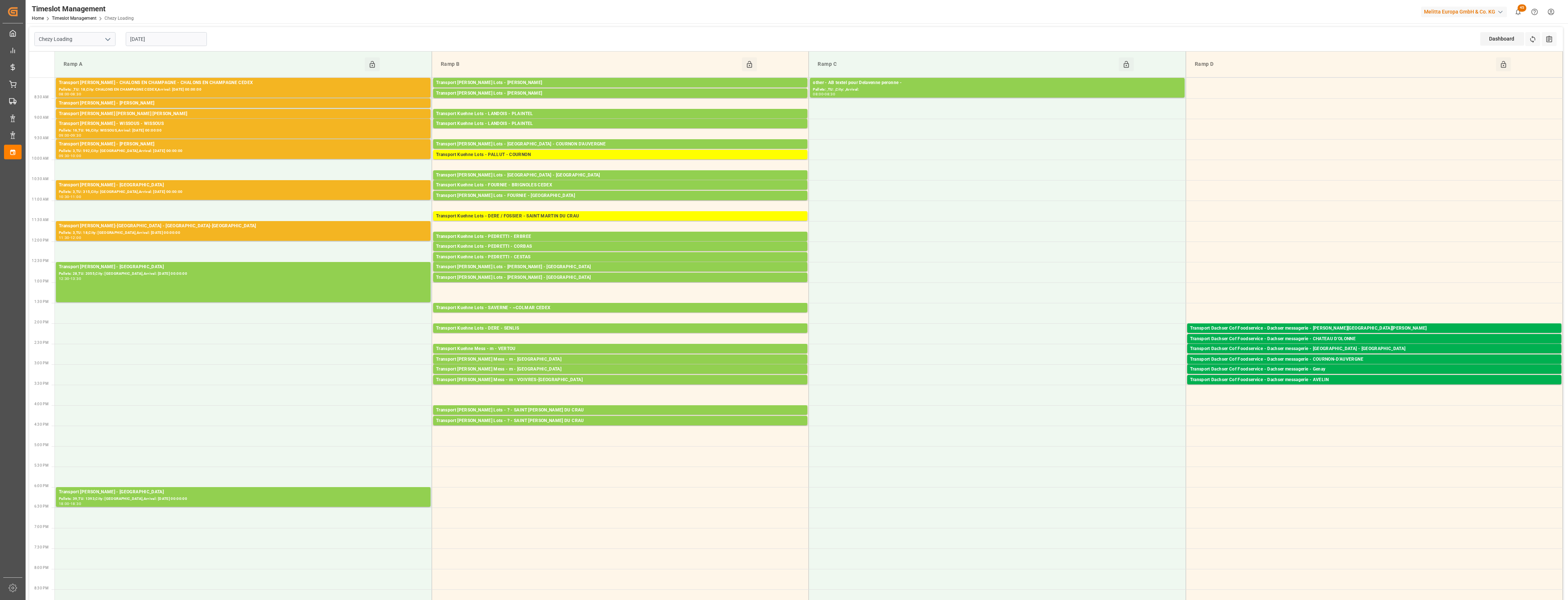
click at [105, 37] on icon "open menu" at bounding box center [108, 39] width 9 height 9
click at [82, 68] on div "Chezy Unloading" at bounding box center [75, 71] width 81 height 17
type input "Chezy Unloading"
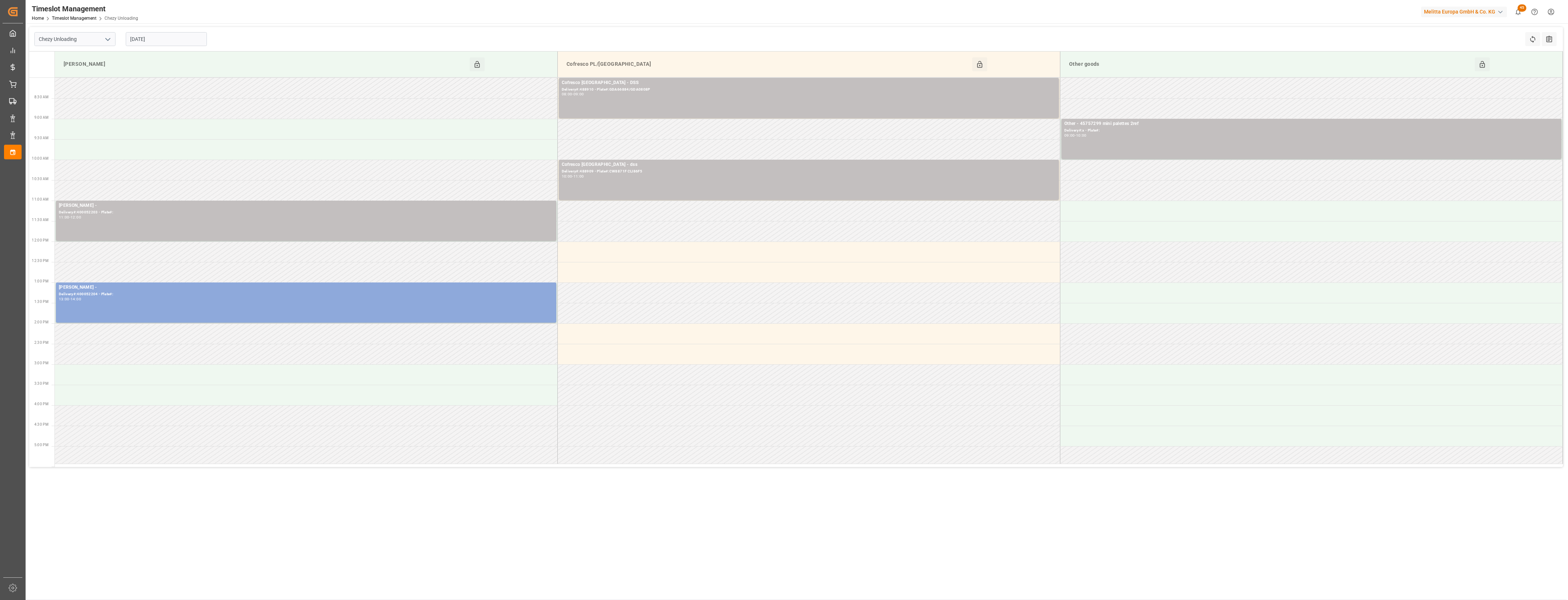
click at [169, 35] on input "[DATE]" at bounding box center [166, 38] width 81 height 14
click at [165, 141] on span "27" at bounding box center [164, 140] width 5 height 5
type input "[DATE]"
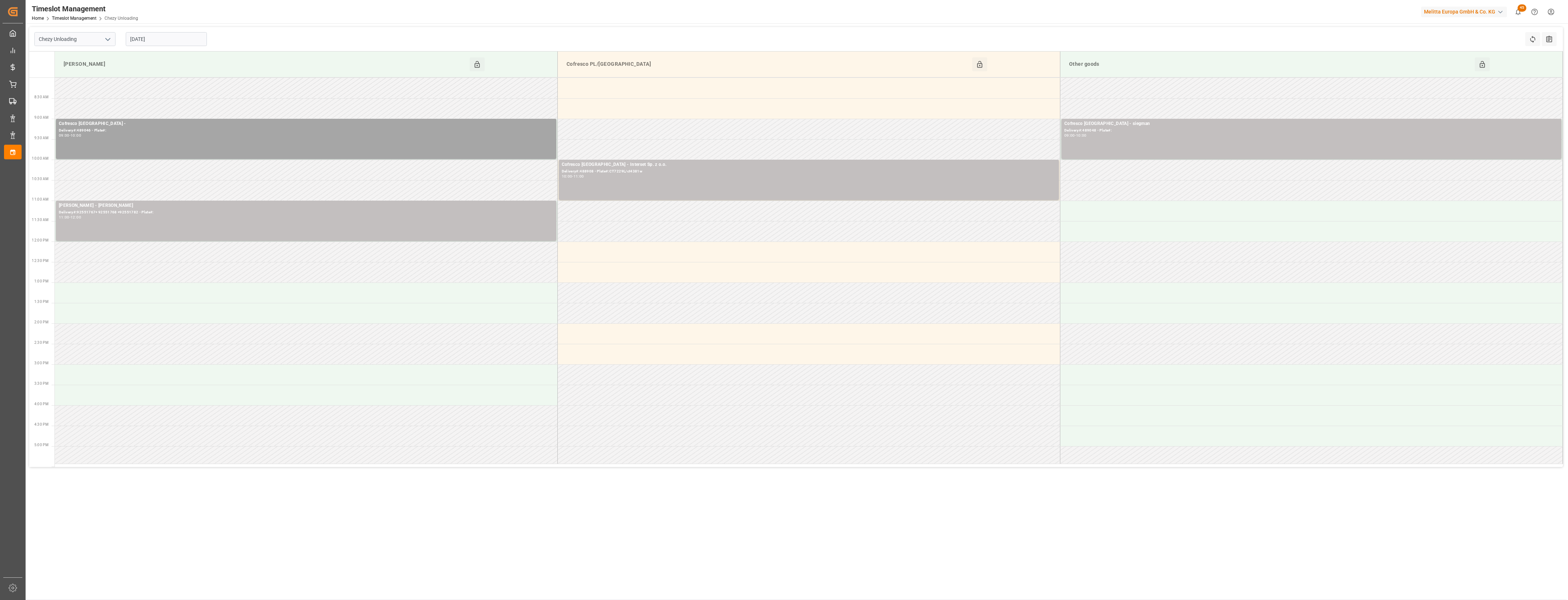
click at [107, 37] on icon "open menu" at bounding box center [108, 39] width 9 height 9
click at [81, 59] on div "Chezy Loading" at bounding box center [75, 55] width 81 height 17
type input "Chezy Loading"
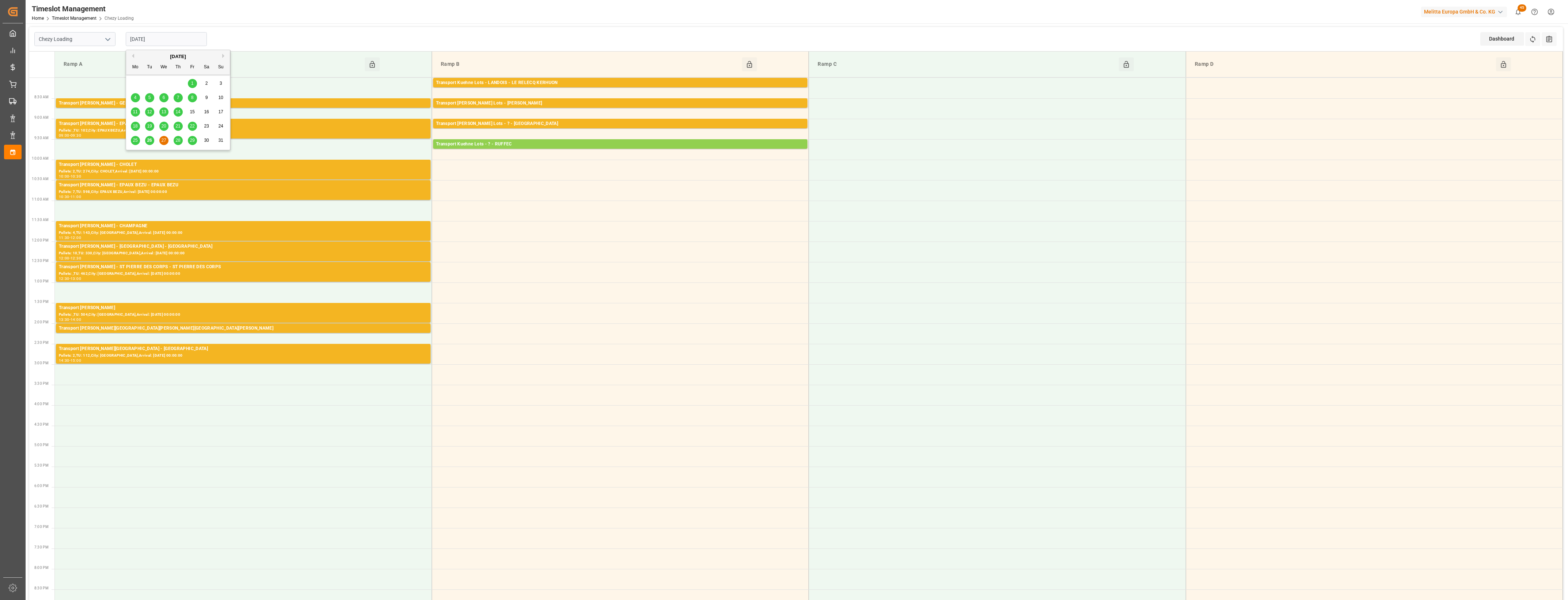
click at [148, 42] on input "[DATE]" at bounding box center [166, 38] width 81 height 14
click at [149, 139] on span "26" at bounding box center [149, 140] width 5 height 5
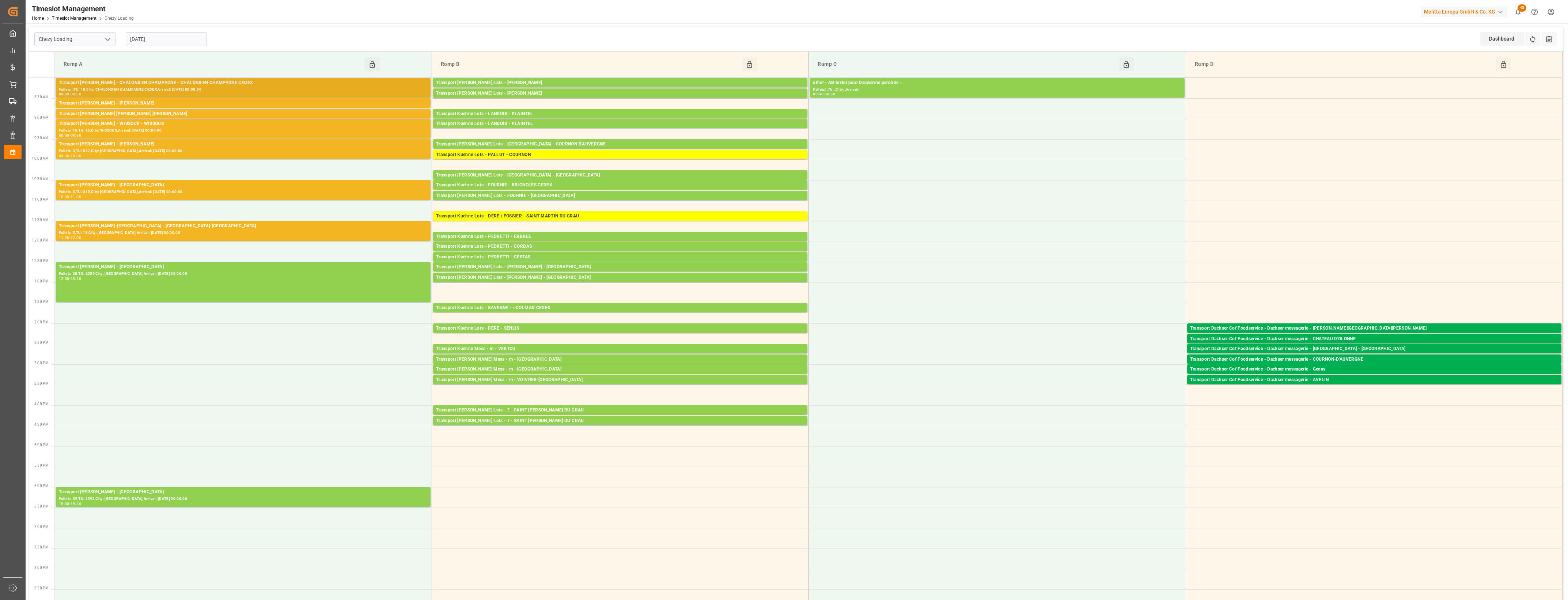
click at [234, 92] on div "Pallets: ,TU: 18,City: CHALONS EN CHAMPAGNE CEDEX,Arrival: [DATE] 00:00:00" at bounding box center [243, 89] width 369 height 7
click at [230, 103] on div "Transport [PERSON_NAME] - [PERSON_NAME]" at bounding box center [243, 103] width 369 height 7
click at [233, 114] on div "Transport [PERSON_NAME] [PERSON_NAME] [PERSON_NAME]" at bounding box center [243, 114] width 369 height 7
click at [241, 126] on div "Transport [PERSON_NAME] - WISSOUS - WISSOUS" at bounding box center [243, 123] width 369 height 7
click at [230, 148] on div "Pallets: 3,TU: 592,City: [GEOGRAPHIC_DATA],Arrival: [DATE] 00:00:00" at bounding box center [243, 151] width 369 height 7
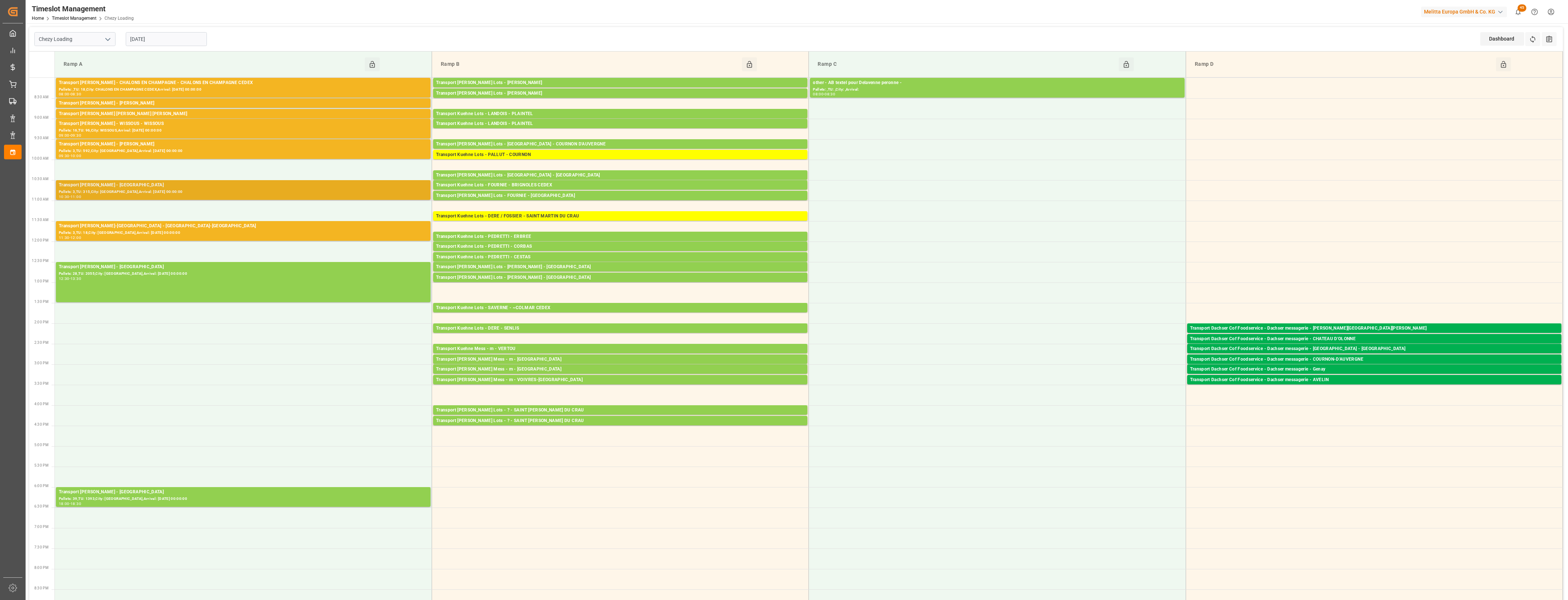
click at [253, 187] on div "Transport [PERSON_NAME] - [GEOGRAPHIC_DATA]" at bounding box center [243, 185] width 369 height 7
click at [269, 229] on div "Transport [PERSON_NAME]-[GEOGRAPHIC_DATA] - [GEOGRAPHIC_DATA]-[GEOGRAPHIC_DATA]" at bounding box center [243, 226] width 369 height 7
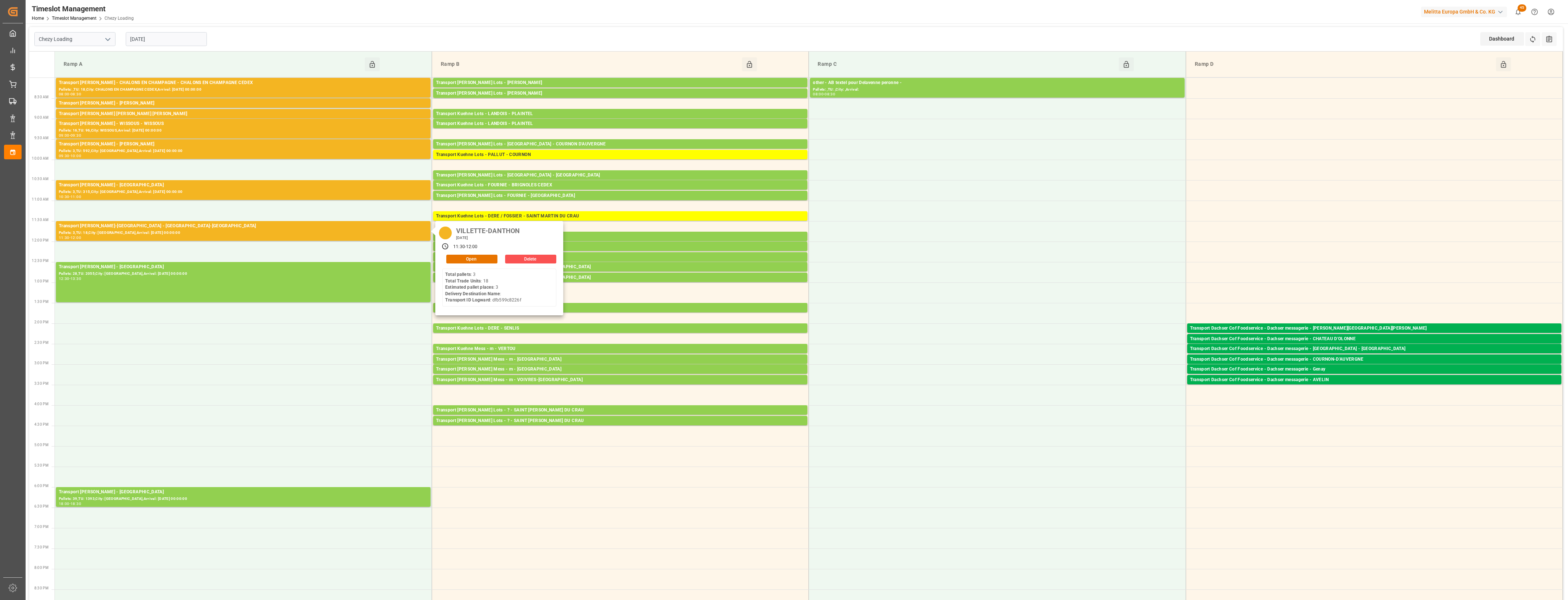
click at [169, 36] on input "[DATE]" at bounding box center [166, 38] width 81 height 14
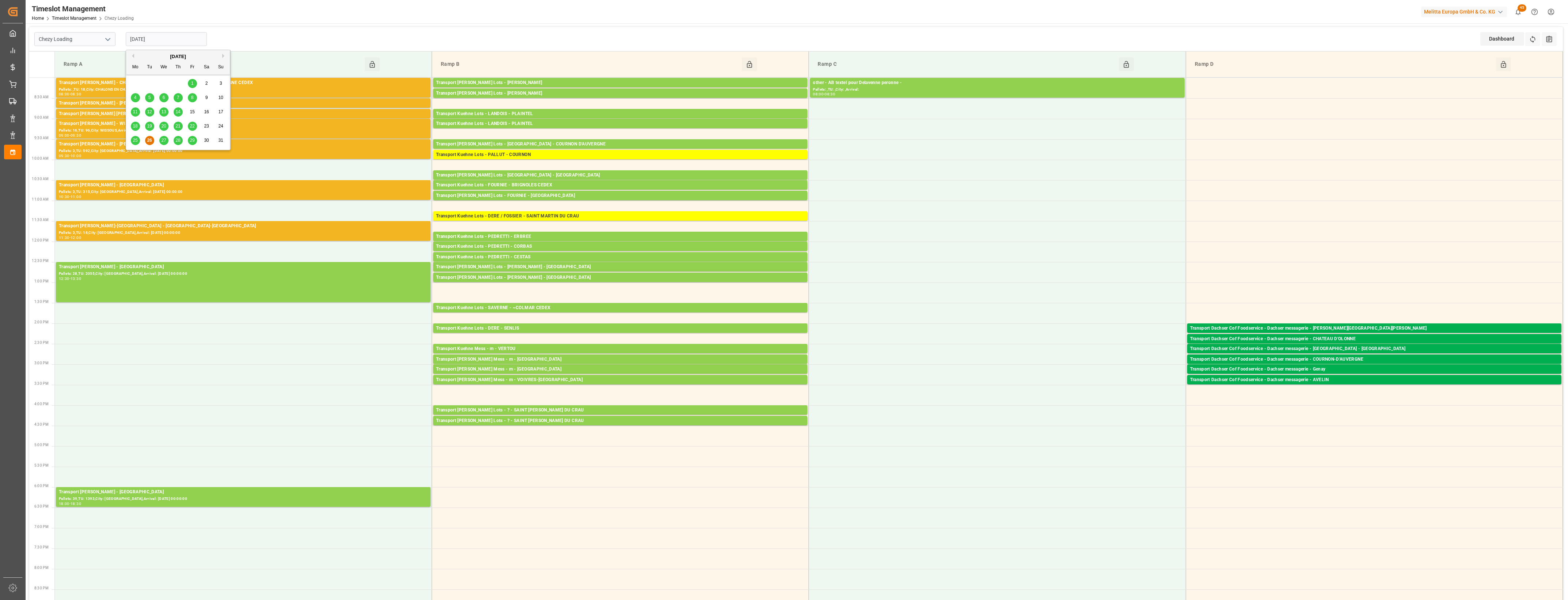
click at [161, 139] on div "27" at bounding box center [164, 141] width 9 height 9
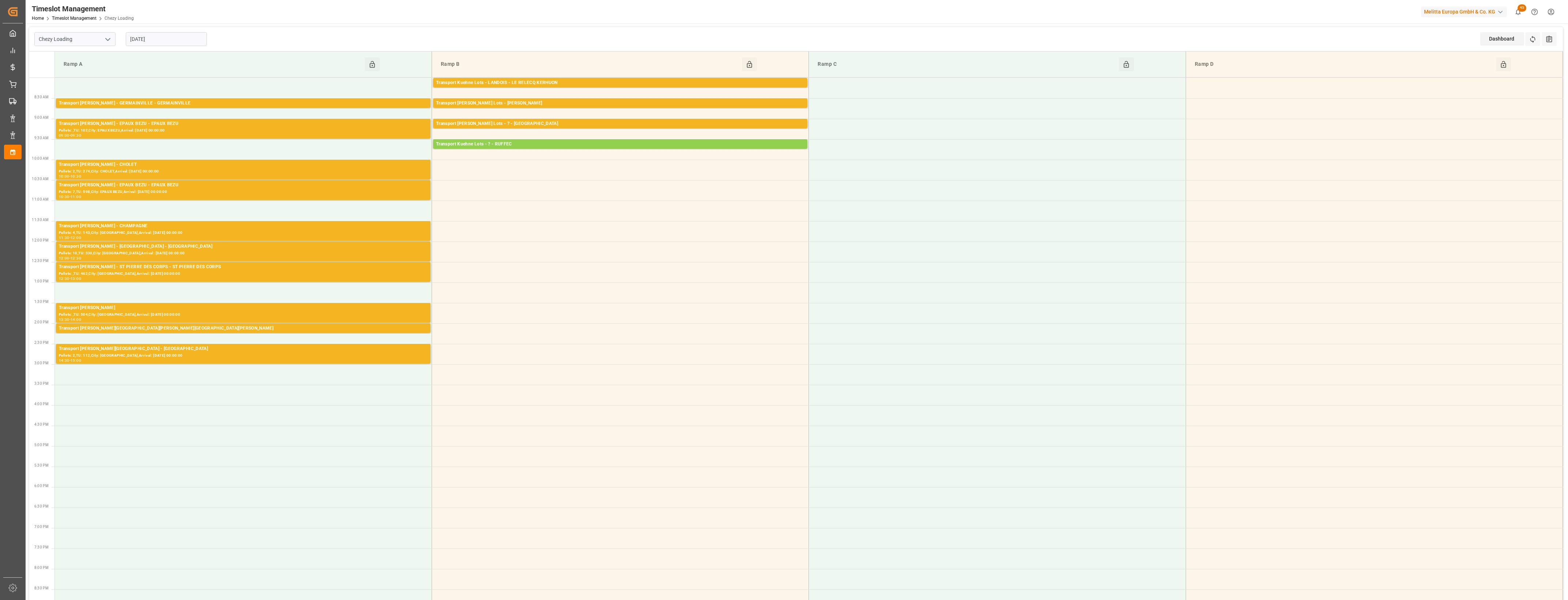
click at [185, 46] on div "[DATE]" at bounding box center [166, 38] width 92 height 24
click at [185, 44] on input "[DATE]" at bounding box center [166, 38] width 81 height 14
click at [177, 141] on span "28" at bounding box center [177, 140] width 5 height 5
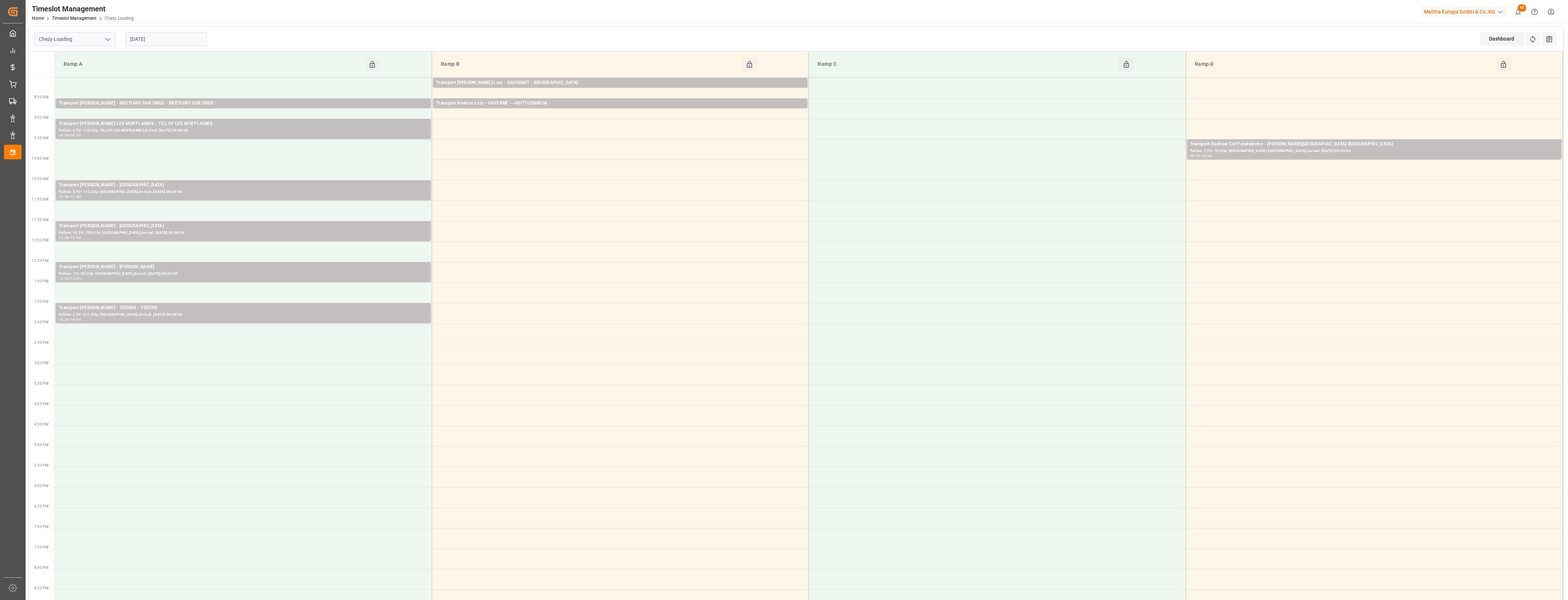
click at [176, 41] on input "[DATE]" at bounding box center [166, 38] width 81 height 14
click at [190, 140] on span "29" at bounding box center [192, 140] width 5 height 5
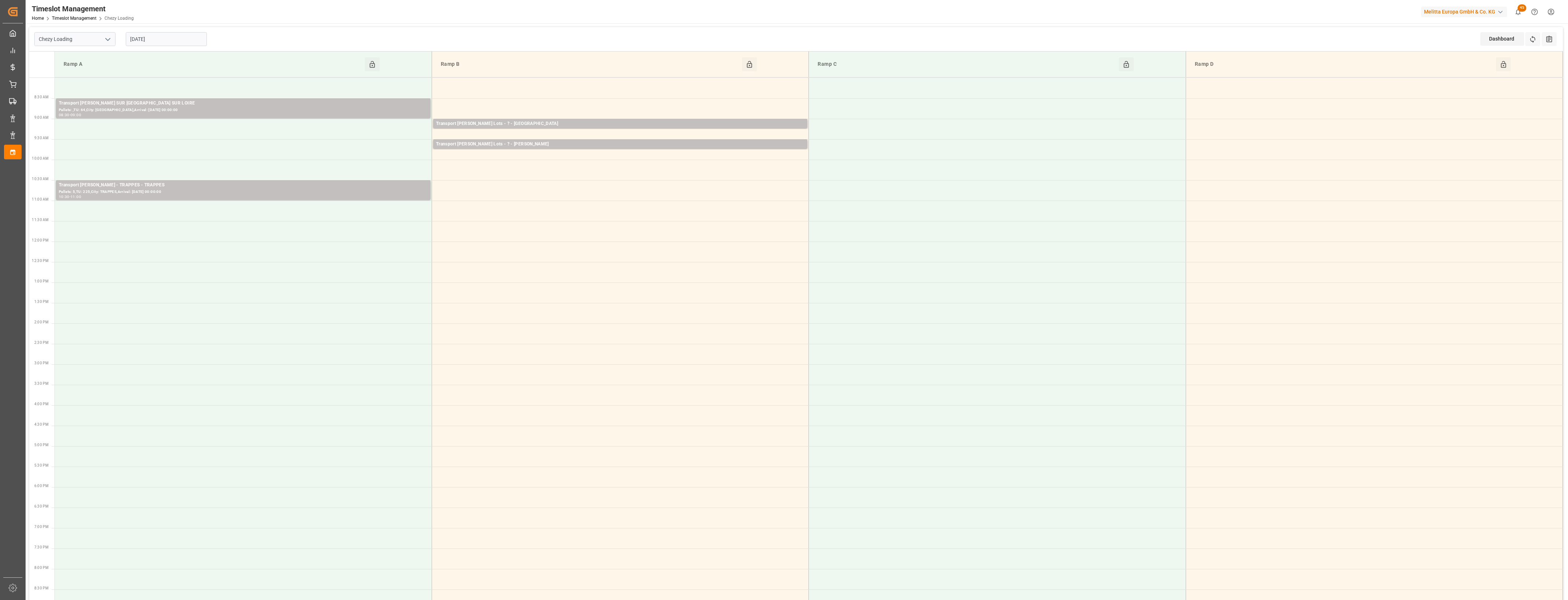
click at [183, 41] on input "[DATE]" at bounding box center [166, 38] width 81 height 14
click at [163, 140] on span "27" at bounding box center [164, 140] width 5 height 5
type input "[DATE]"
